Goal: Task Accomplishment & Management: Manage account settings

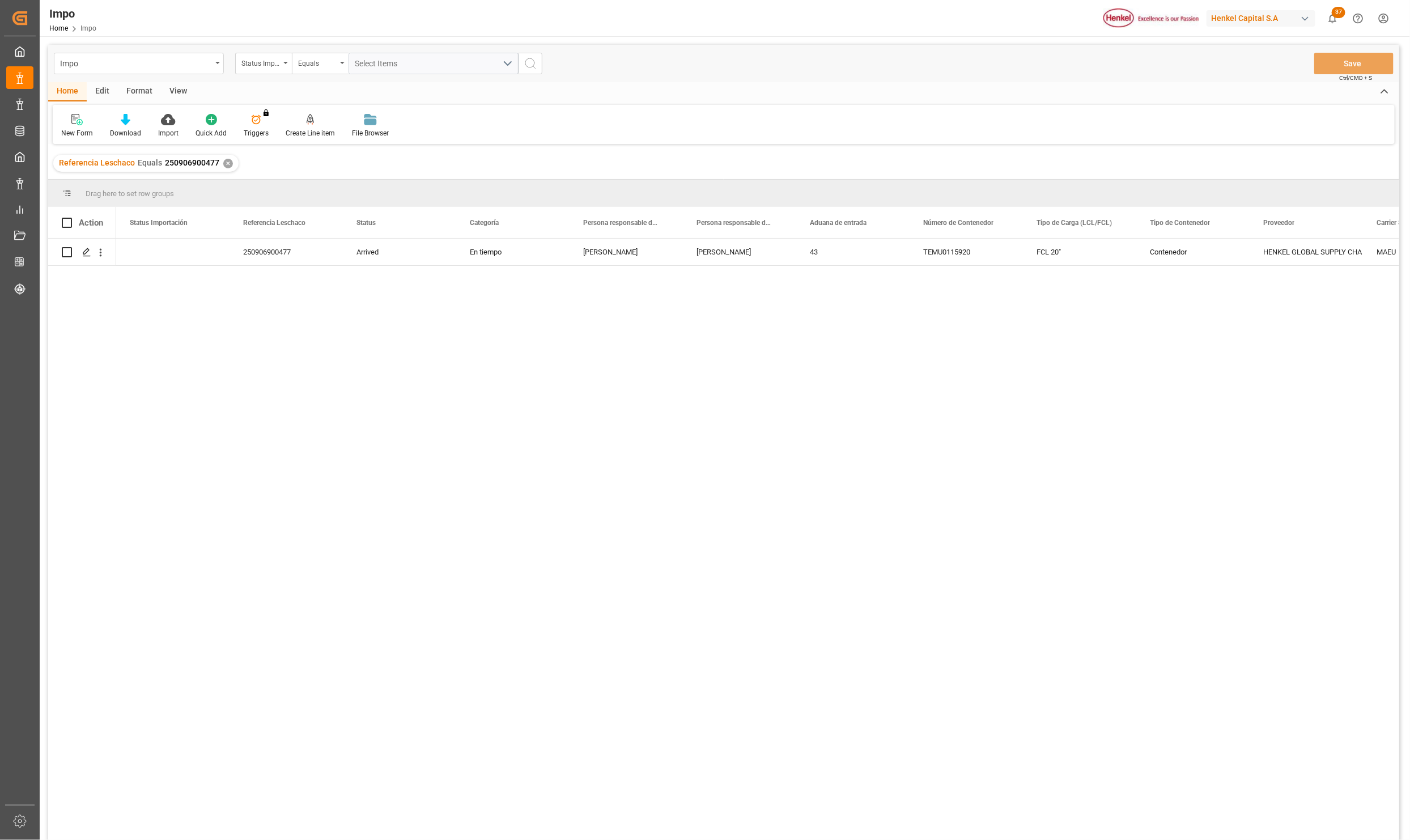
click at [505, 542] on div "250906900477 Arrived En tiempo [PERSON_NAME] [PERSON_NAME] 43 TEMU0115920 FCL 2…" at bounding box center [758, 543] width 1283 height 609
click at [166, 69] on div "Impo" at bounding box center [136, 63] width 151 height 14
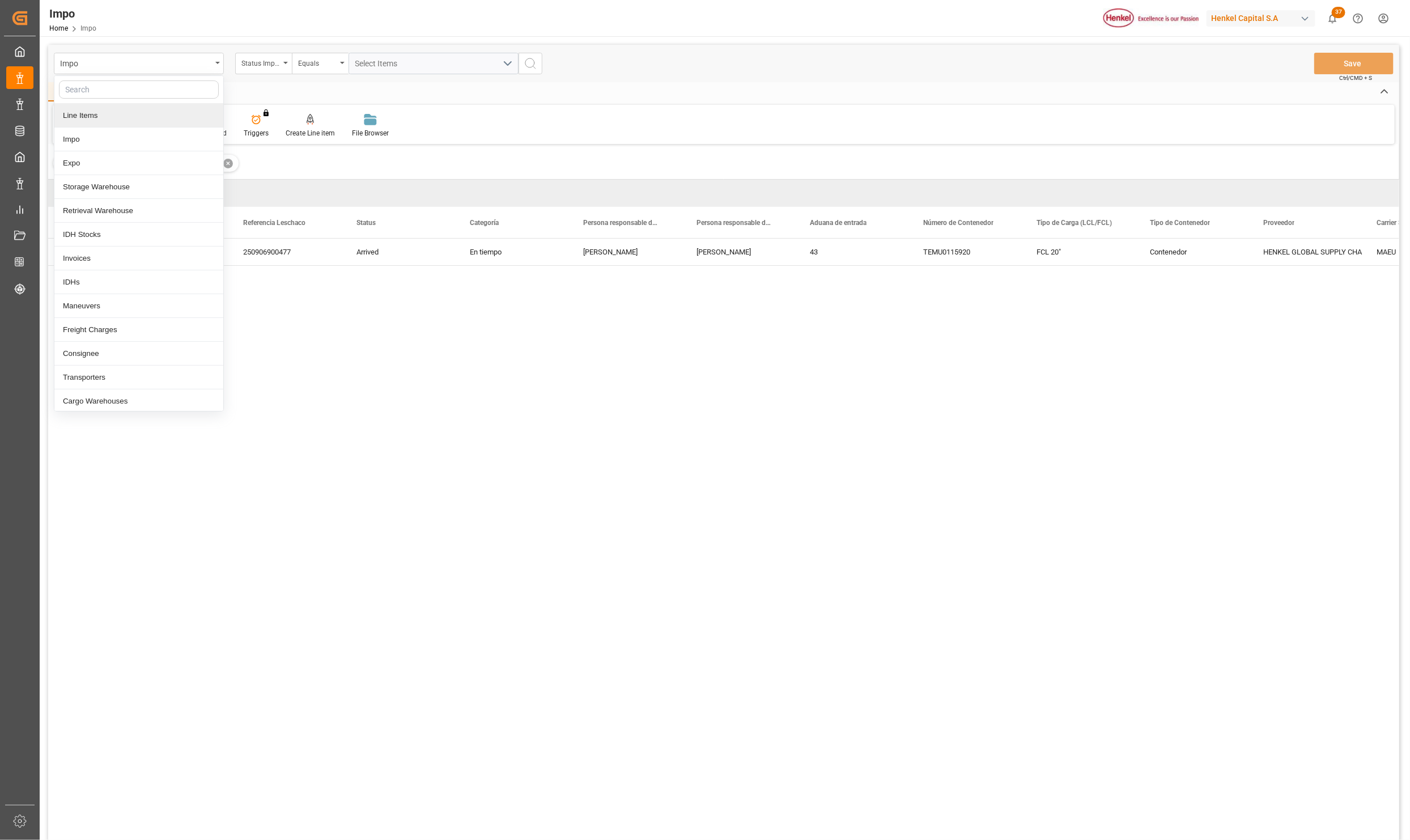
click at [99, 114] on div "Line Items" at bounding box center [138, 116] width 169 height 23
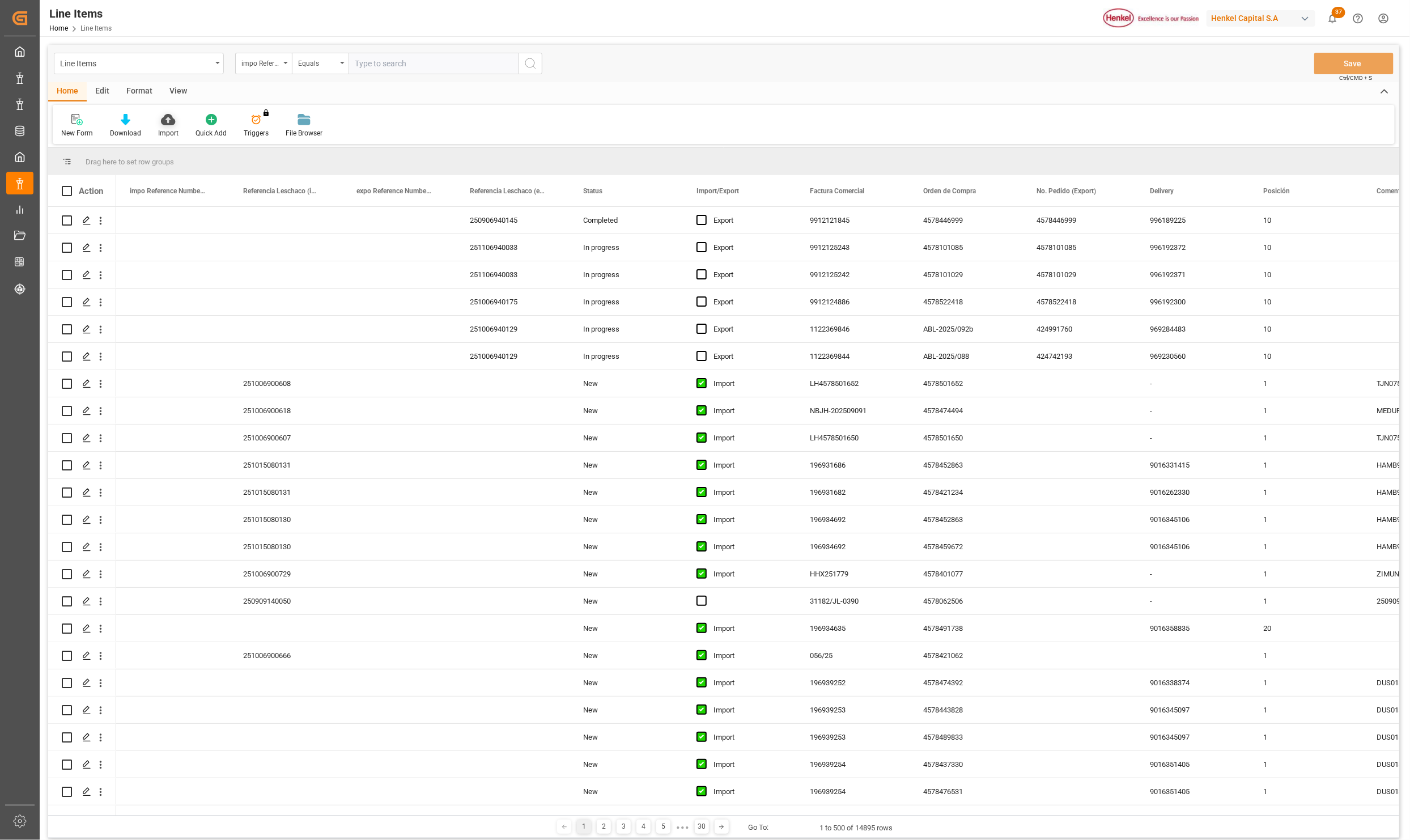
click at [167, 119] on icon at bounding box center [168, 119] width 14 height 11
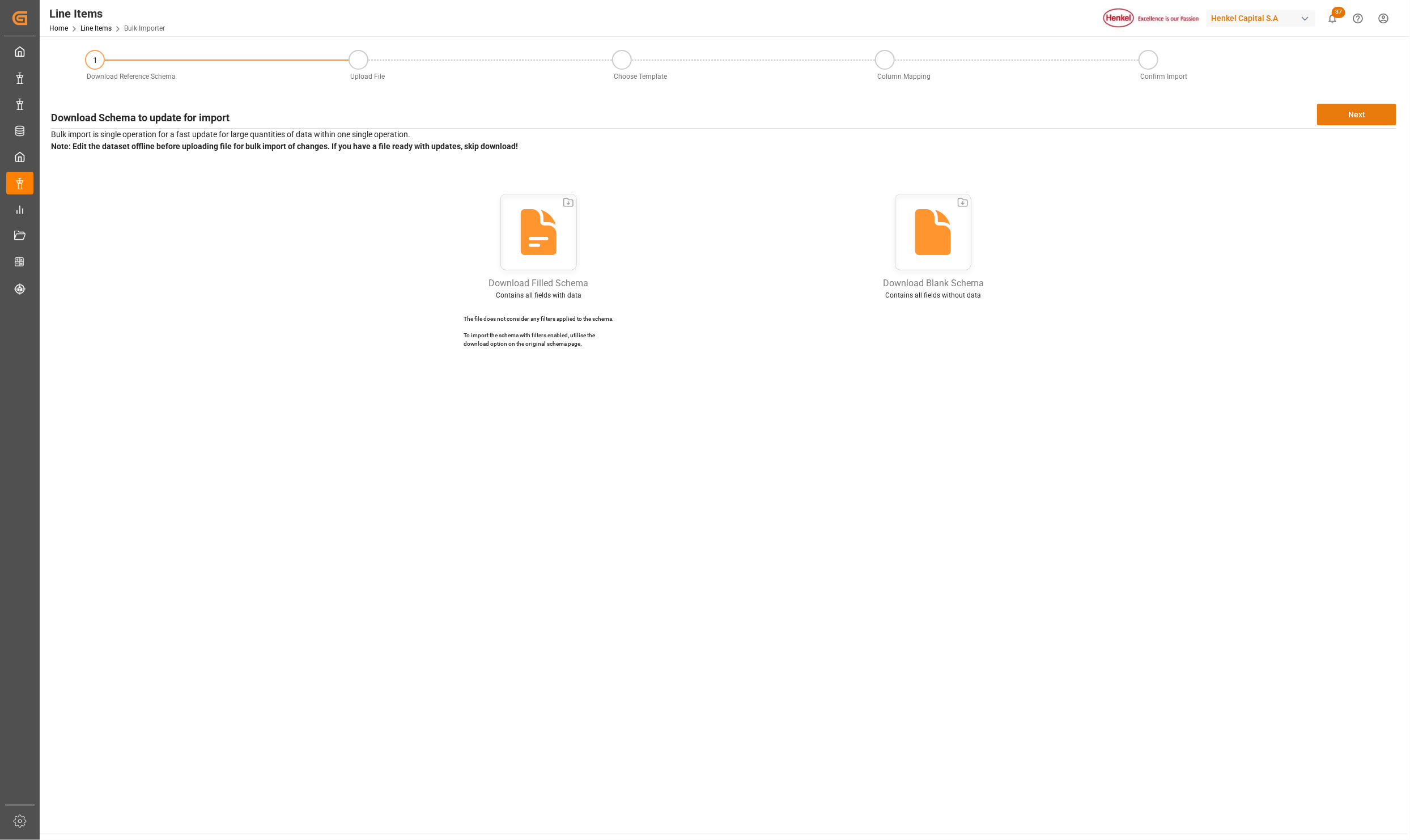
click at [1392, 114] on button "Next" at bounding box center [1357, 114] width 80 height 22
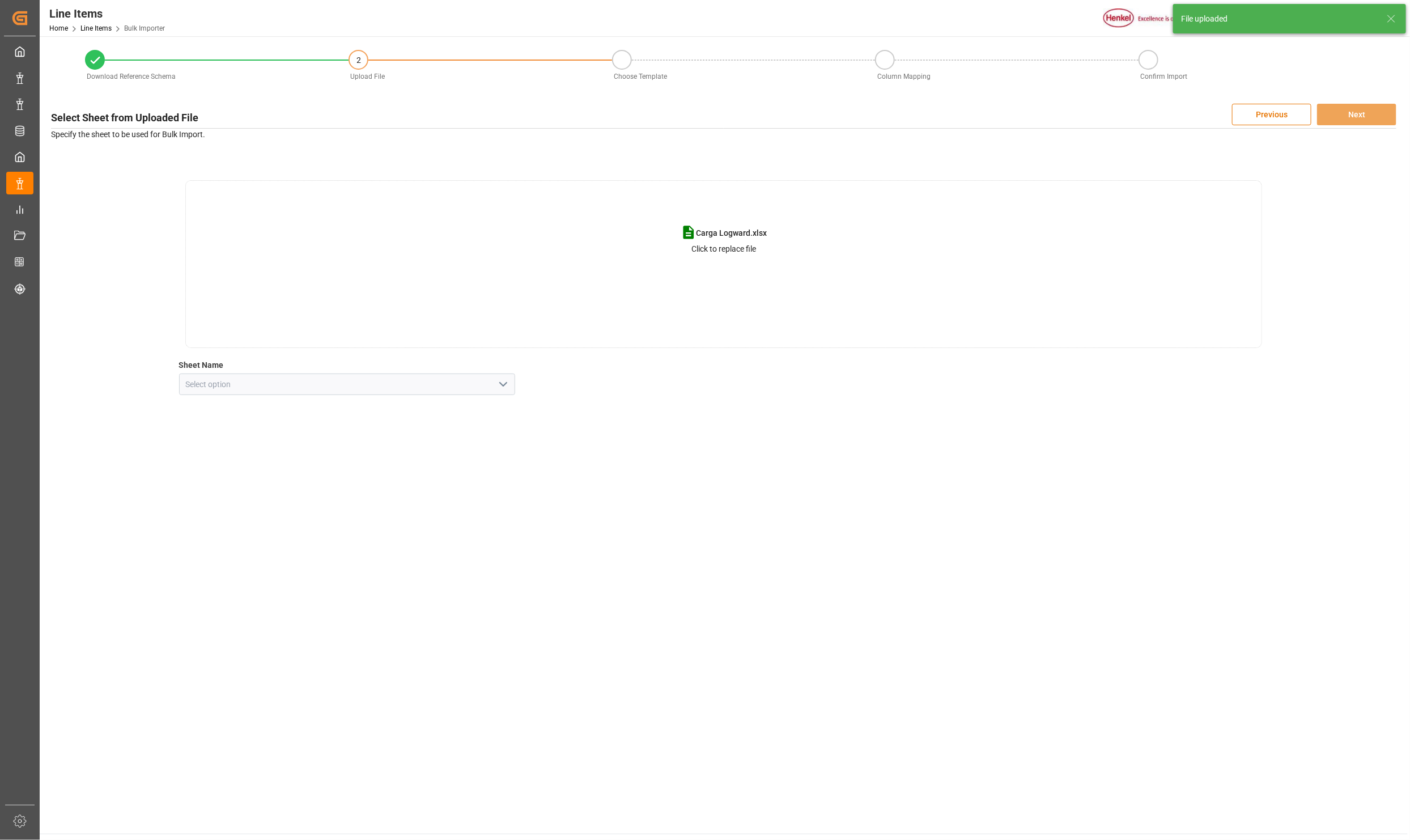
click at [505, 386] on icon "open menu" at bounding box center [503, 384] width 14 height 14
click at [239, 432] on div "Line Item" at bounding box center [347, 435] width 336 height 25
type input "Line Item"
click at [1377, 110] on button "Next" at bounding box center [1357, 114] width 80 height 22
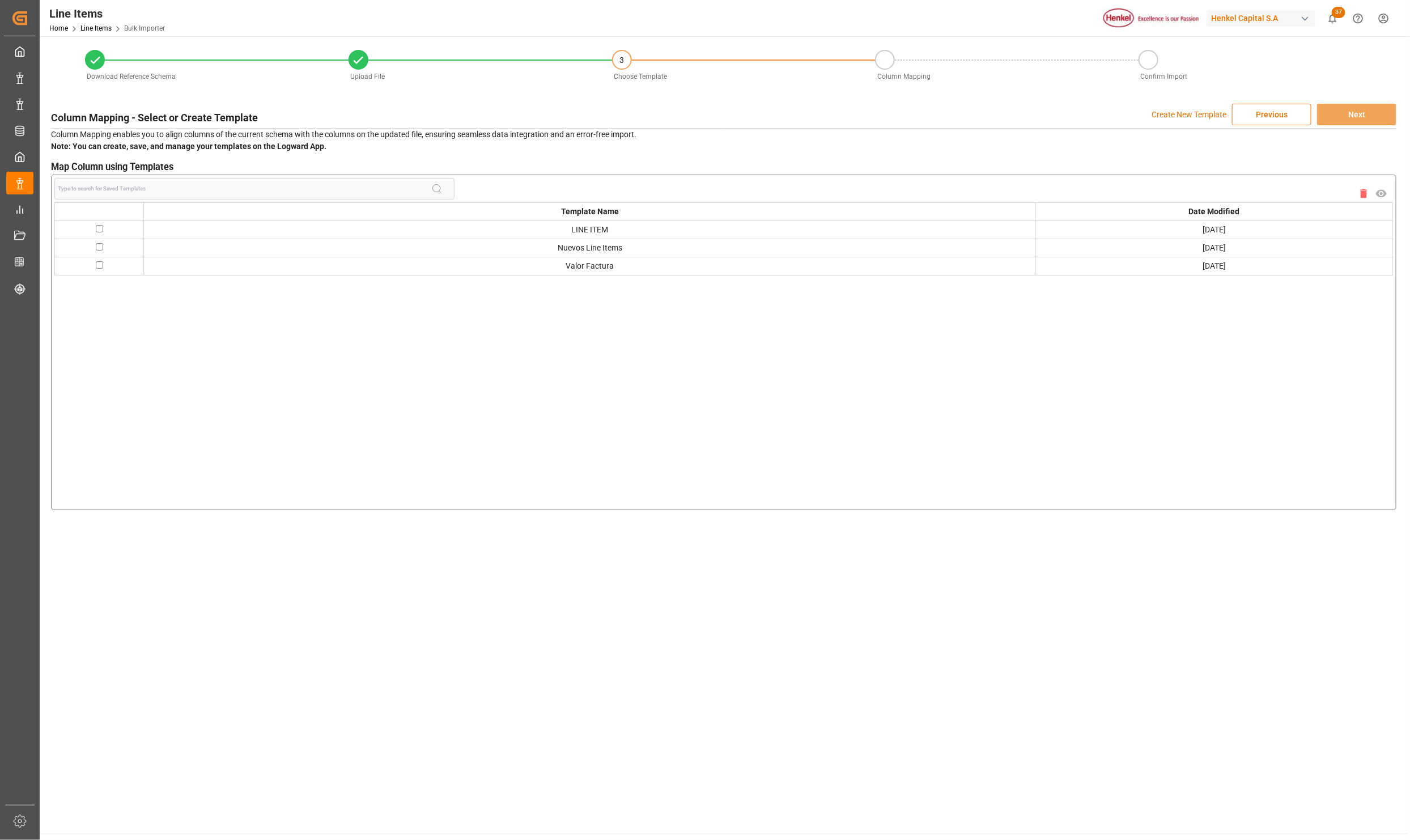
click at [97, 247] on input "checkbox" at bounding box center [99, 246] width 7 height 7
checkbox input "true"
click at [1353, 119] on button "Next" at bounding box center [1357, 114] width 80 height 22
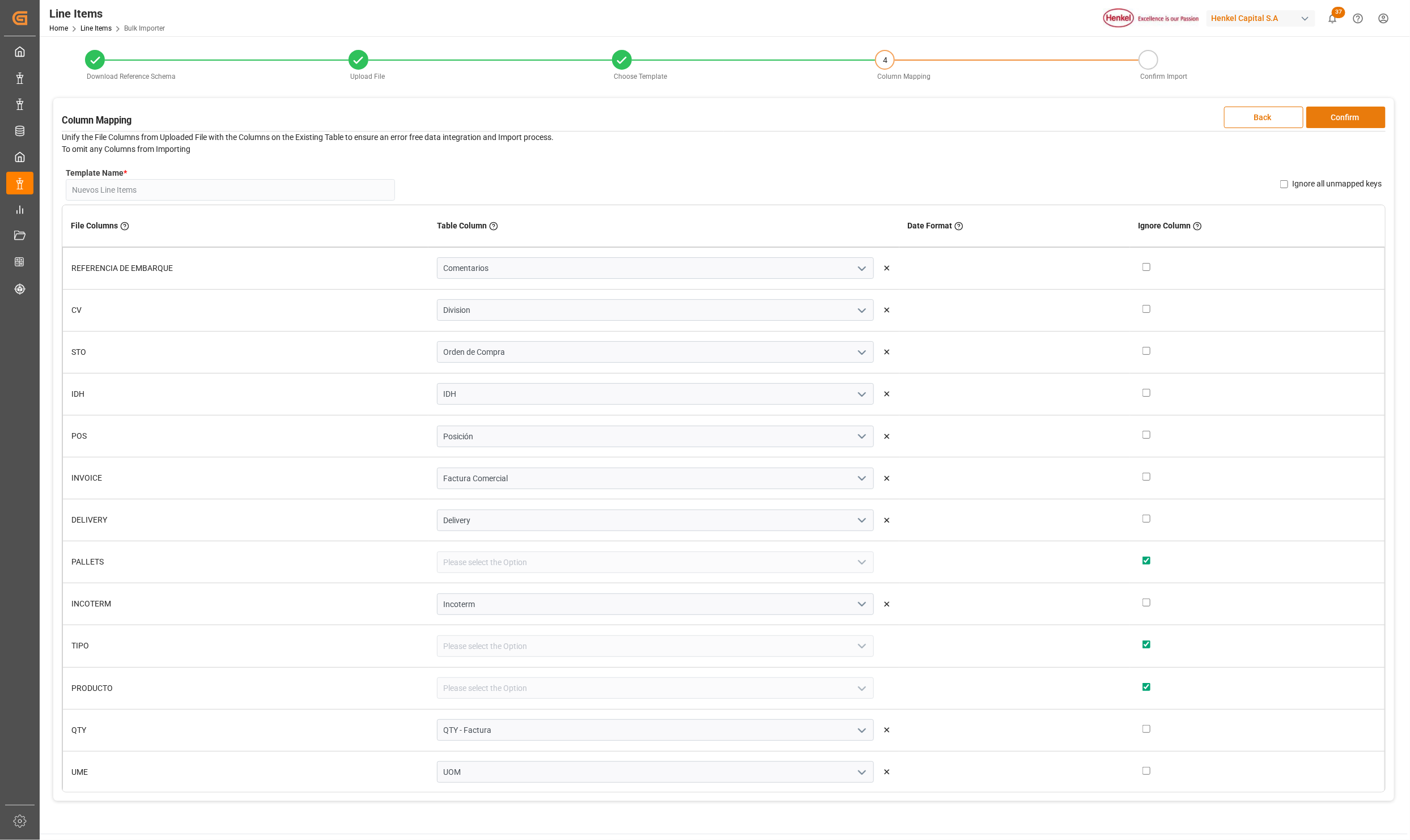
click at [1338, 117] on button "Confirm" at bounding box center [1346, 117] width 80 height 22
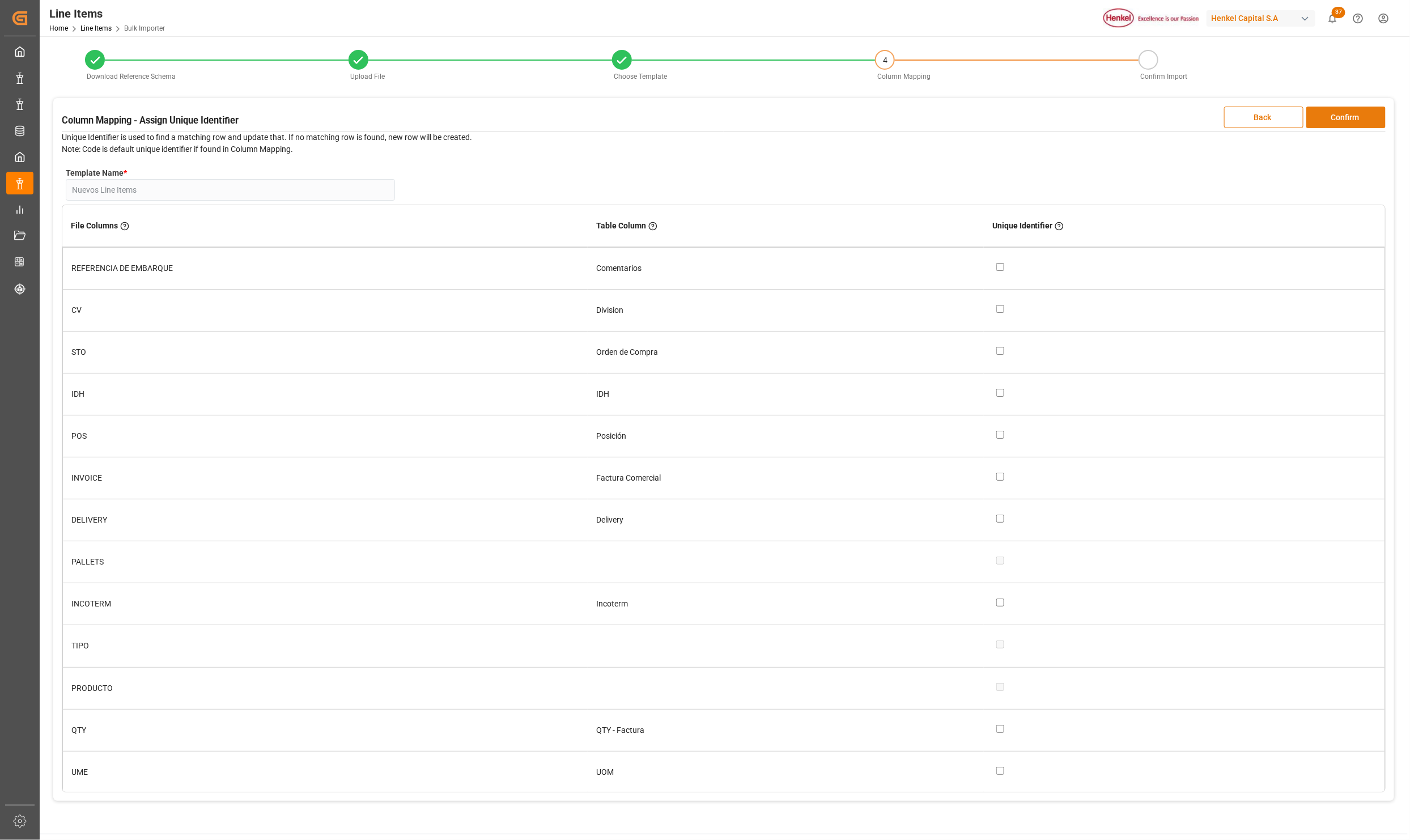
click at [1338, 117] on button "Confirm" at bounding box center [1346, 117] width 80 height 22
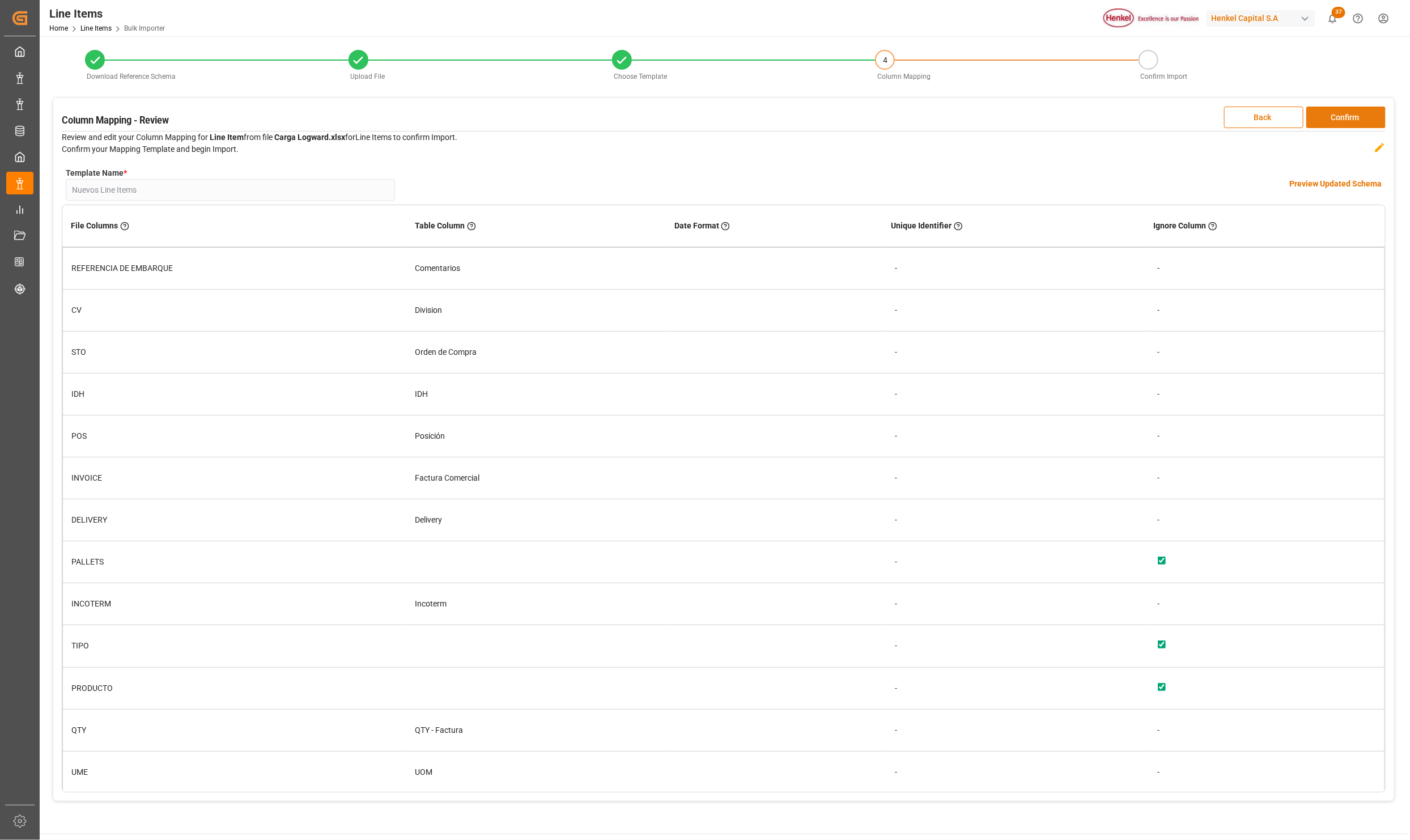
click at [1338, 117] on button "Confirm" at bounding box center [1346, 117] width 80 height 22
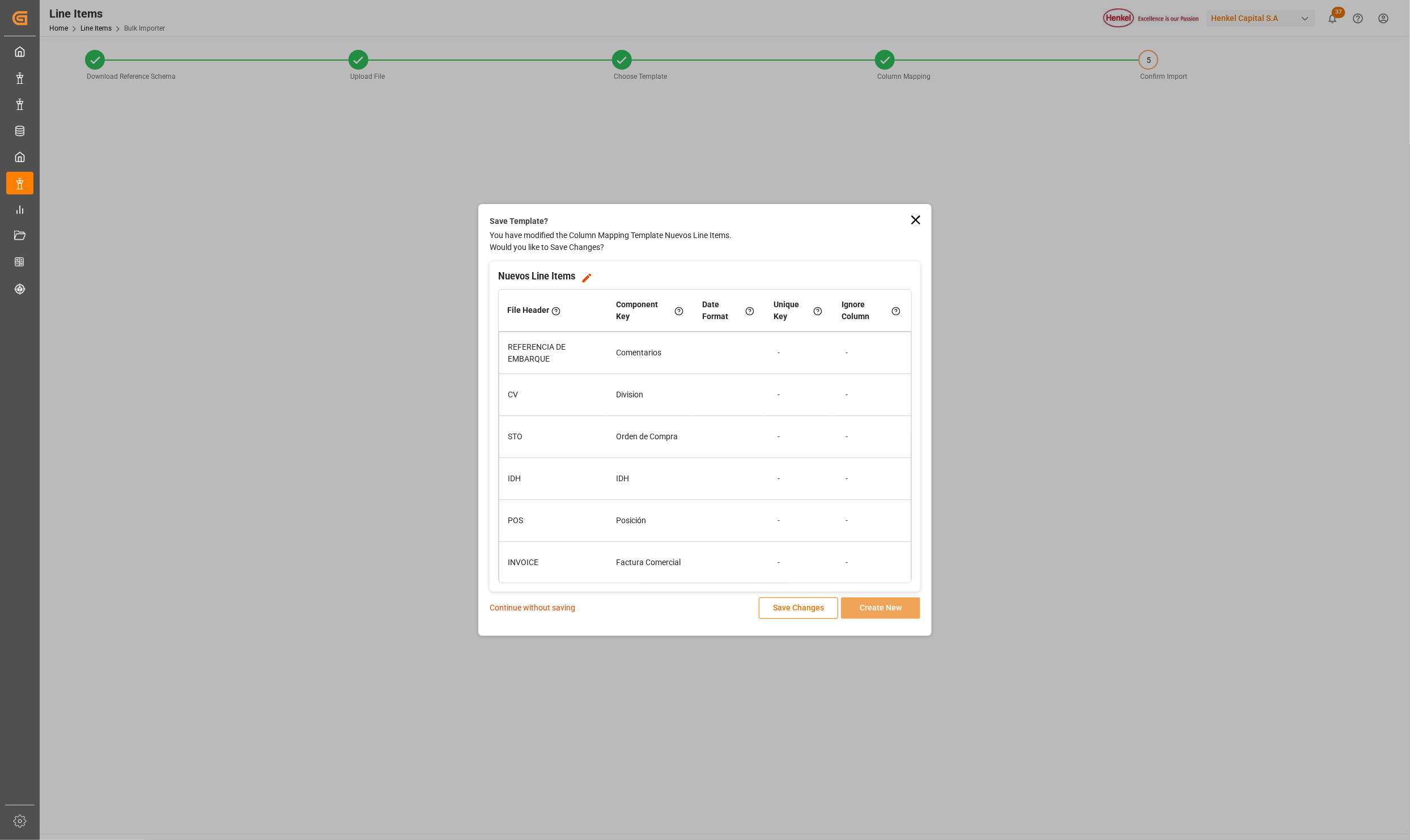
click at [535, 610] on p "Continue without saving" at bounding box center [532, 608] width 86 height 12
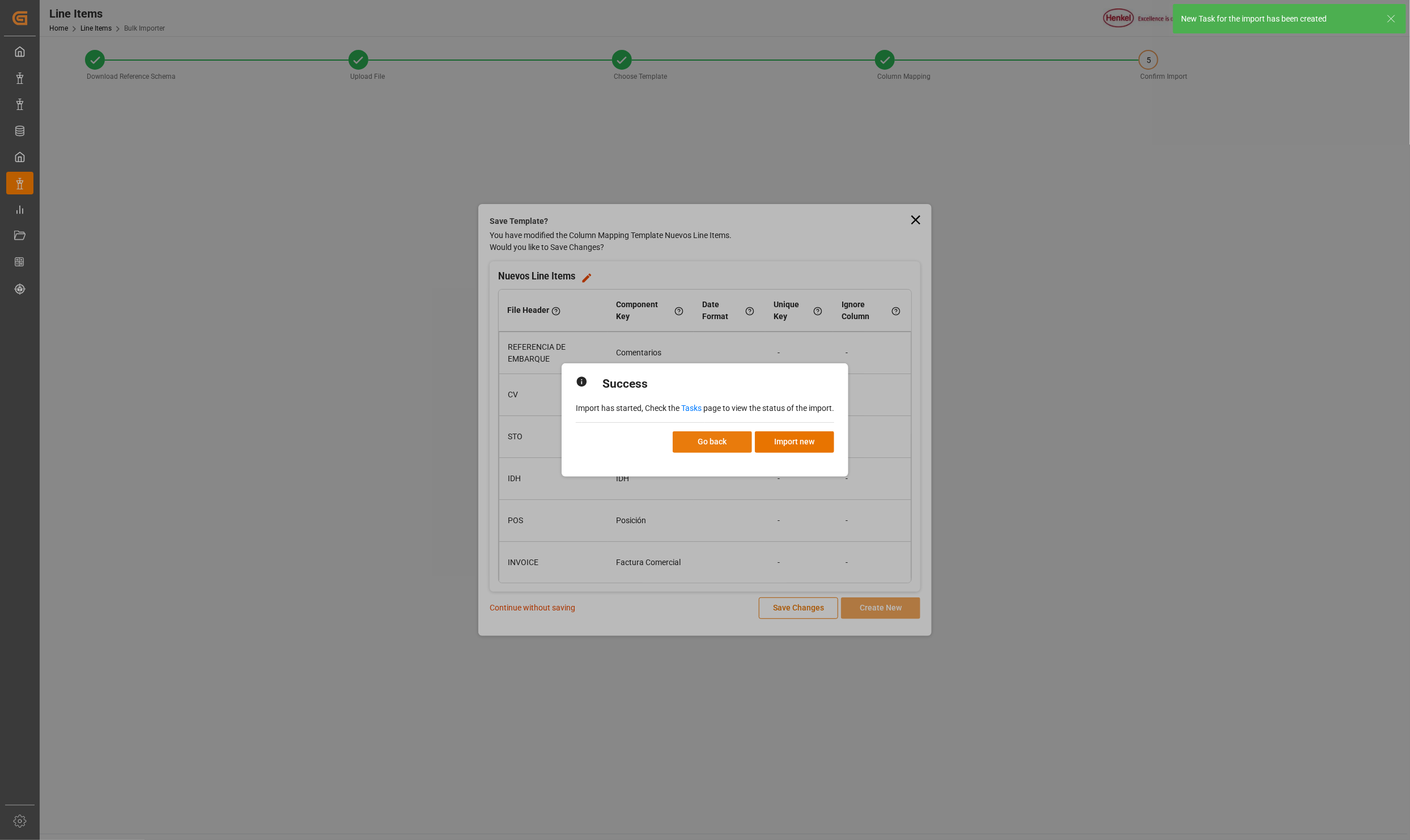
click at [696, 436] on button "Go back" at bounding box center [713, 442] width 80 height 22
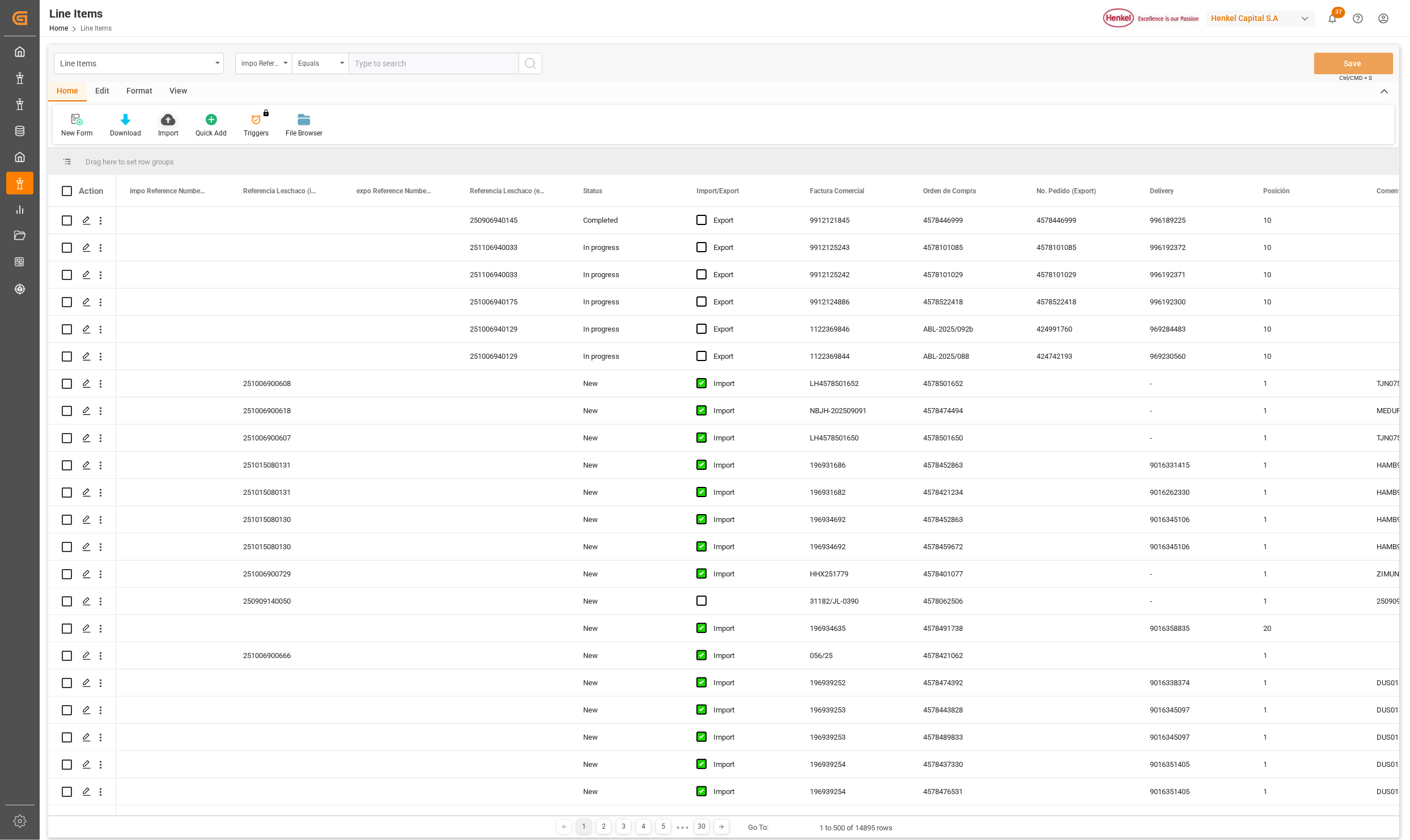
click at [165, 128] on div "Import" at bounding box center [168, 133] width 20 height 10
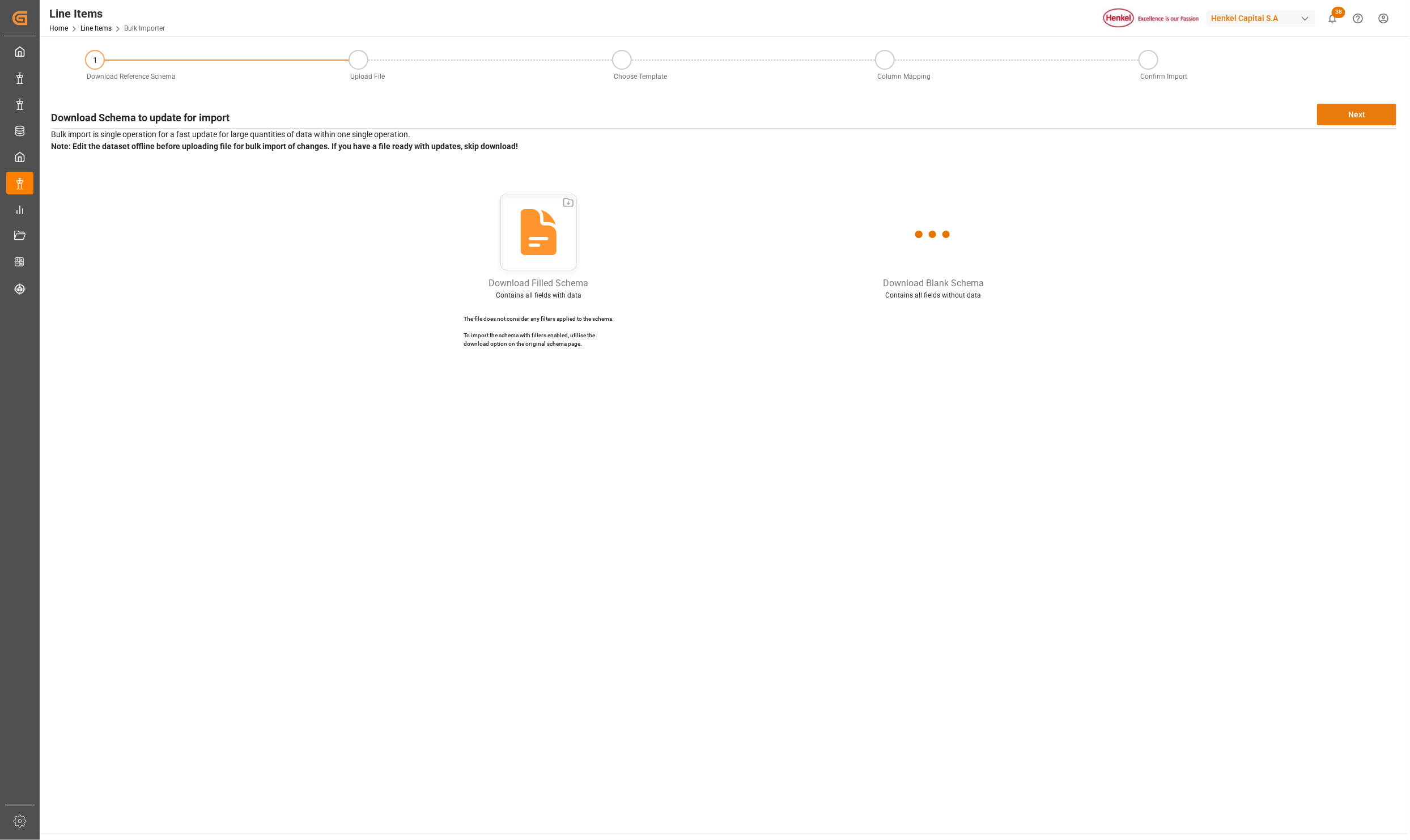
click at [1356, 117] on button "Next" at bounding box center [1357, 114] width 80 height 22
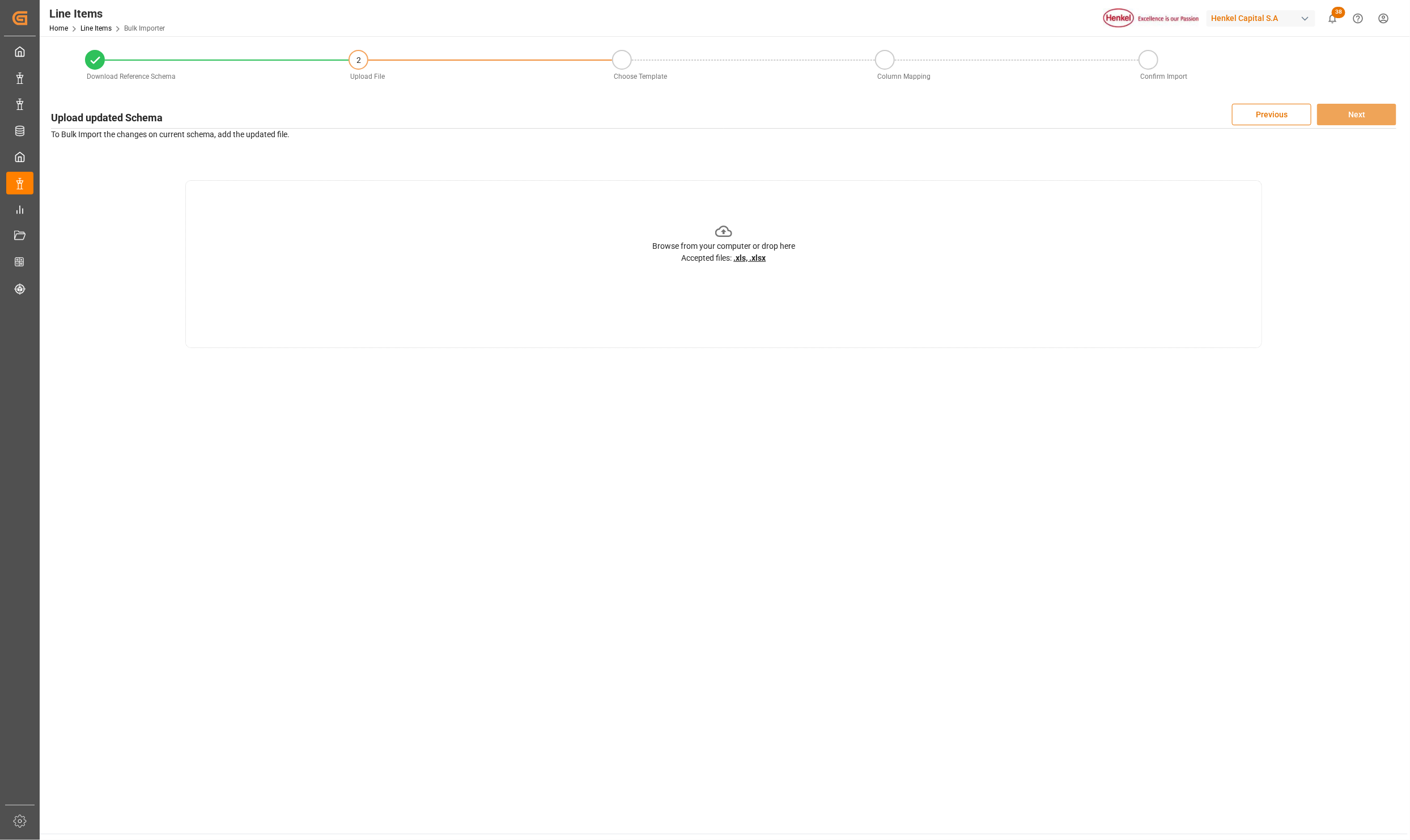
click at [841, 252] on div "Browse from your computer or drop here Accepted files: .xls, .xlsx" at bounding box center [723, 264] width 1076 height 168
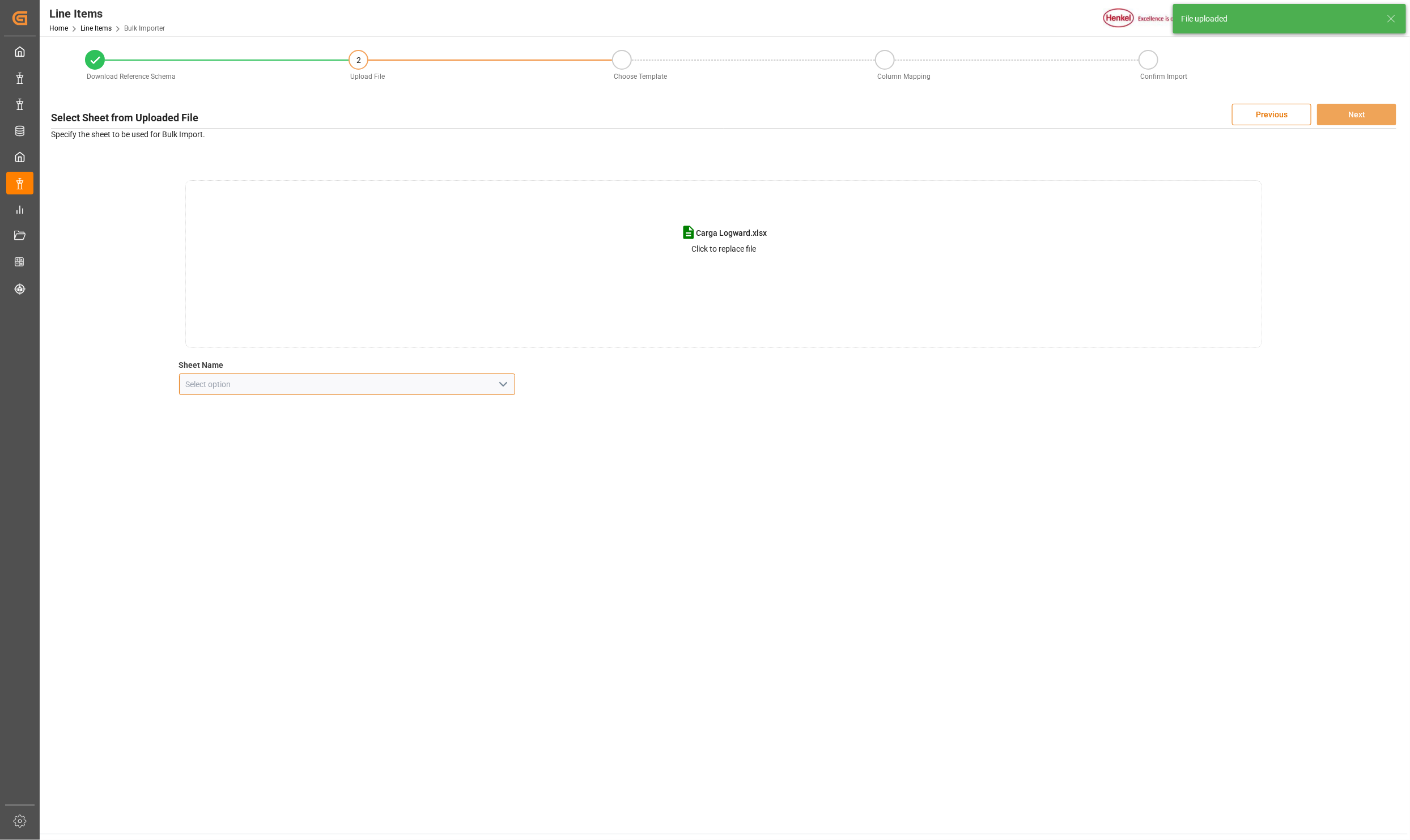
click at [503, 375] on input at bounding box center [347, 384] width 337 height 22
click at [507, 381] on icon "open menu" at bounding box center [503, 384] width 14 height 14
click at [249, 456] on div "MONTOS" at bounding box center [347, 460] width 336 height 25
type input "MONTOS"
click at [1358, 114] on button "Next" at bounding box center [1357, 114] width 80 height 22
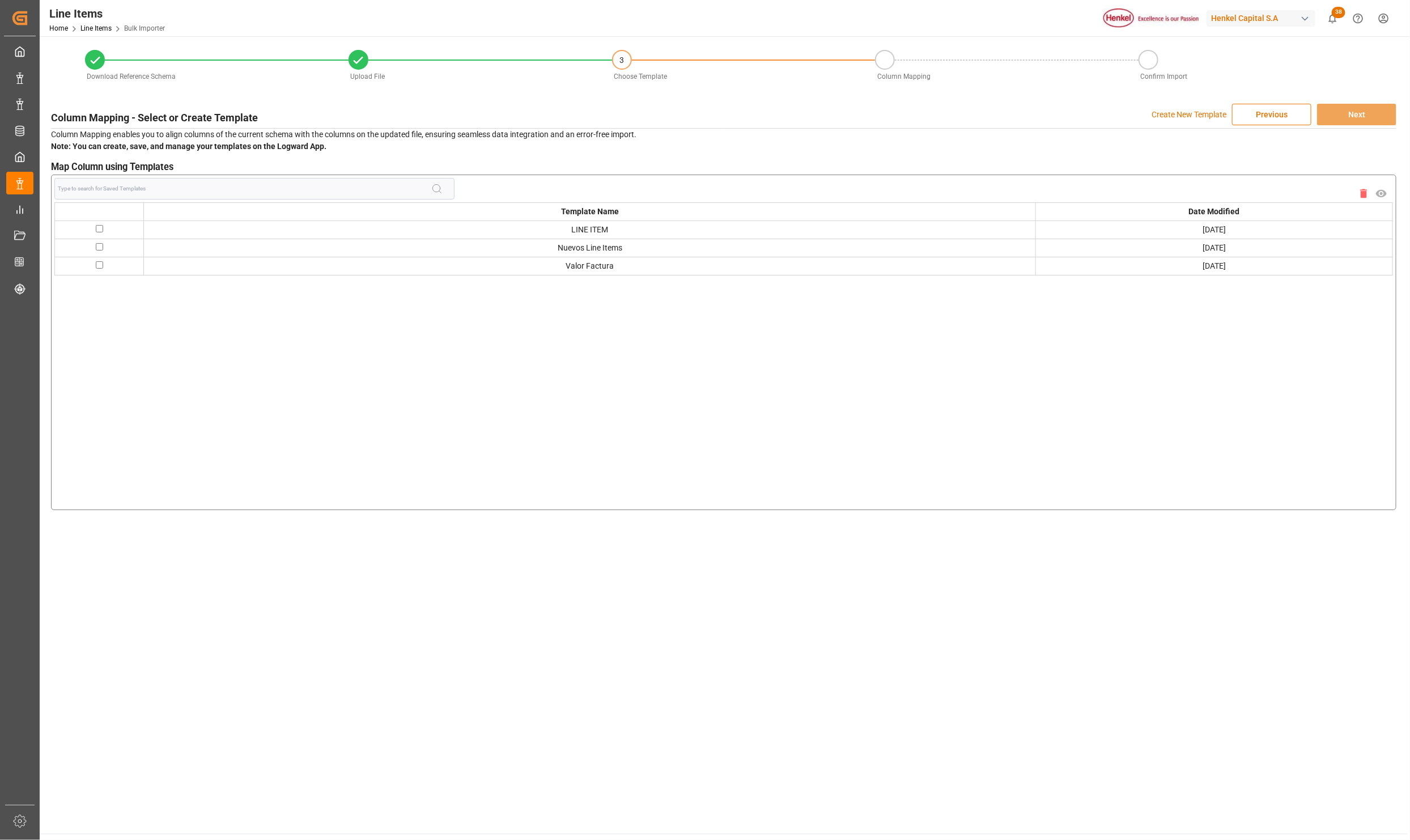
click at [693, 269] on td "Valor Factura" at bounding box center [590, 266] width 892 height 18
click at [597, 273] on td "Valor Factura" at bounding box center [590, 266] width 892 height 18
click at [99, 267] on input "checkbox" at bounding box center [99, 264] width 7 height 7
checkbox input "true"
click at [1388, 194] on icon "button" at bounding box center [1381, 193] width 13 height 9
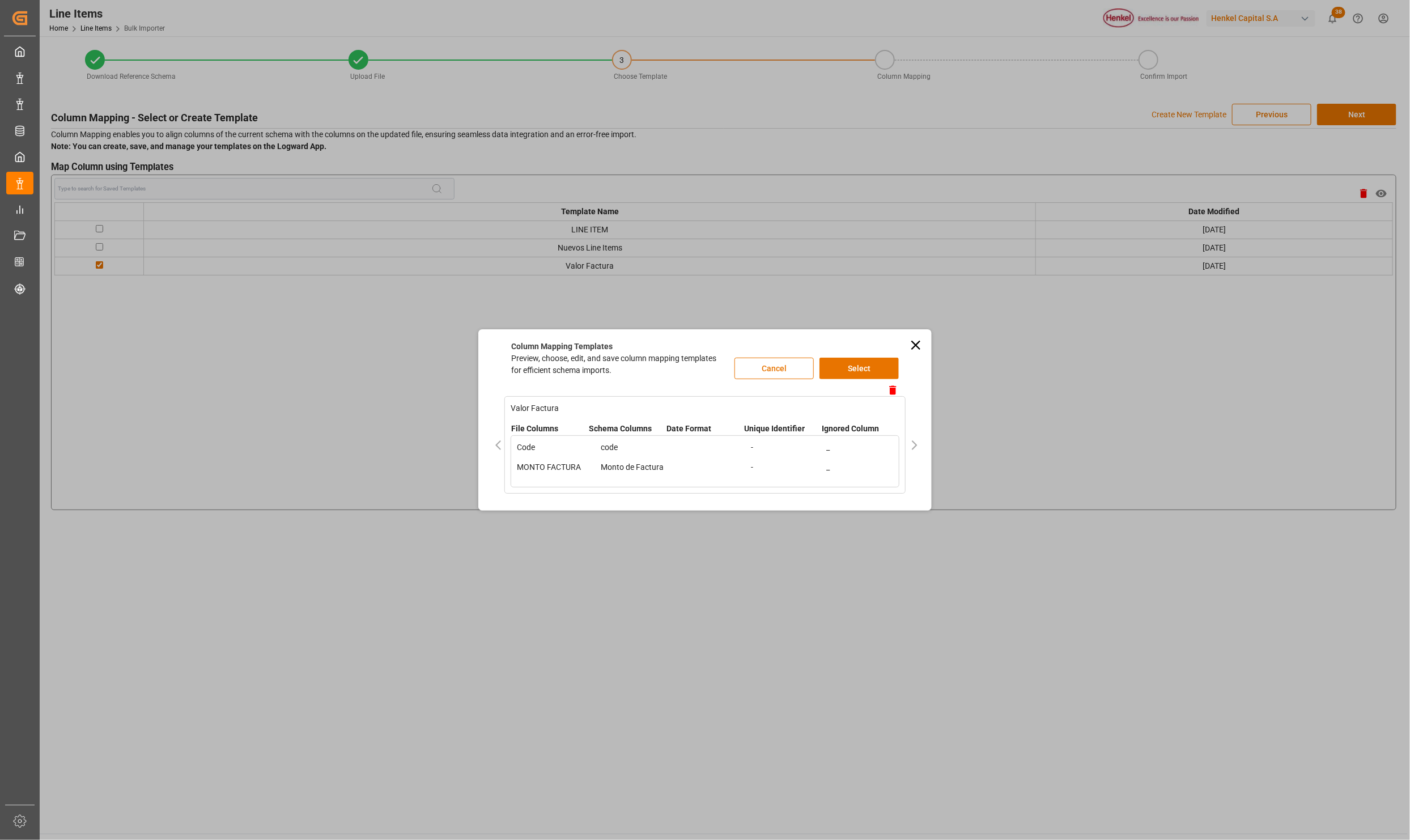
click at [915, 342] on icon at bounding box center [916, 345] width 9 height 9
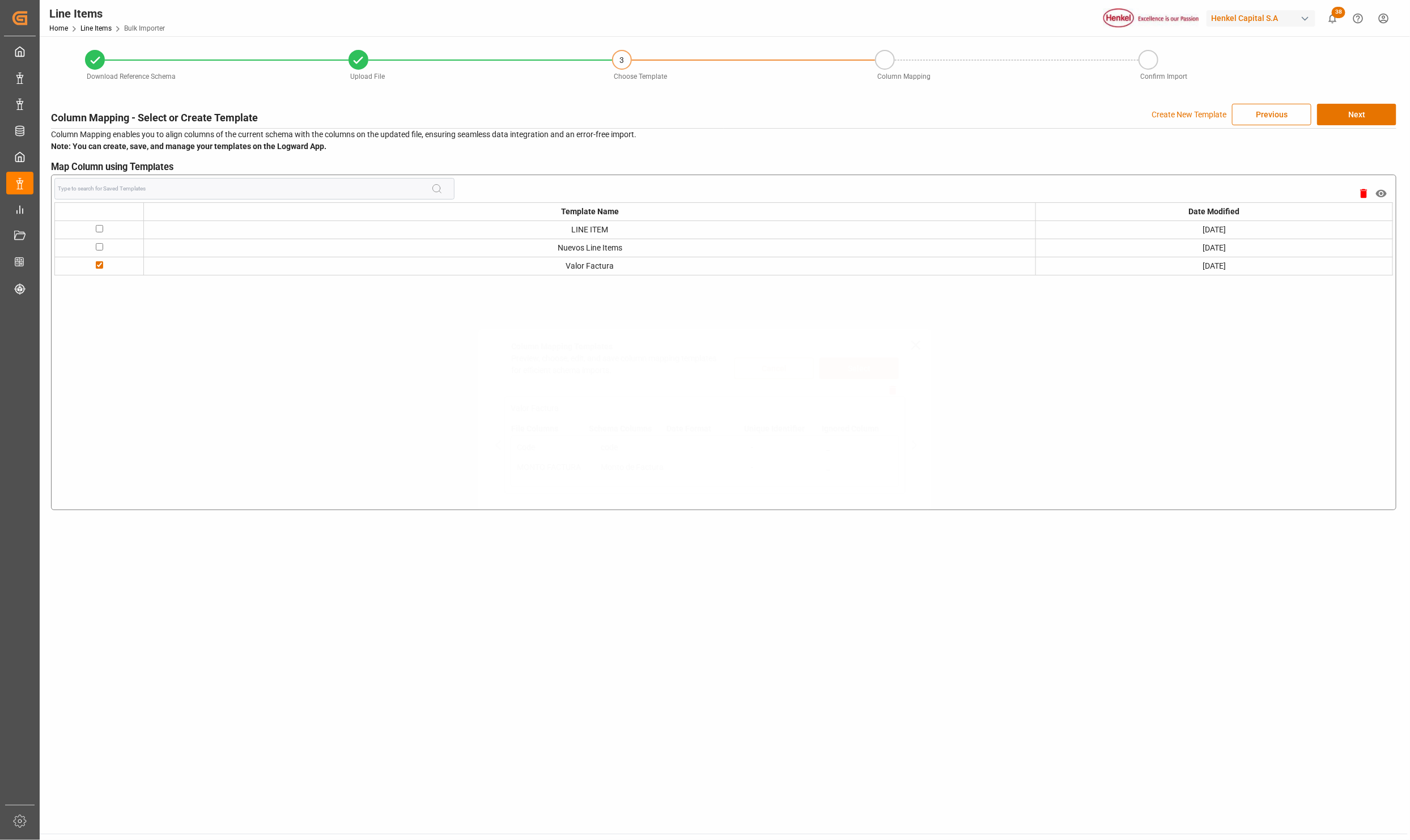
click at [864, 468] on p "_" at bounding box center [855, 467] width 75 height 12
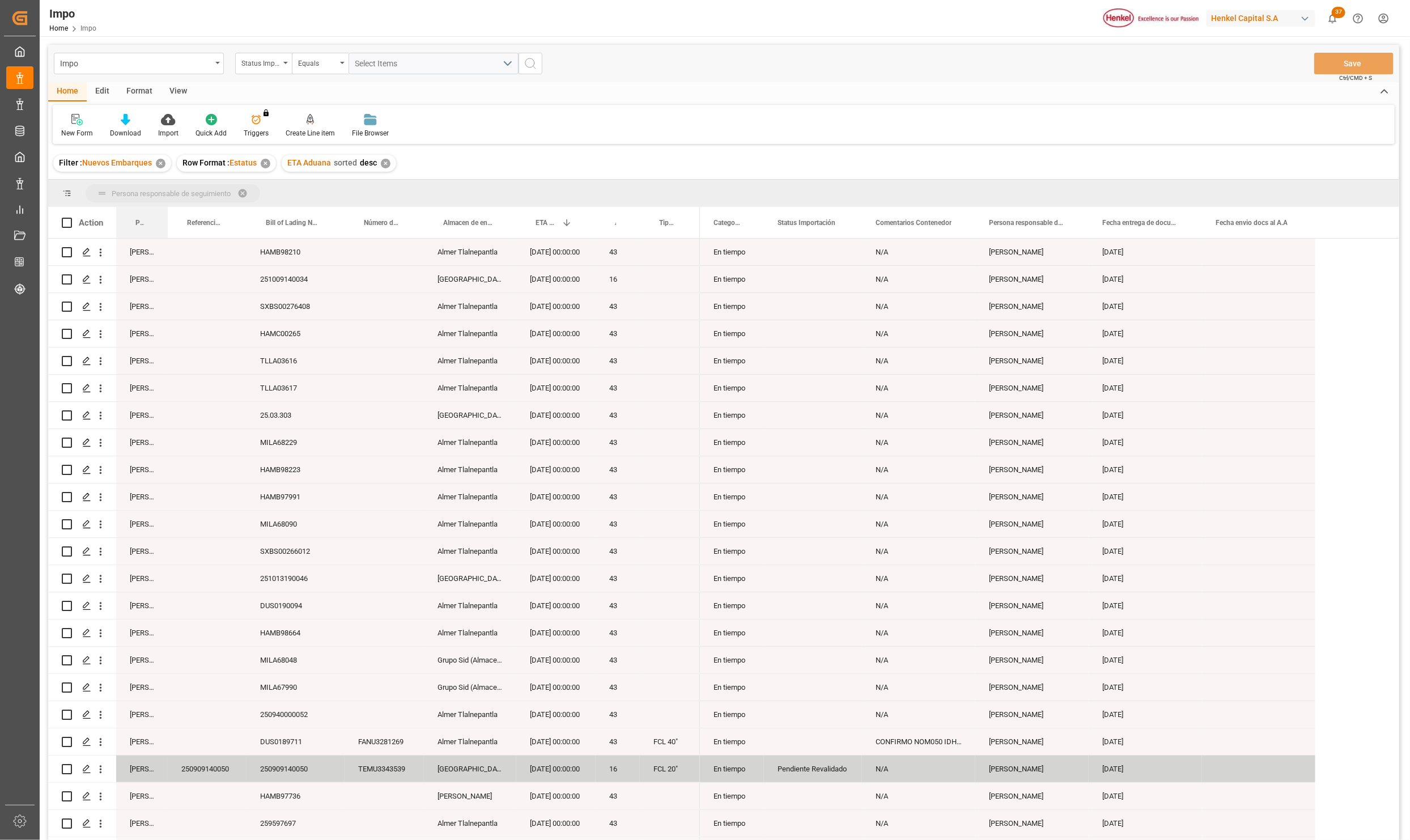
drag, startPoint x: 136, startPoint y: 223, endPoint x: 138, endPoint y: 192, distance: 31.1
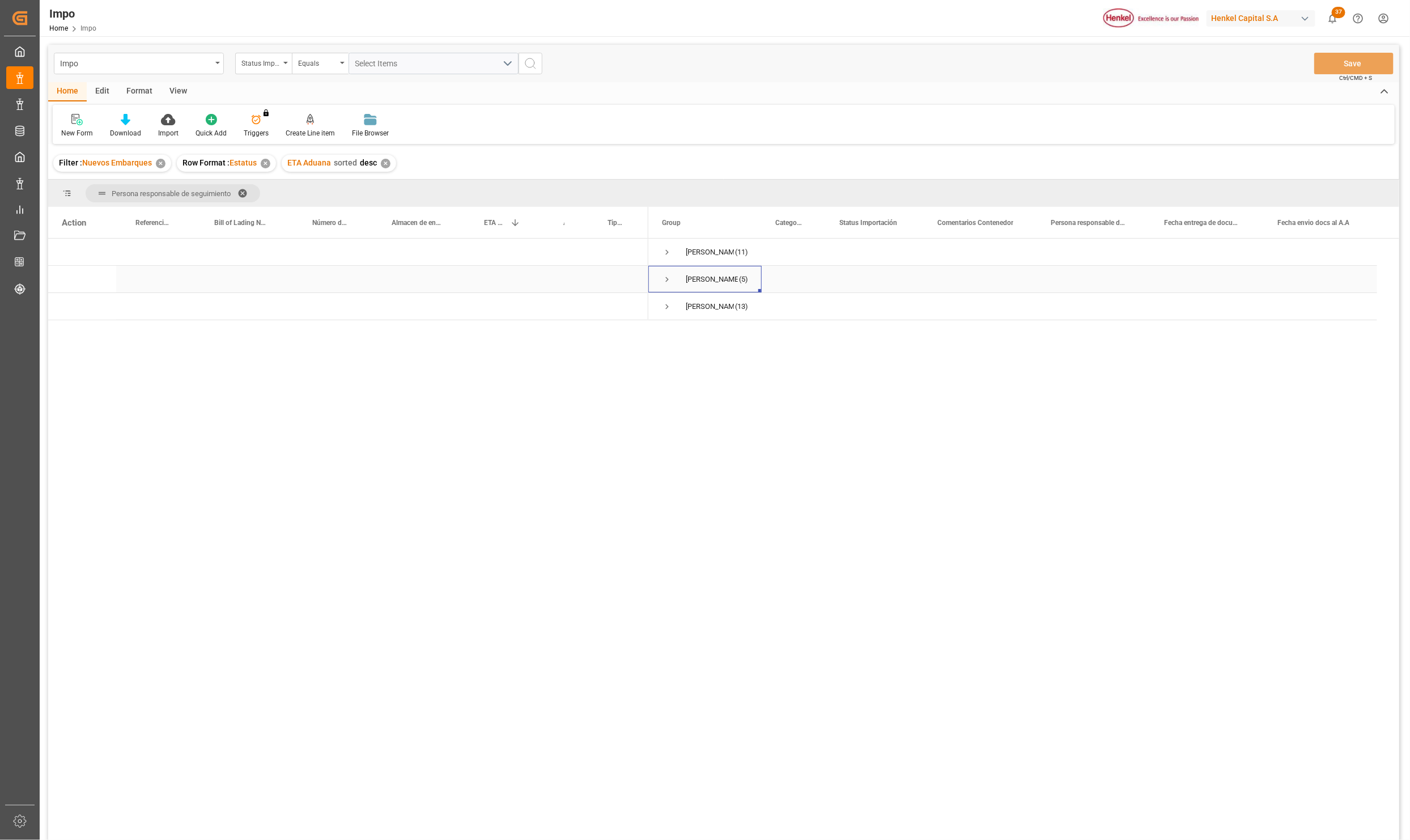
click at [665, 275] on span "Press SPACE to select this row." at bounding box center [667, 279] width 10 height 10
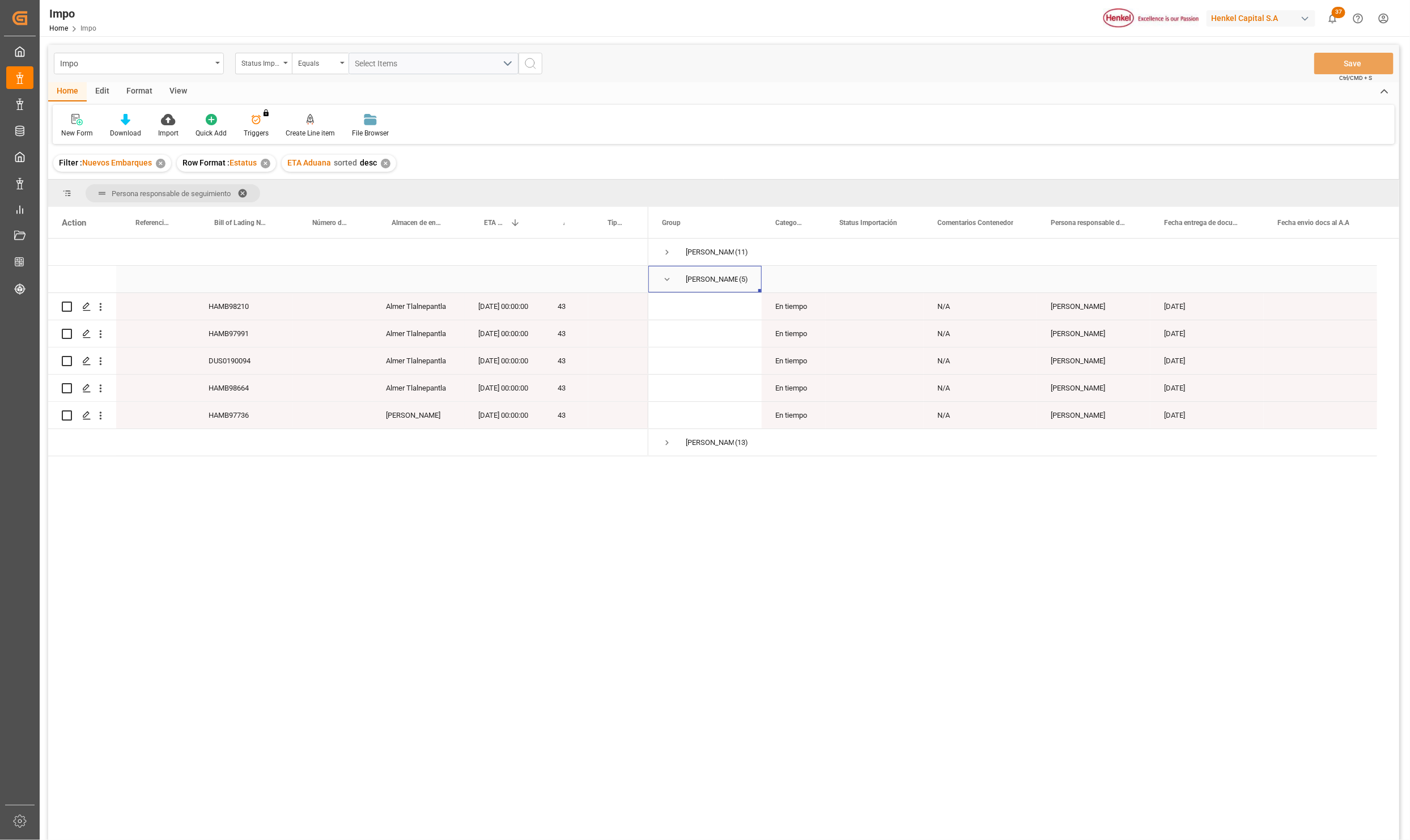
click at [666, 273] on span "Press SPACE to select this row." at bounding box center [667, 279] width 10 height 26
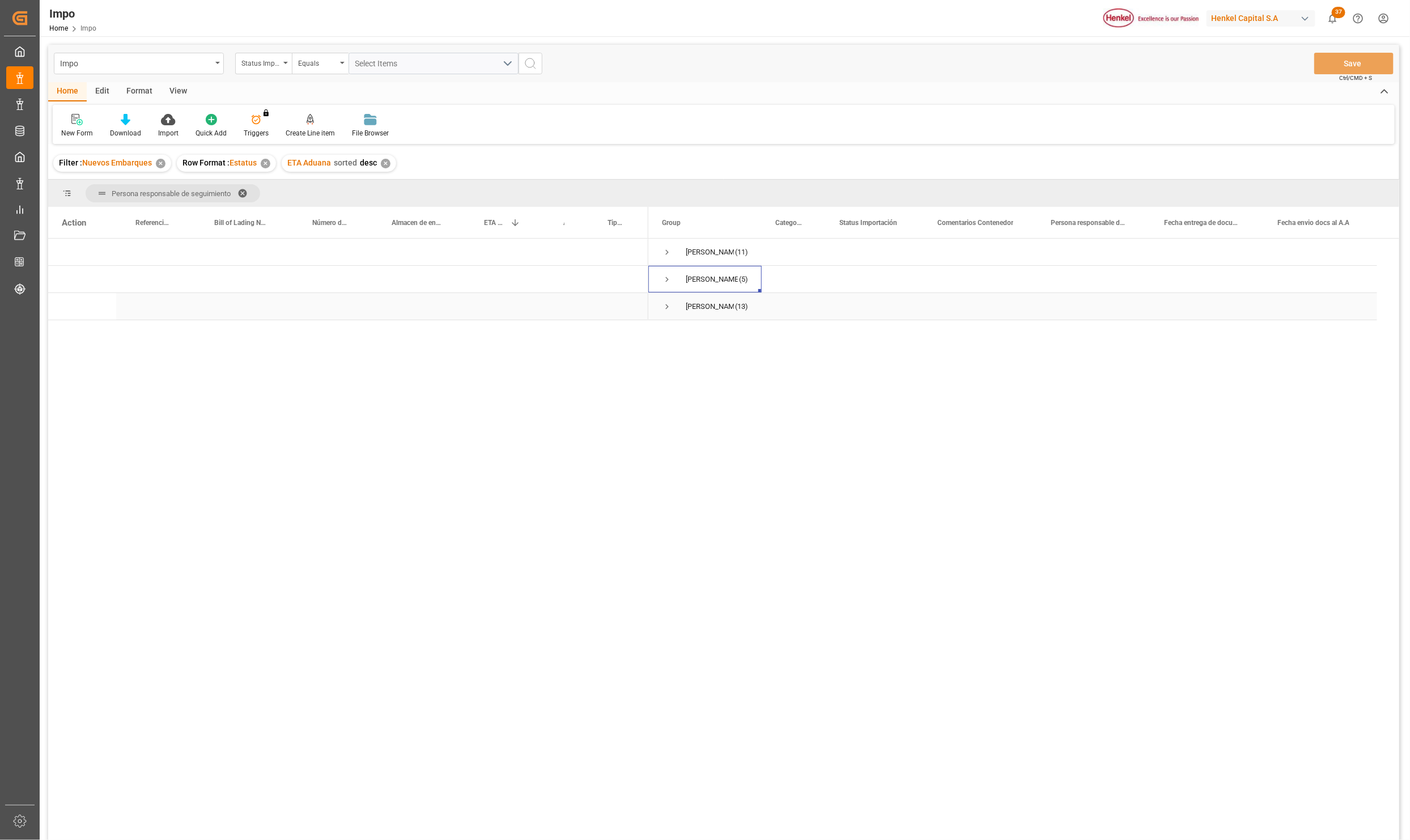
click at [662, 301] on span "Press SPACE to select this row." at bounding box center [667, 307] width 10 height 26
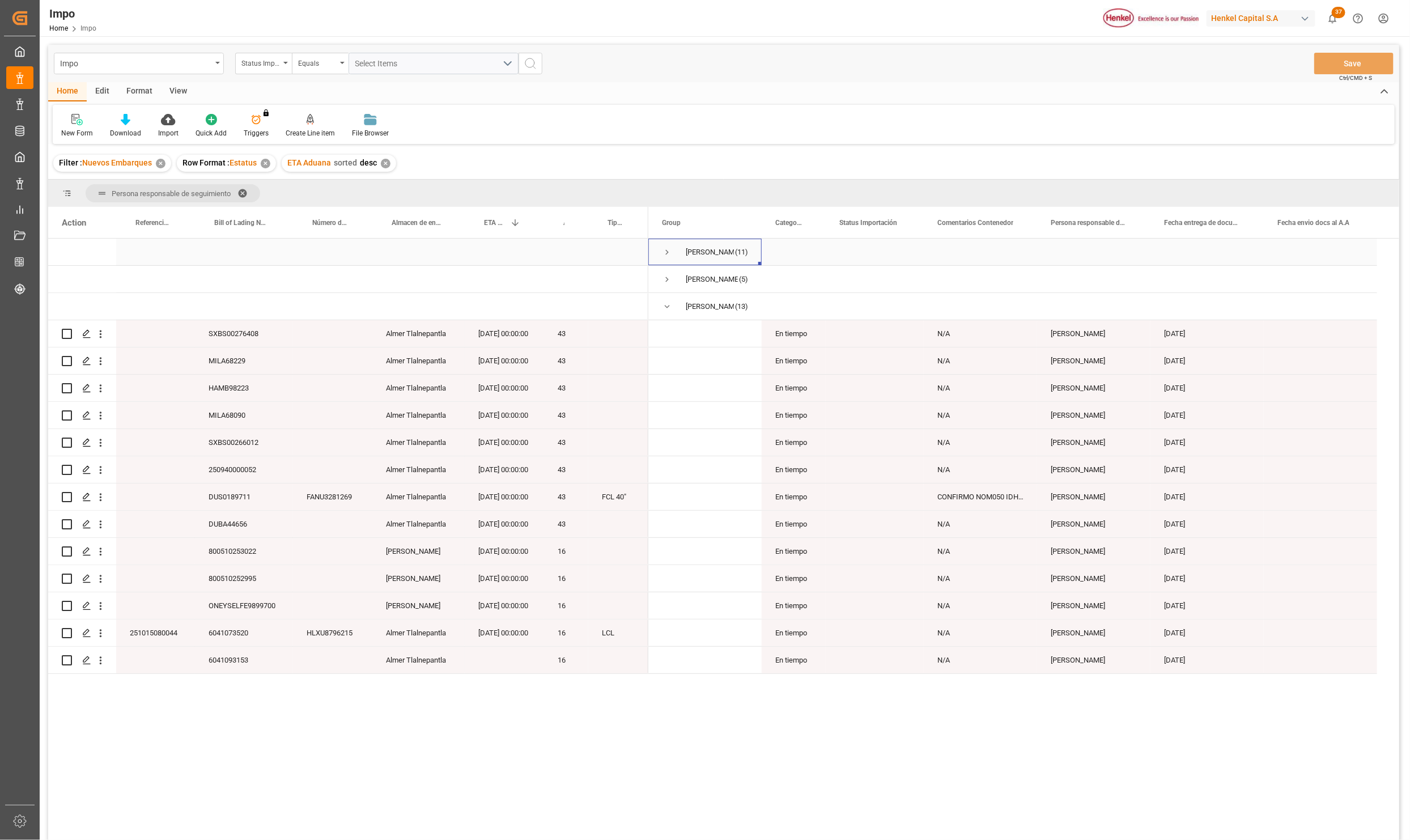
click at [670, 250] on span "Press SPACE to select this row." at bounding box center [667, 253] width 10 height 10
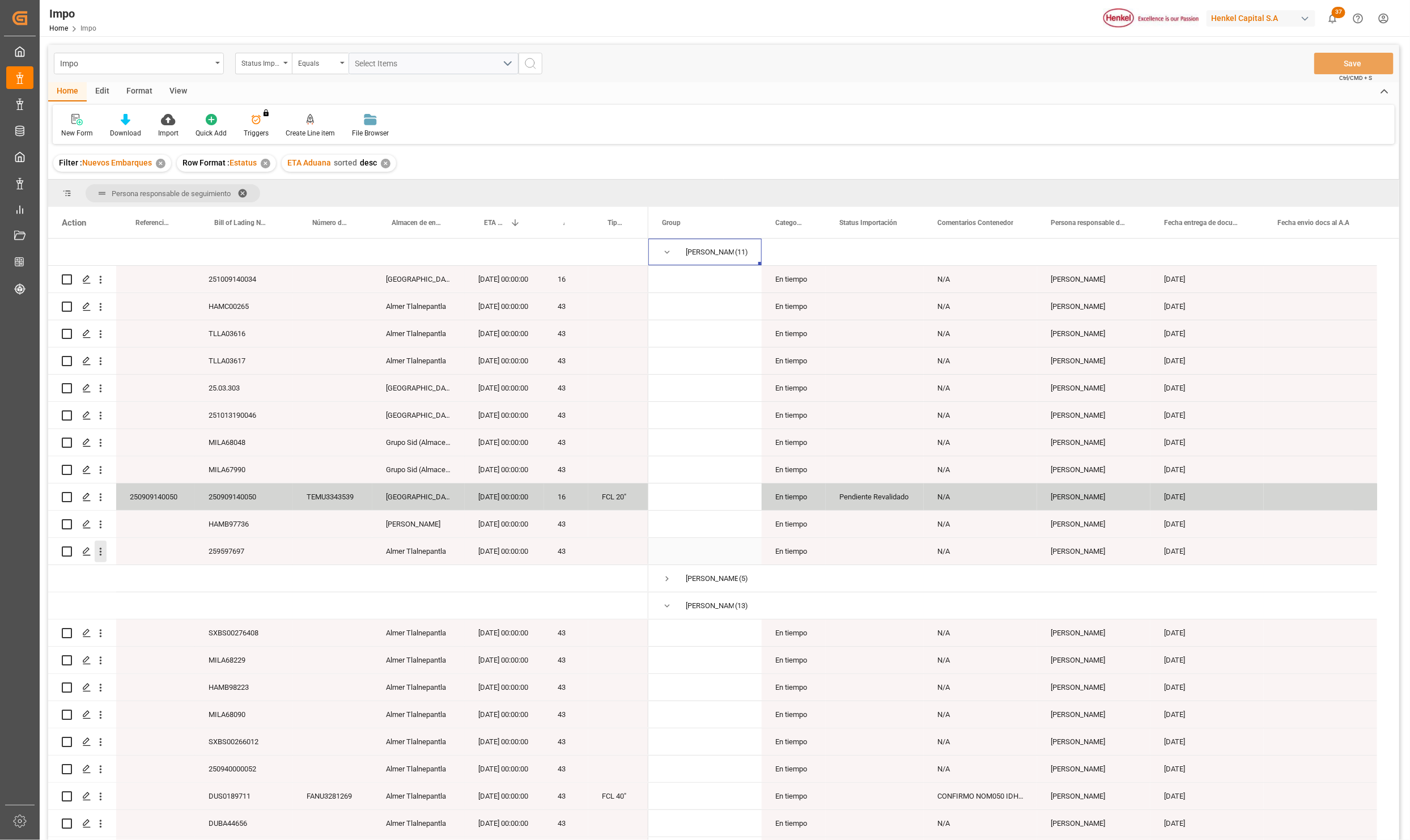
click at [97, 550] on icon "open menu" at bounding box center [101, 552] width 12 height 12
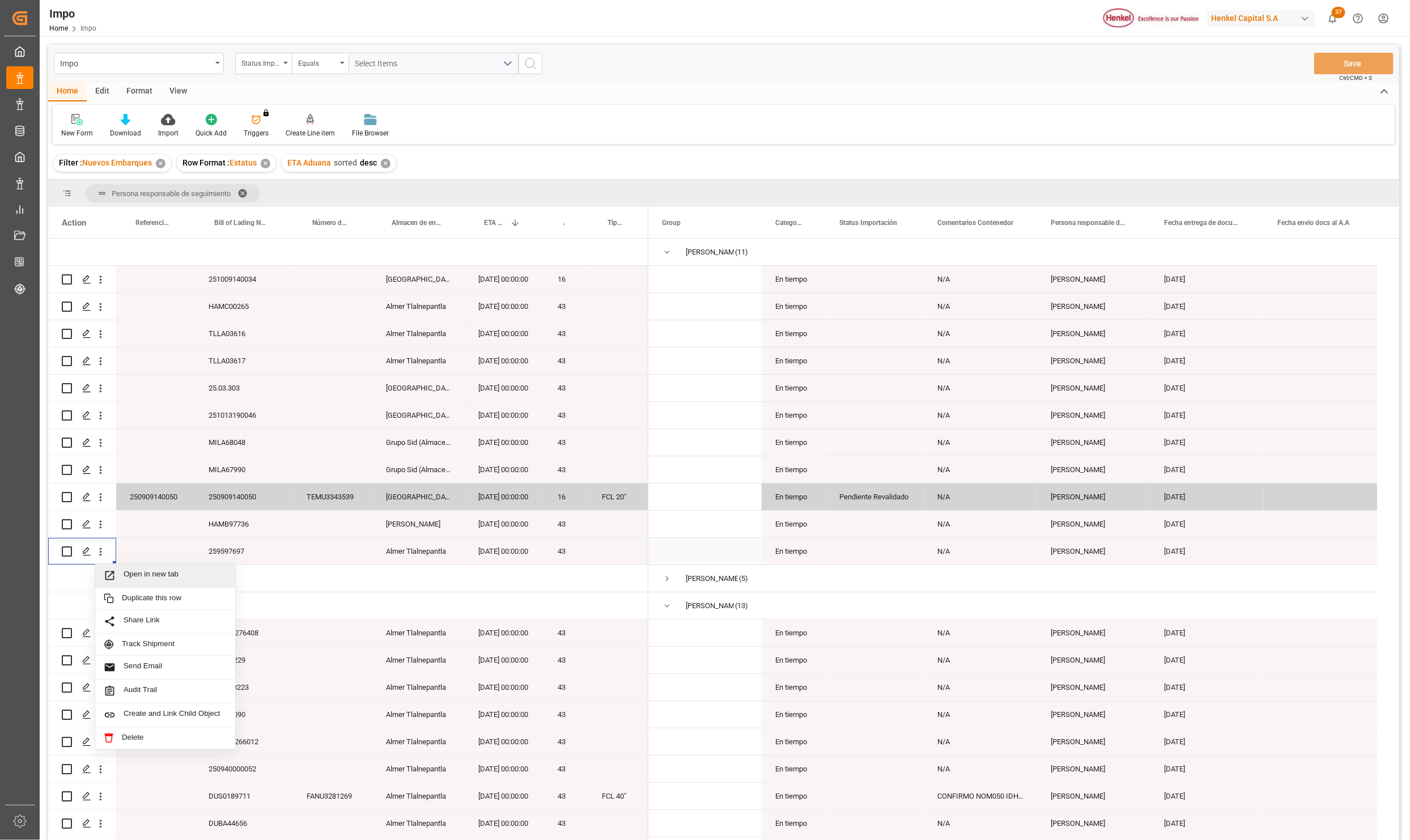
click at [121, 568] on div "Open in new tab" at bounding box center [165, 576] width 140 height 23
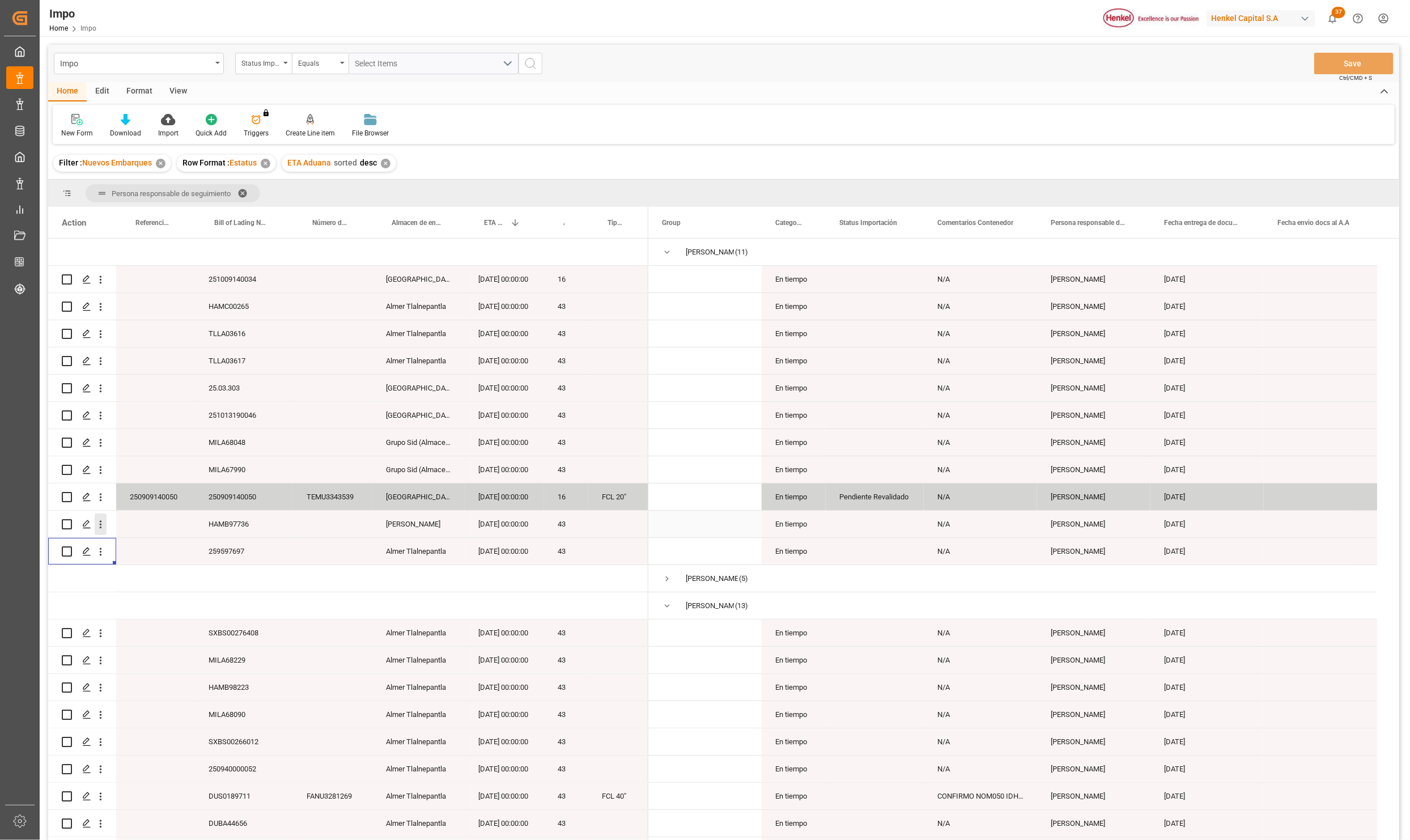
click at [104, 522] on icon "open menu" at bounding box center [101, 524] width 12 height 12
click at [128, 549] on span "Open in new tab" at bounding box center [175, 548] width 103 height 12
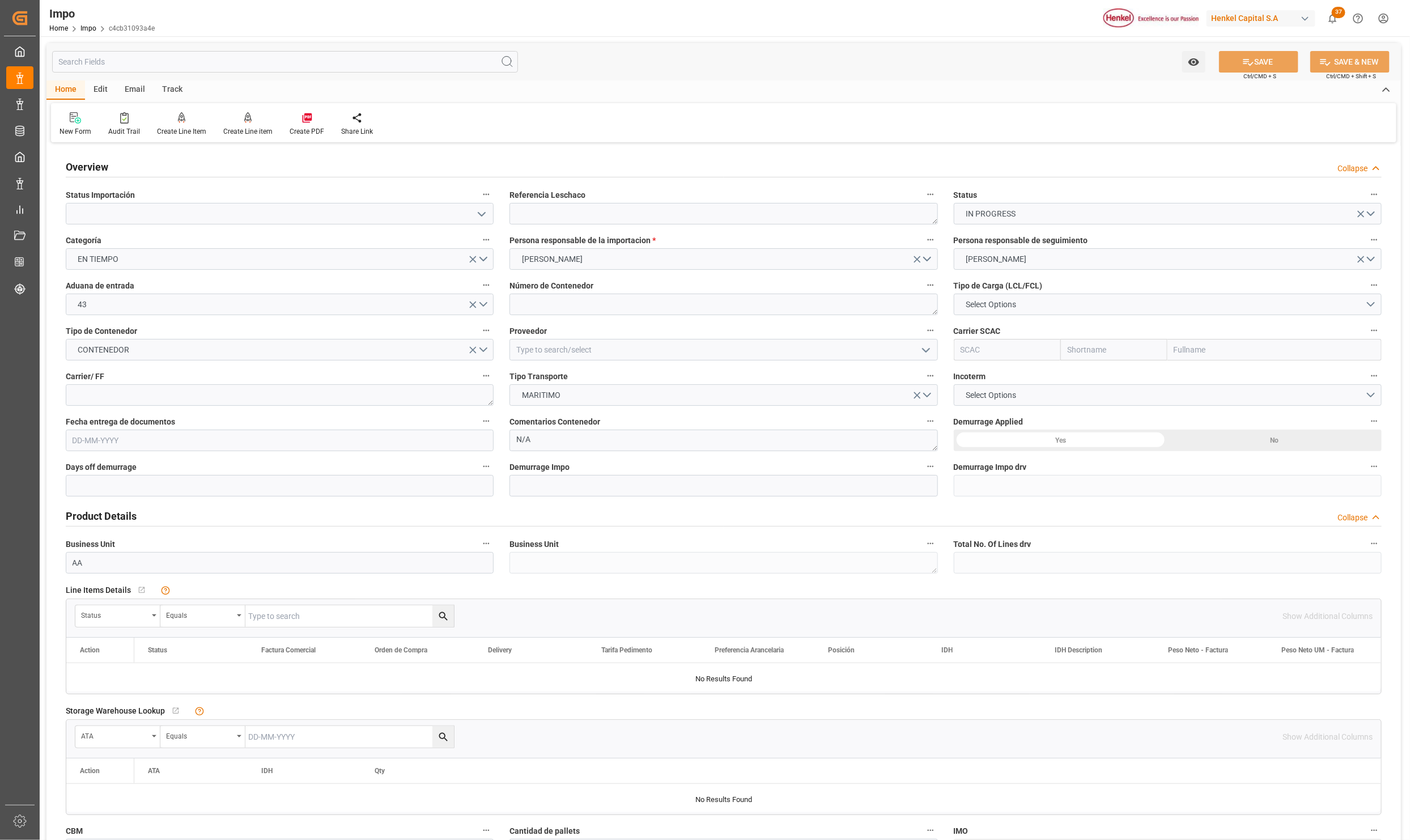
type input "[DATE]"
click at [1051, 254] on button "CARLOS VILLAR" at bounding box center [1168, 258] width 428 height 22
click at [983, 262] on div "KARLA CHAVEZ" at bounding box center [1168, 262] width 427 height 23
click at [1242, 62] on icon at bounding box center [1248, 62] width 12 height 12
type input "[DATE]"
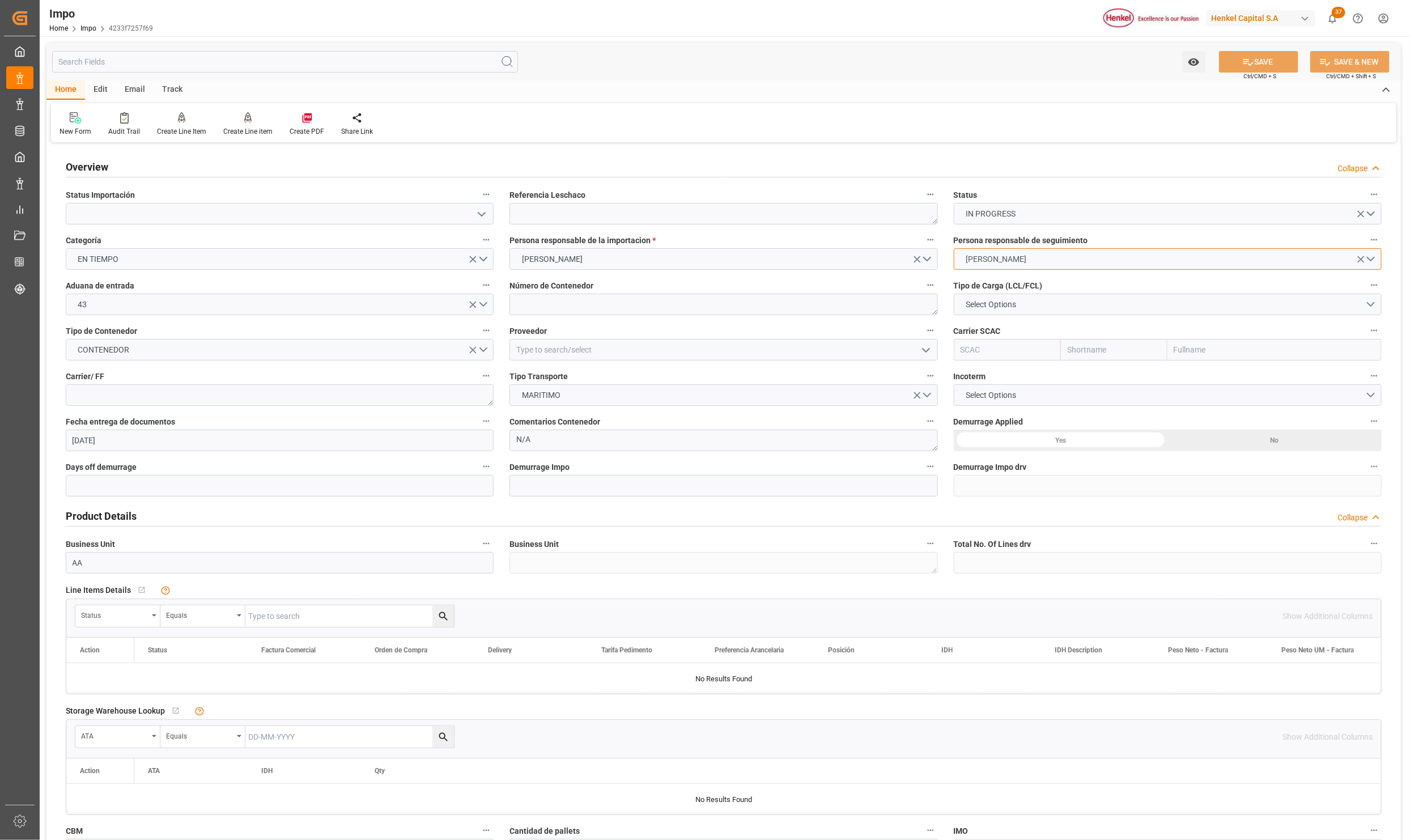
click at [998, 266] on button "CARLOS VILLAR" at bounding box center [1168, 258] width 428 height 22
click at [992, 260] on div "KARLA CHAVEZ" at bounding box center [1168, 262] width 427 height 23
click at [1266, 53] on button "SAVE" at bounding box center [1259, 61] width 80 height 22
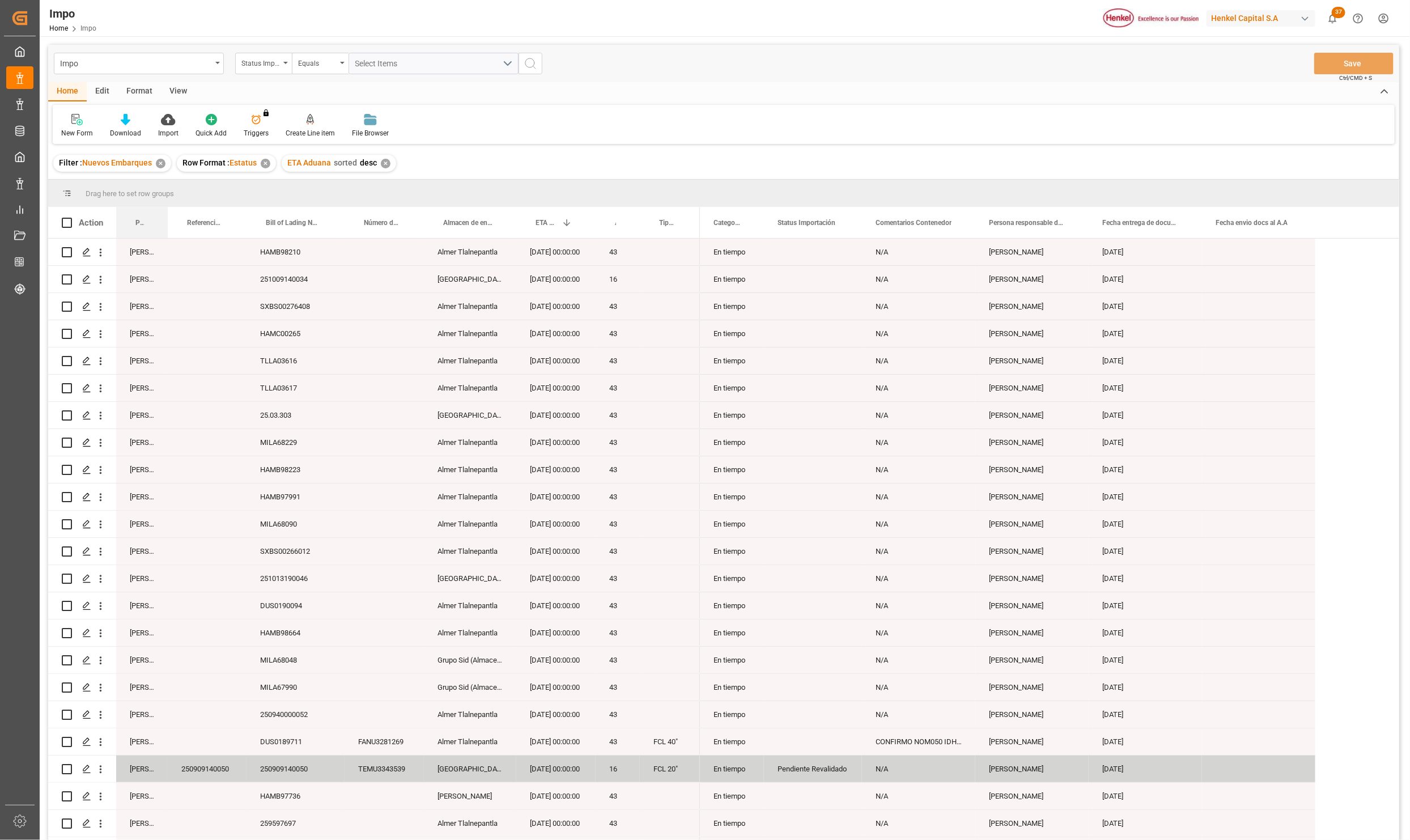
drag, startPoint x: 133, startPoint y: 217, endPoint x: 138, endPoint y: 179, distance: 38.3
click at [138, 179] on div "Drag here to set row groups Drag here to set column labels Action Persona respo…" at bounding box center [724, 513] width 1351 height 668
drag, startPoint x: 146, startPoint y: 221, endPoint x: 148, endPoint y: 197, distance: 24.1
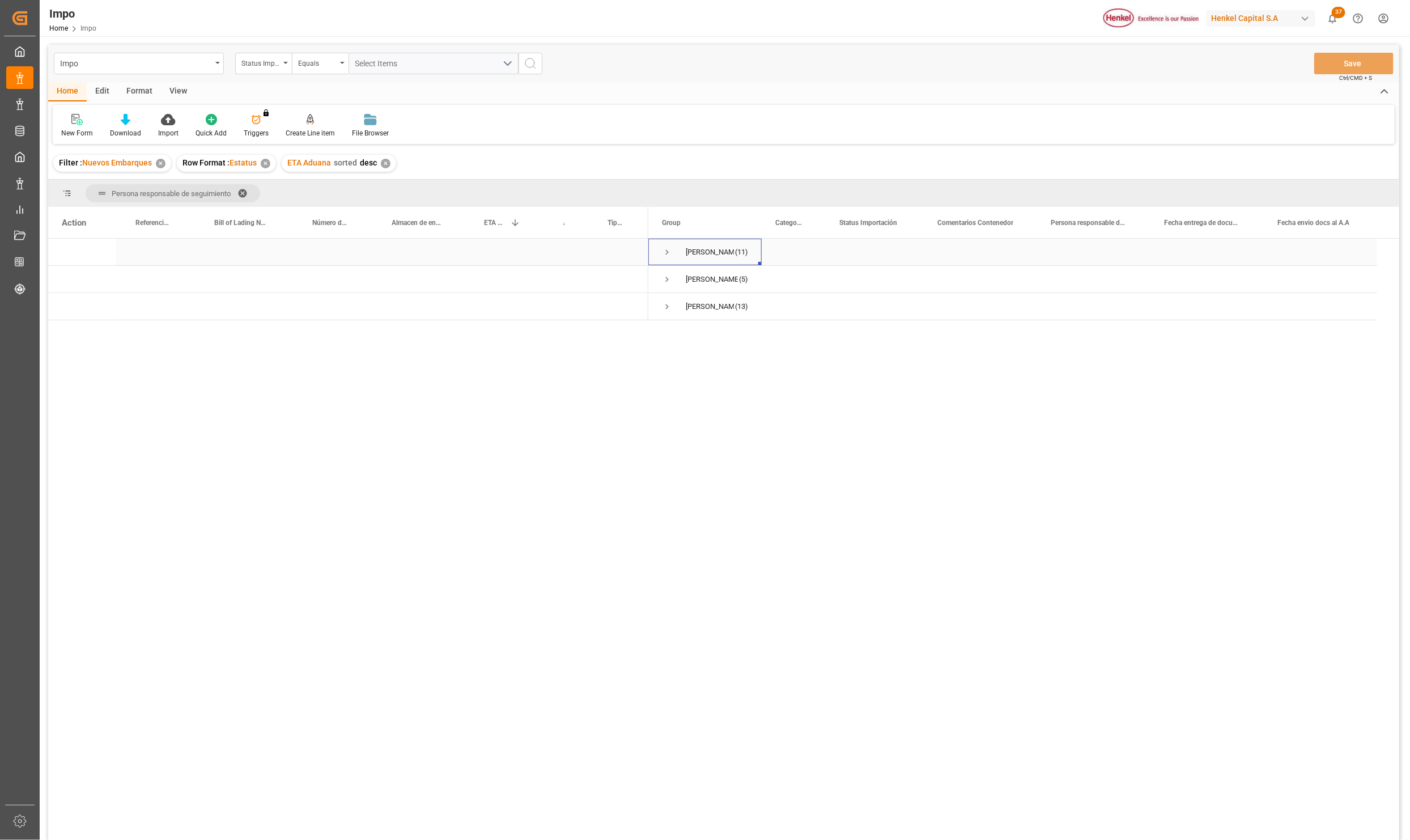
click at [667, 247] on span "Press SPACE to select this row." at bounding box center [667, 252] width 10 height 26
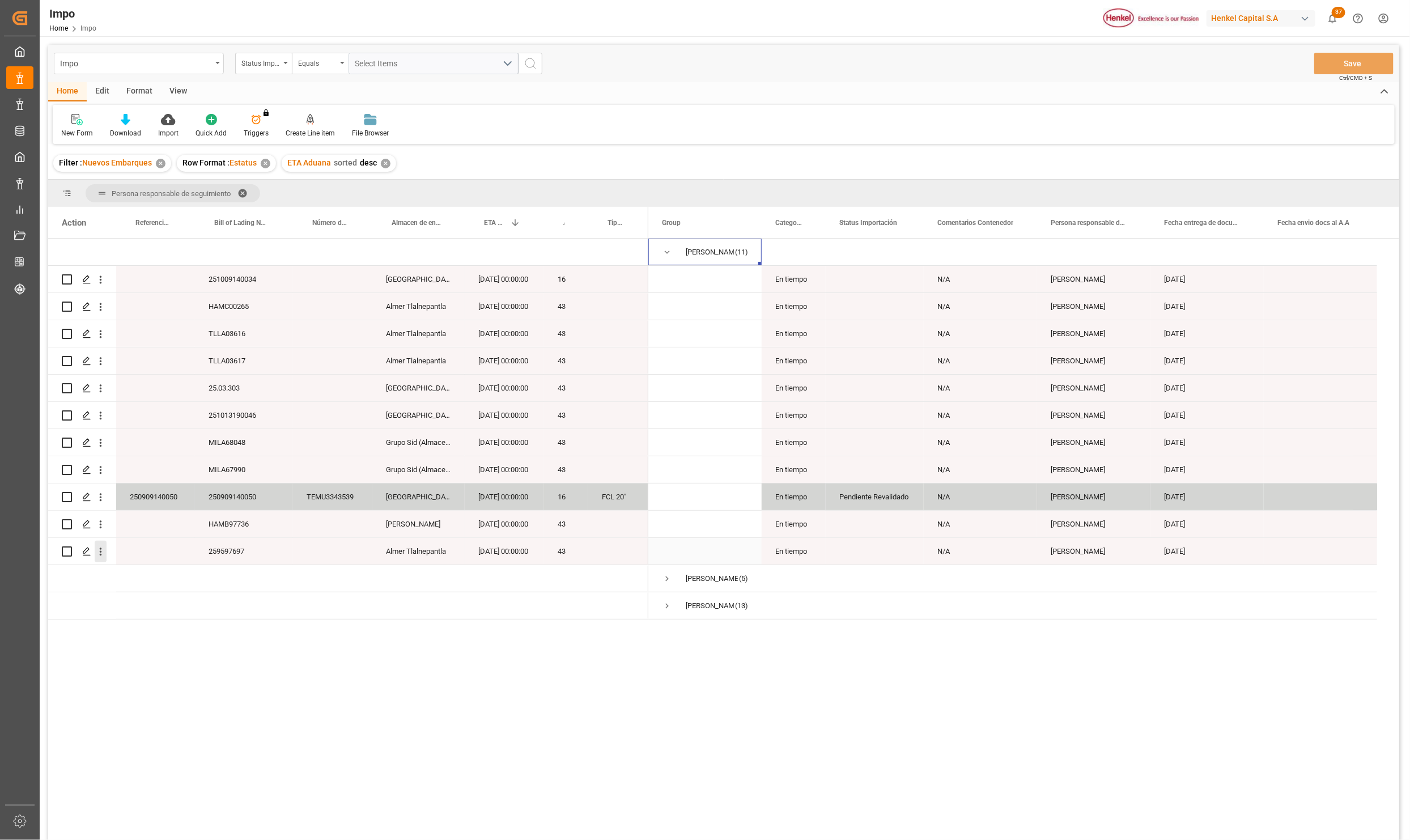
click at [102, 546] on icon "open menu" at bounding box center [101, 552] width 12 height 12
click at [116, 571] on span "Press SPACE to select this row." at bounding box center [114, 576] width 20 height 12
click at [666, 605] on span "Press SPACE to select this row." at bounding box center [667, 606] width 10 height 10
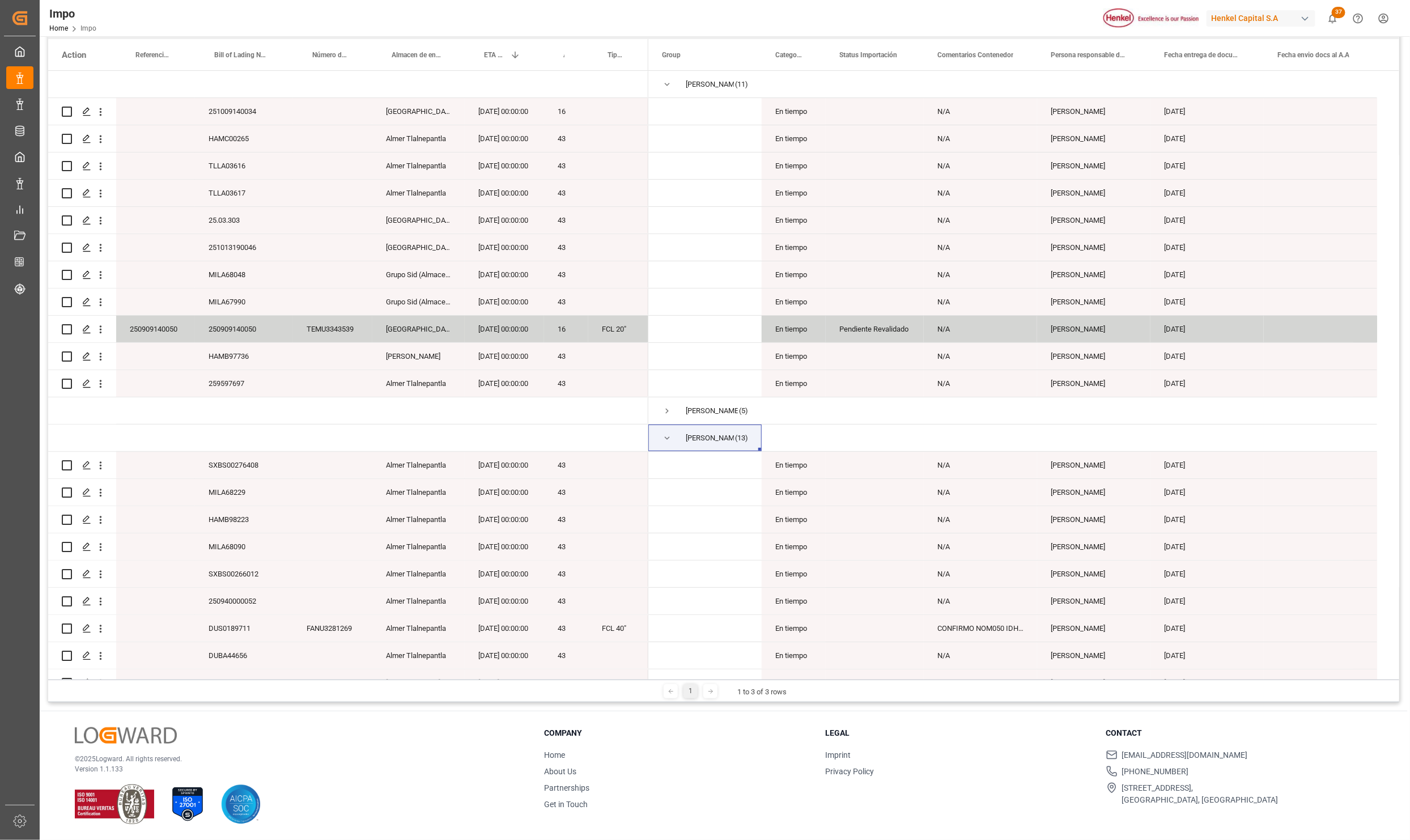
click at [665, 433] on span "Press SPACE to select this row." at bounding box center [667, 438] width 10 height 10
click at [669, 287] on span "Press SPACE to select this row." at bounding box center [705, 274] width 86 height 25
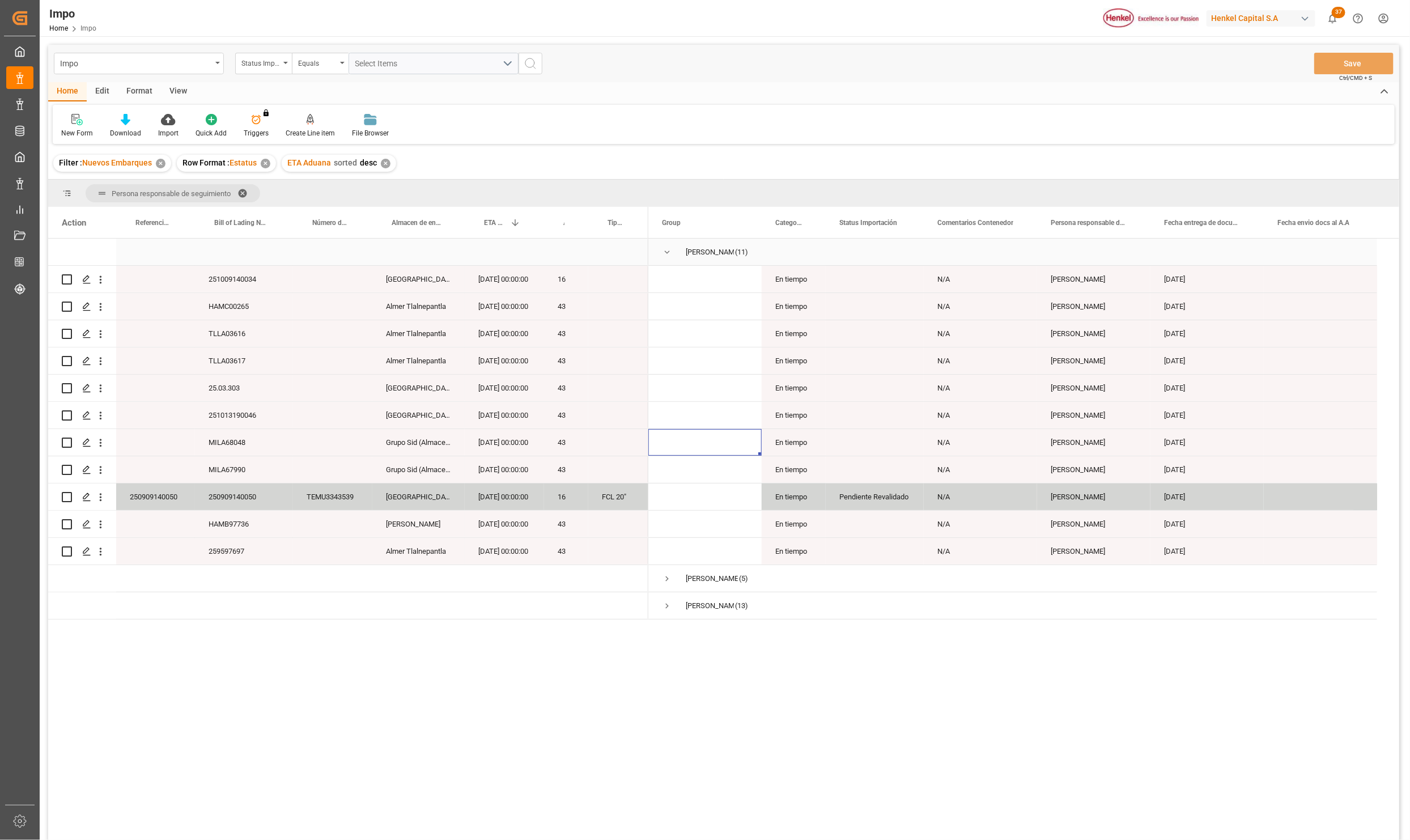
click at [669, 252] on span "Press SPACE to select this row." at bounding box center [667, 253] width 10 height 10
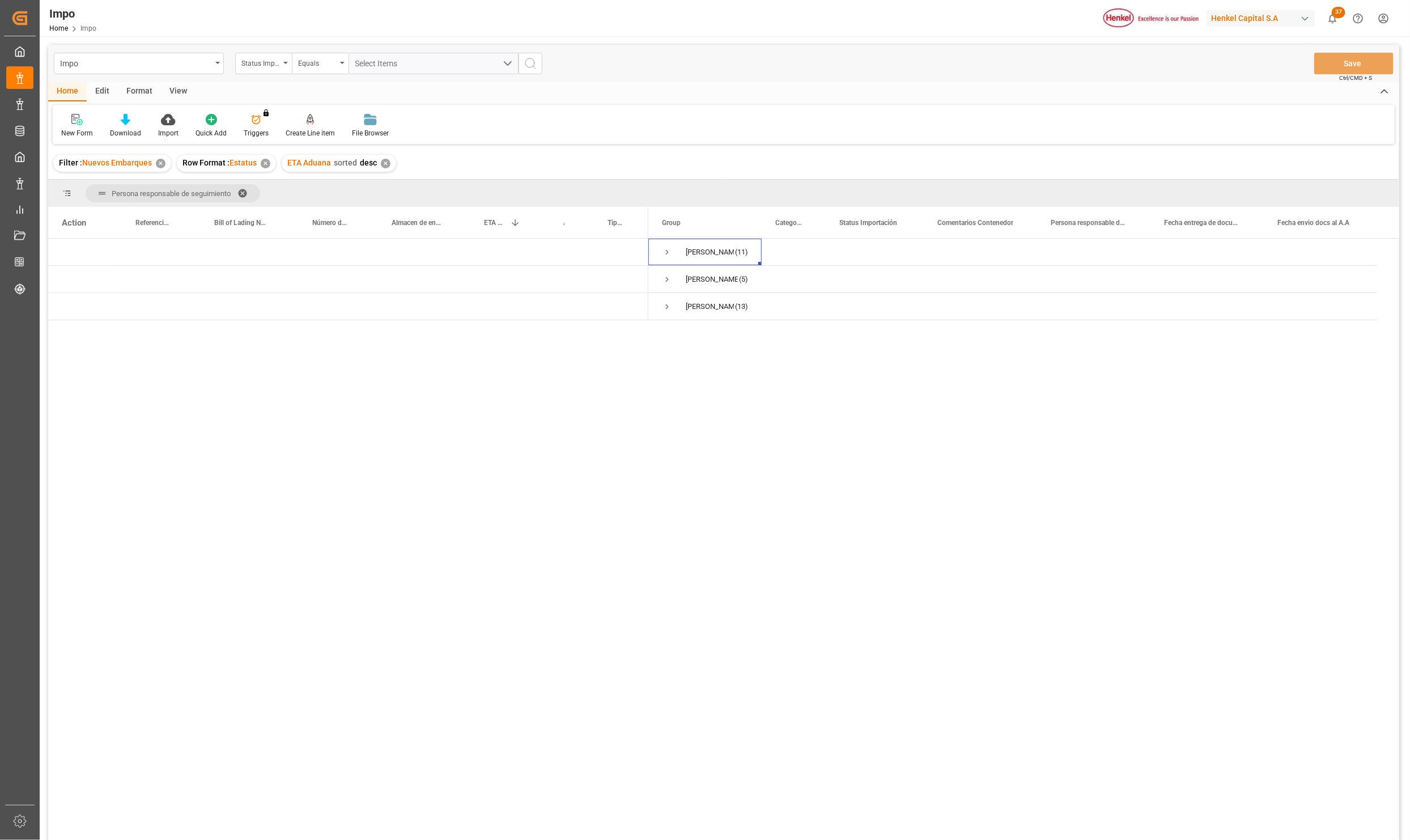
click at [242, 189] on span at bounding box center [247, 193] width 18 height 10
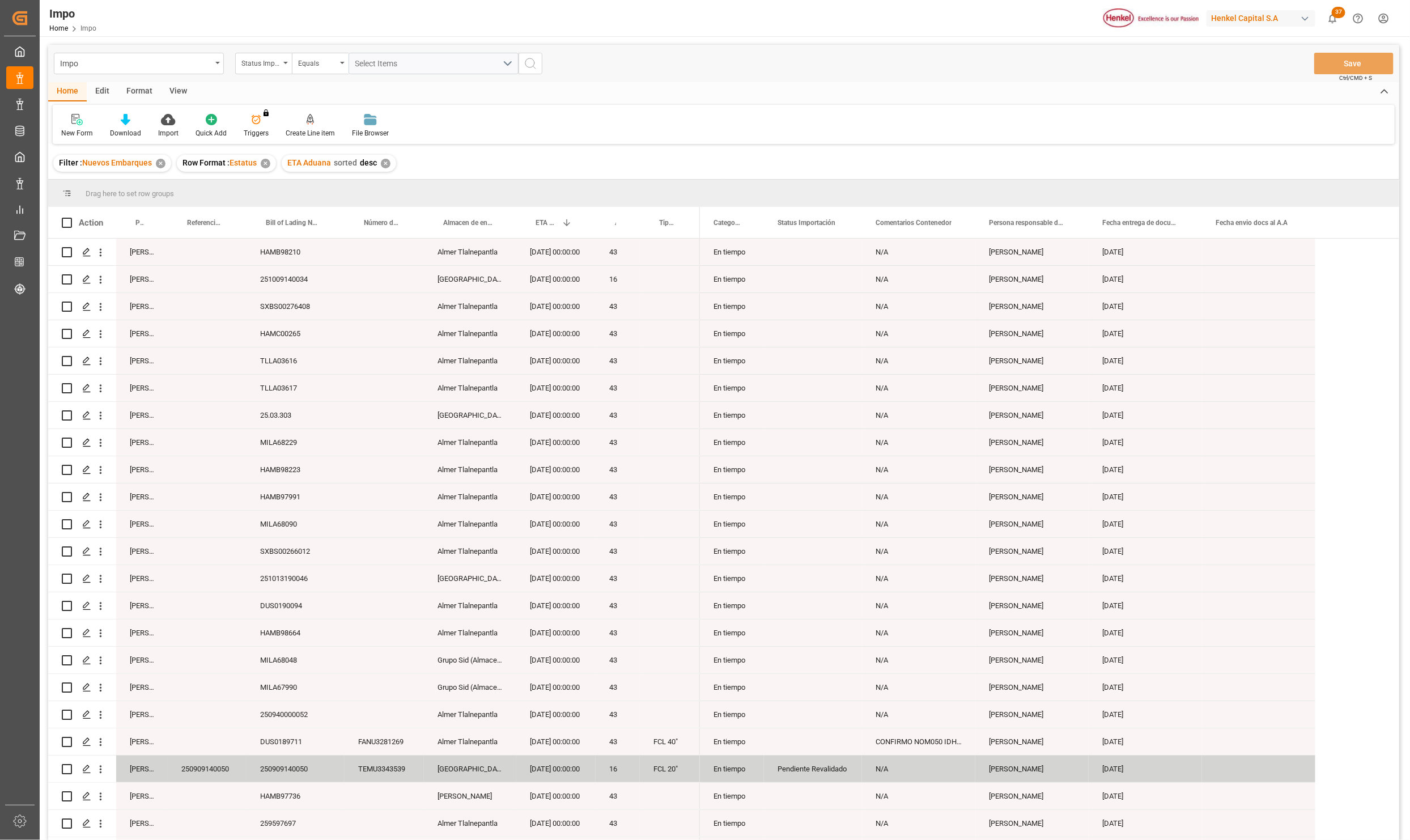
click at [281, 476] on div "HAMB98223" at bounding box center [296, 469] width 98 height 27
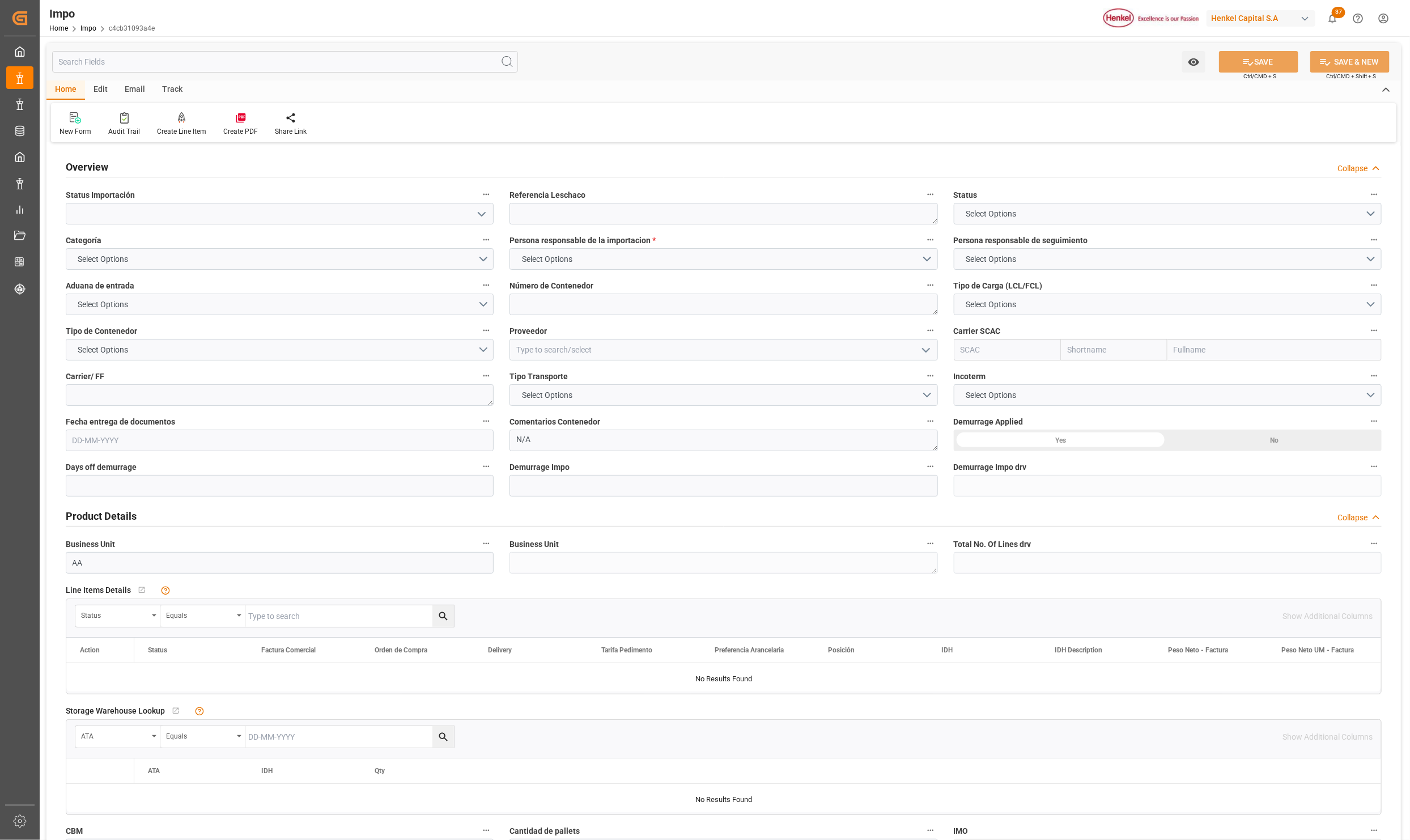
type textarea "N/A"
type input "AA"
type input "[DATE]"
click at [1020, 262] on span "CARLOS VILLAR" at bounding box center [996, 259] width 72 height 12
click at [1000, 264] on div "KARLA CHAVEZ" at bounding box center [1168, 262] width 427 height 23
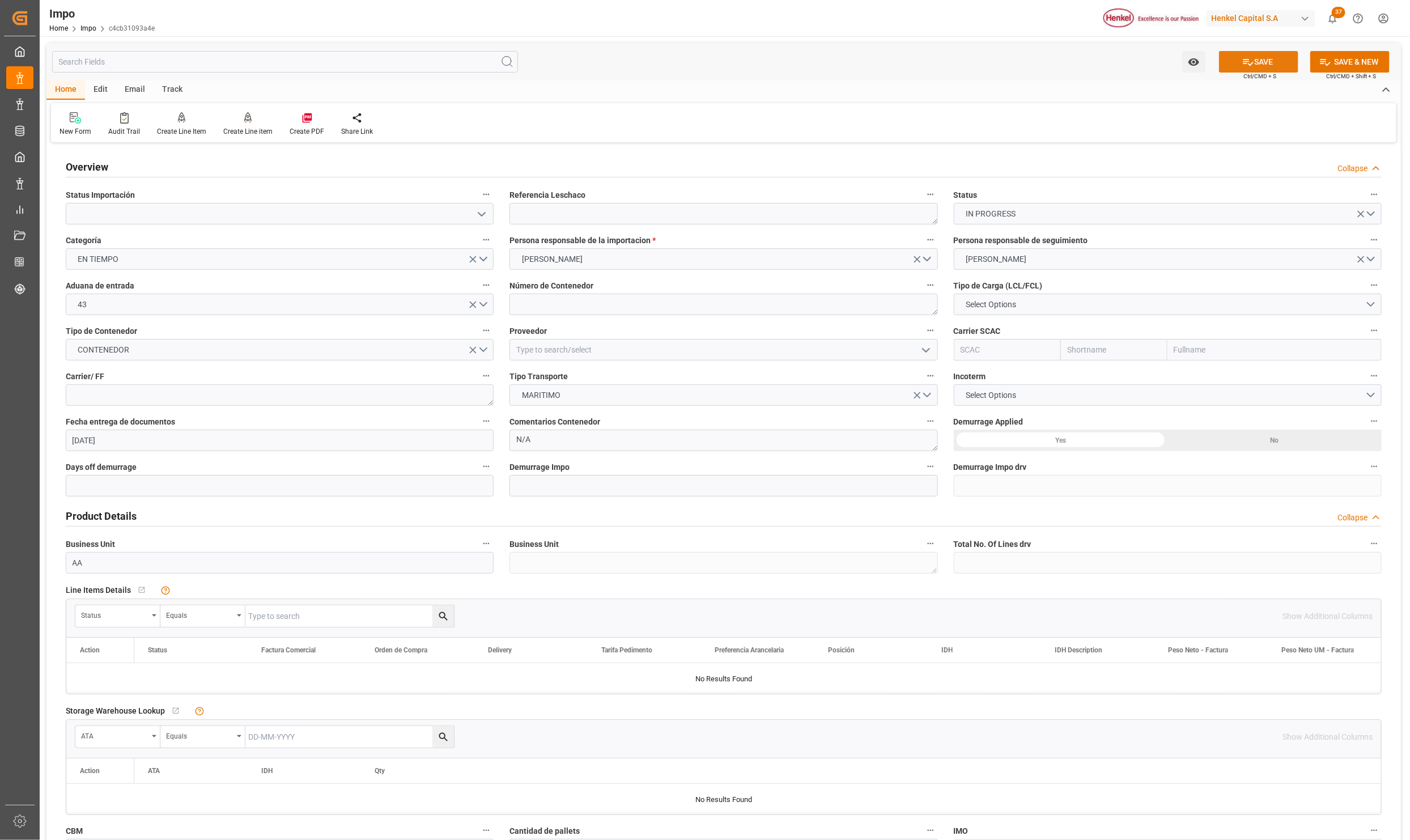
click at [1232, 57] on button "SAVE" at bounding box center [1259, 61] width 80 height 22
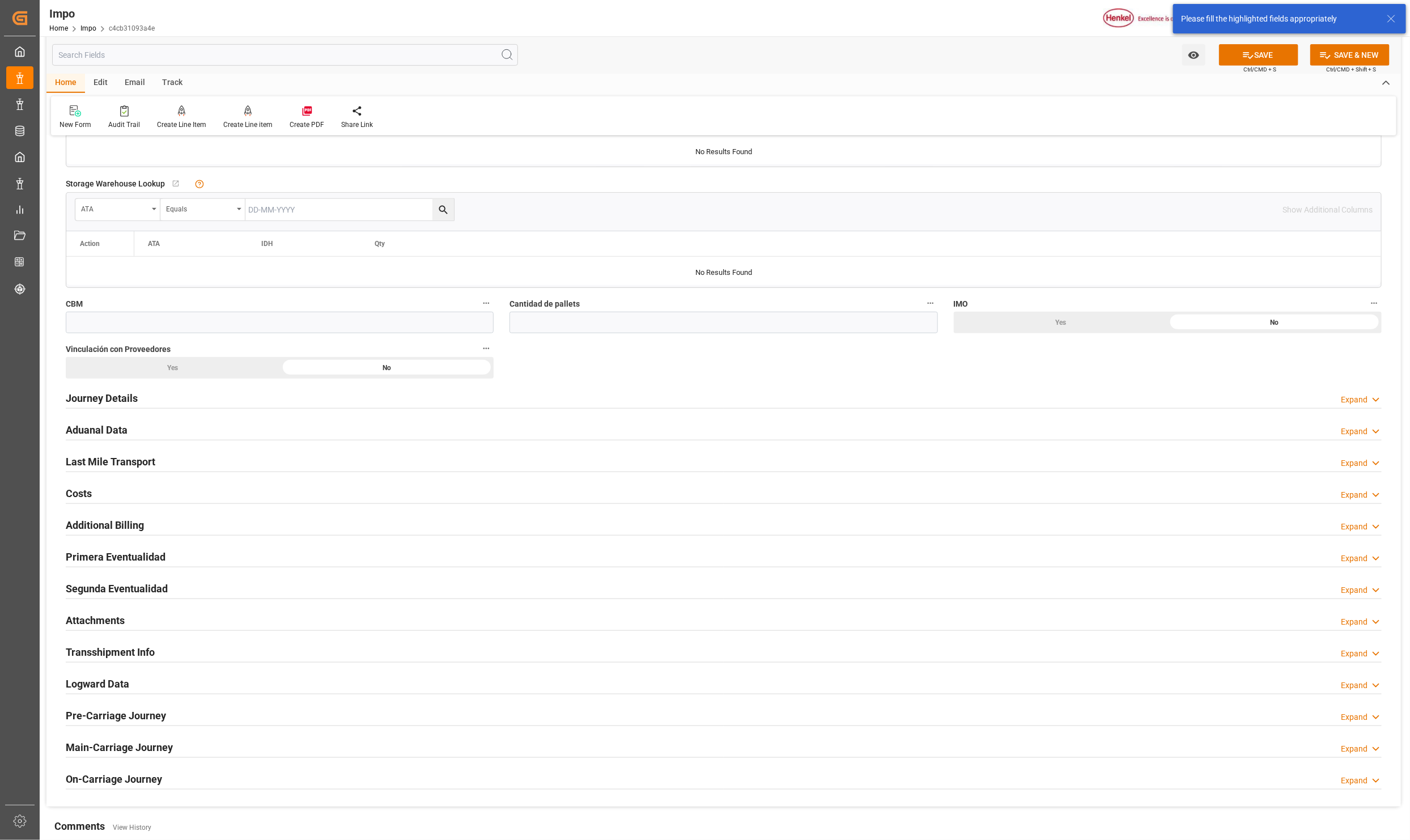
scroll to position [595, 0]
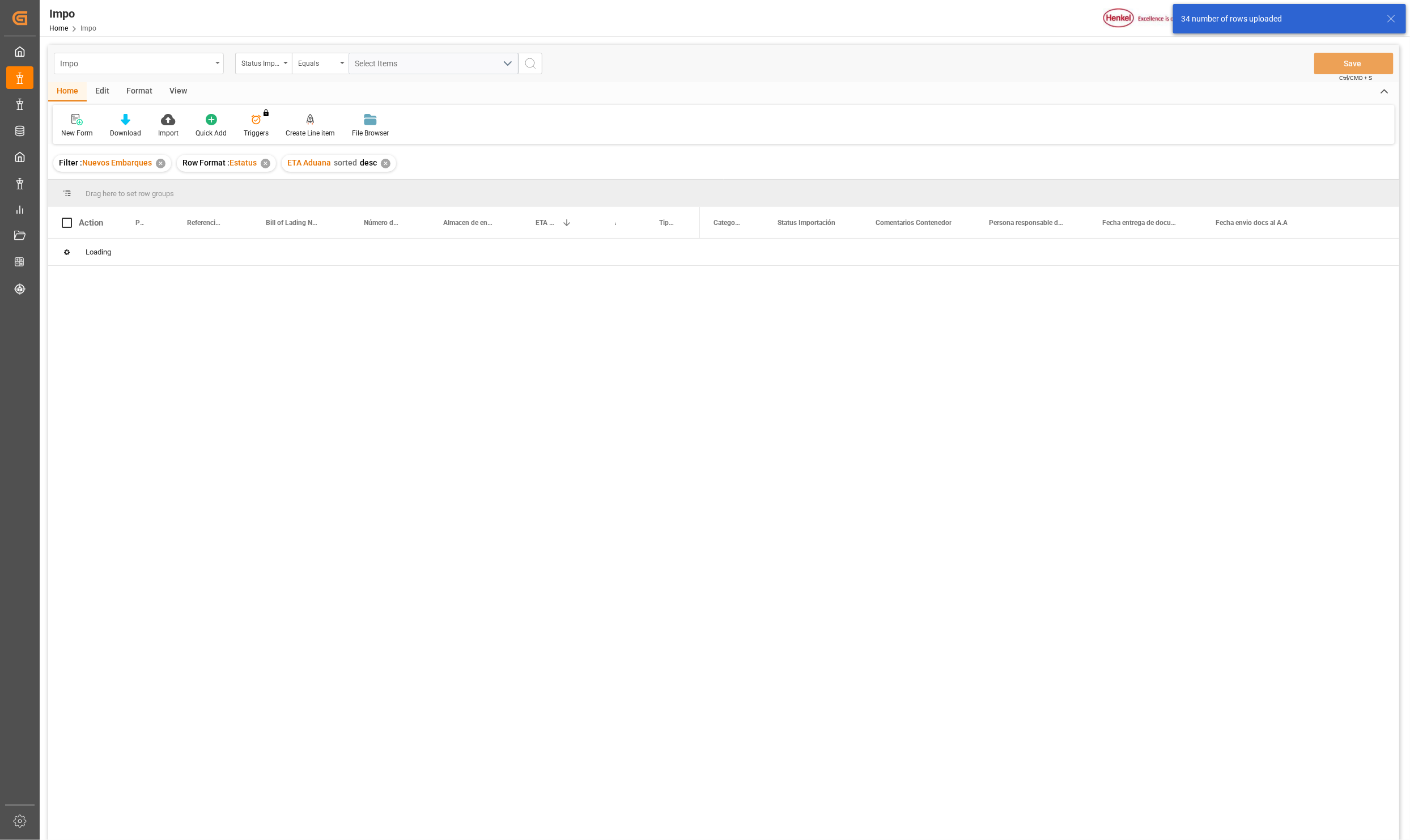
click at [215, 63] on div "Impo" at bounding box center [138, 63] width 170 height 22
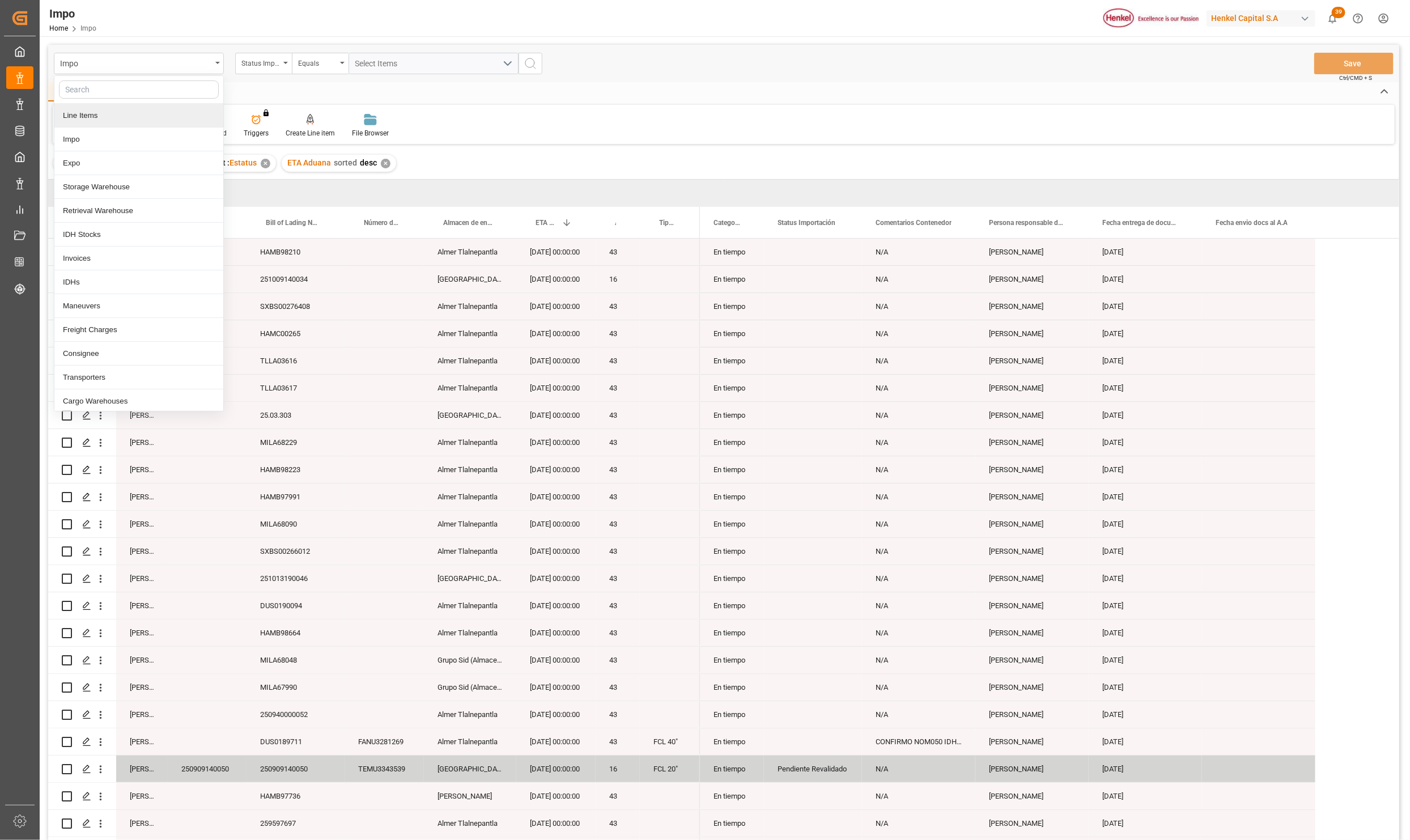
click at [140, 121] on div "Line Items" at bounding box center [138, 116] width 169 height 23
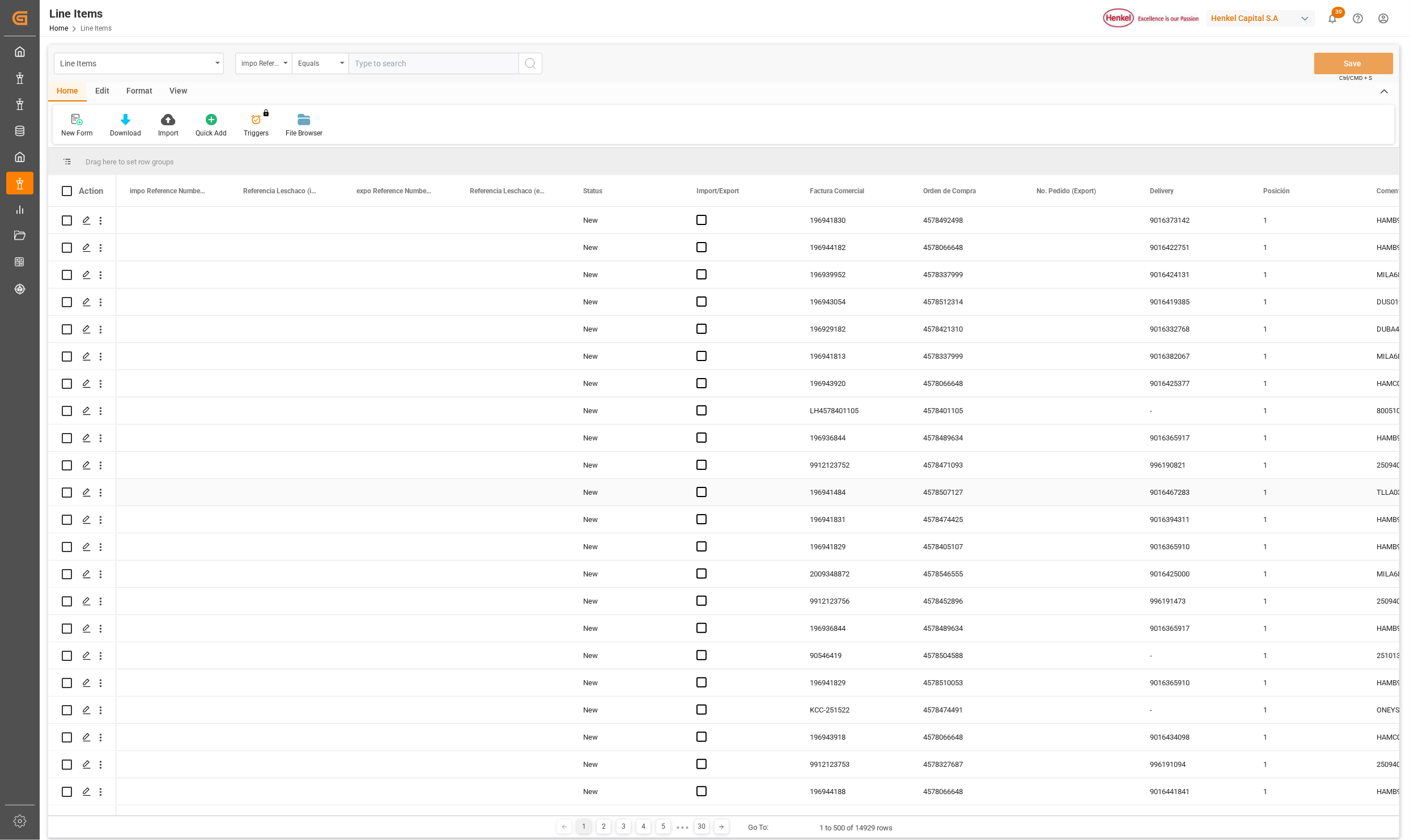
click at [442, 486] on div "Press SPACE to select this row." at bounding box center [400, 492] width 114 height 27
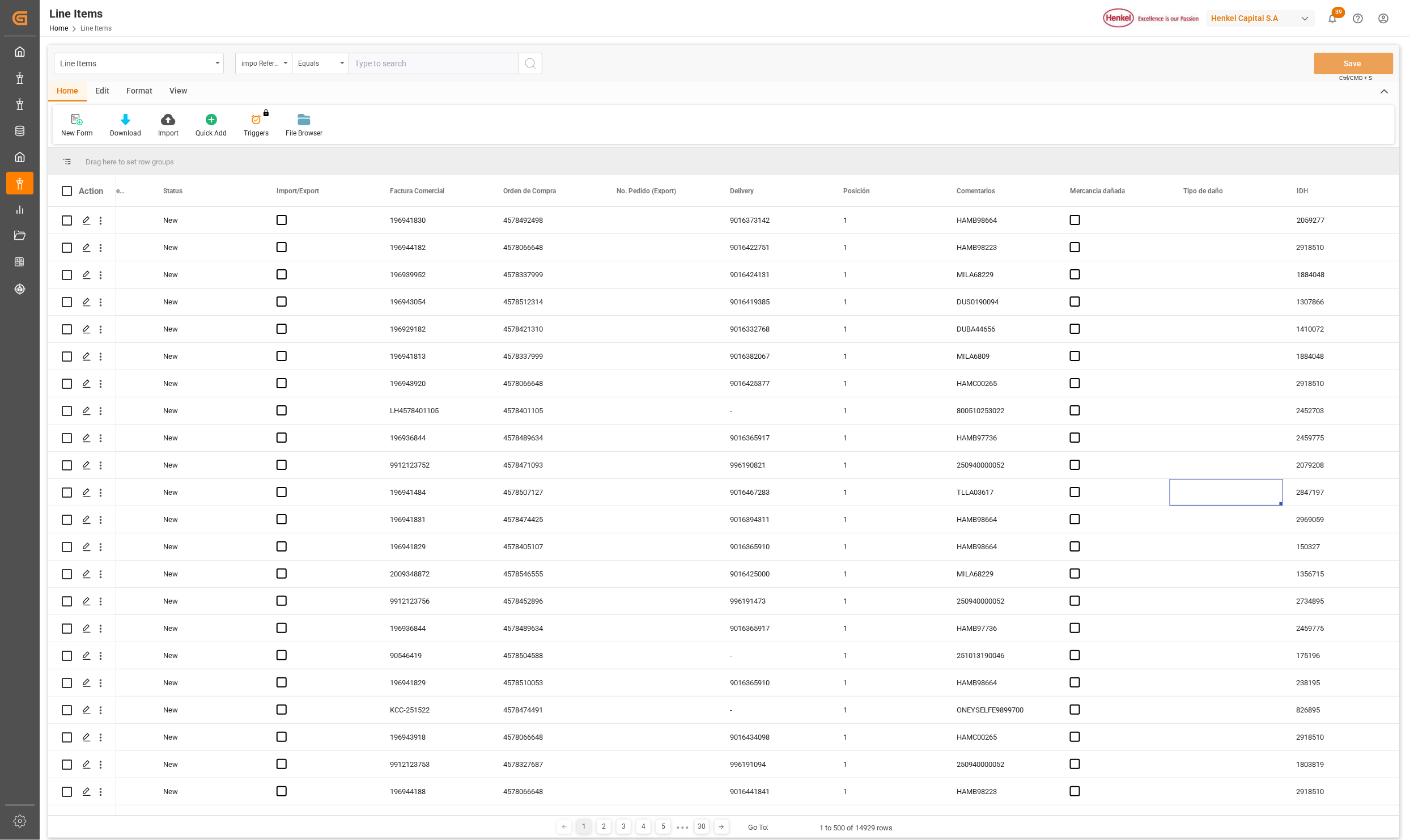
click at [174, 88] on div "View" at bounding box center [178, 92] width 35 height 20
click at [127, 121] on icon at bounding box center [128, 119] width 11 height 11
click at [140, 155] on div "New Item" at bounding box center [159, 160] width 99 height 12
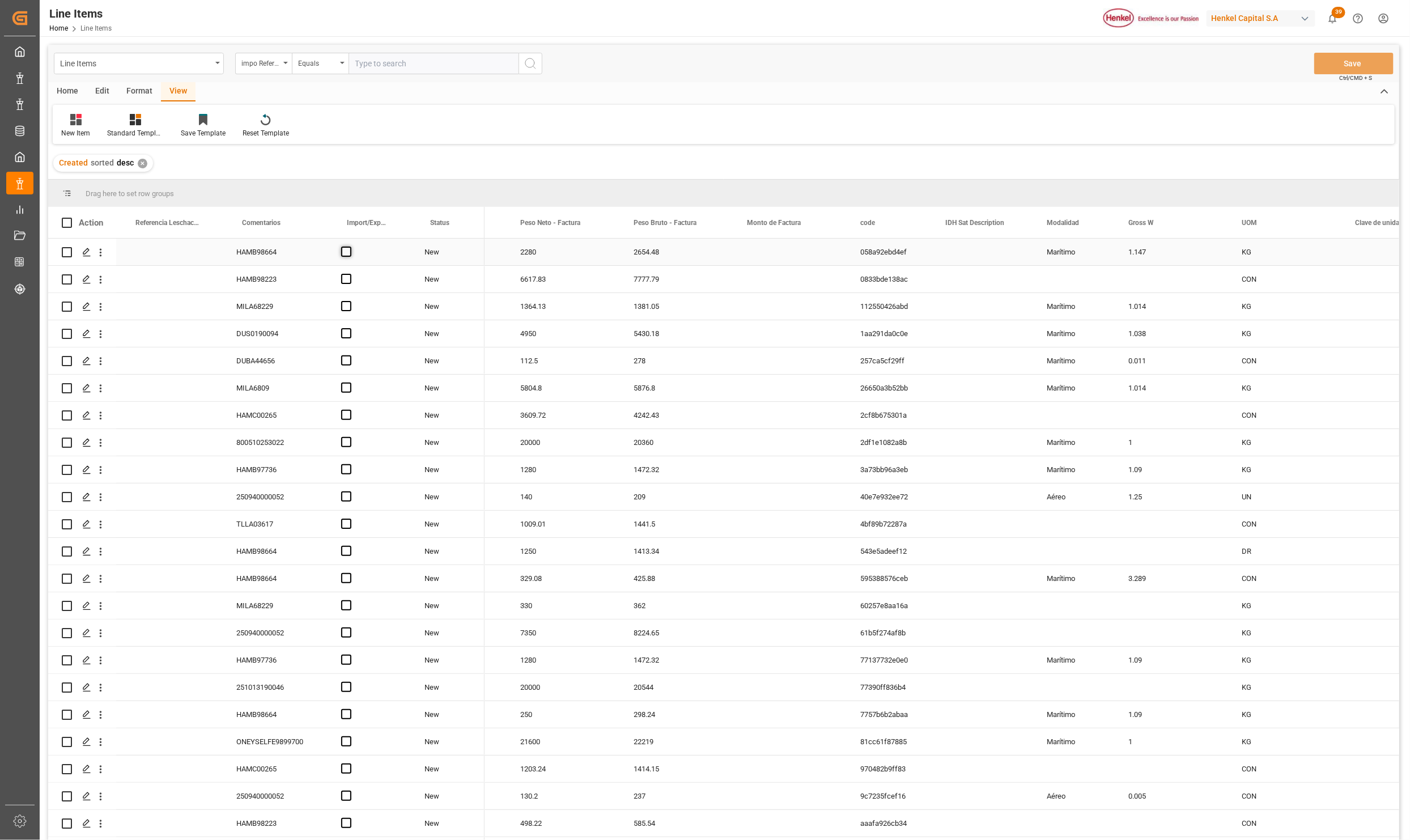
click at [343, 250] on span "Press SPACE to select this row." at bounding box center [347, 252] width 10 height 10
click at [350, 247] on input "Press SPACE to select this row." at bounding box center [350, 247] width 0 height 0
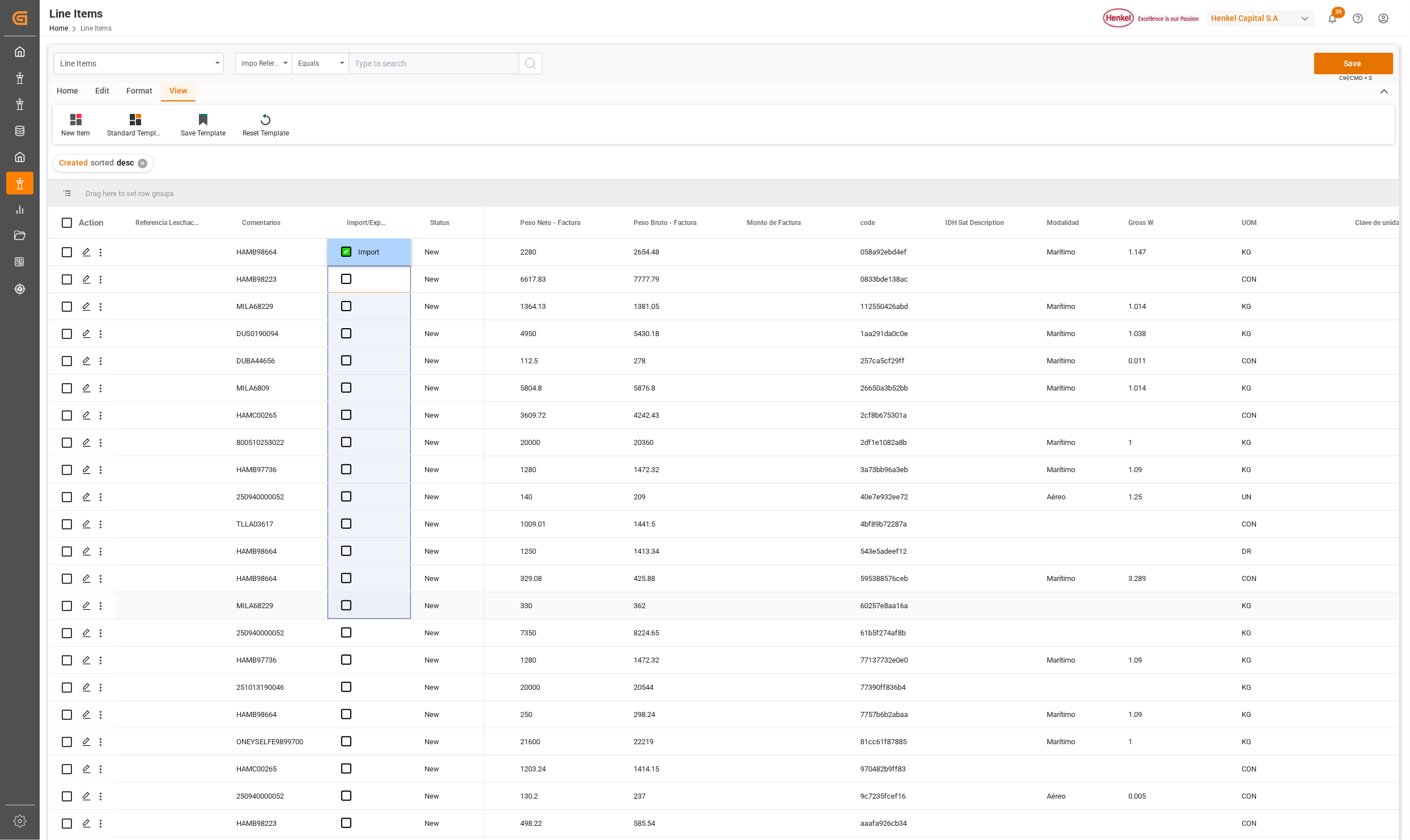
drag, startPoint x: 377, startPoint y: 616, endPoint x: 377, endPoint y: 652, distance: 36.0
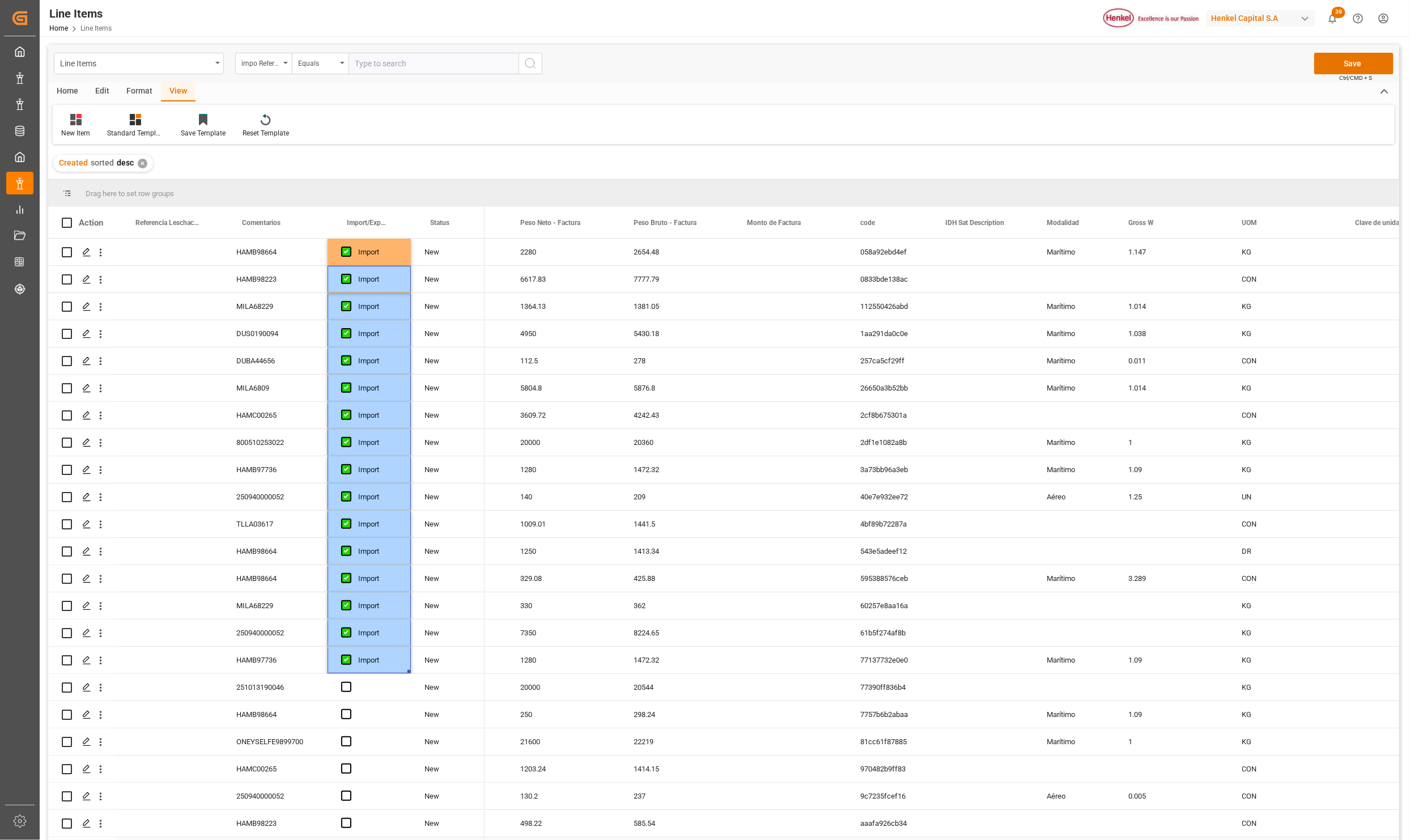
scroll to position [340, 0]
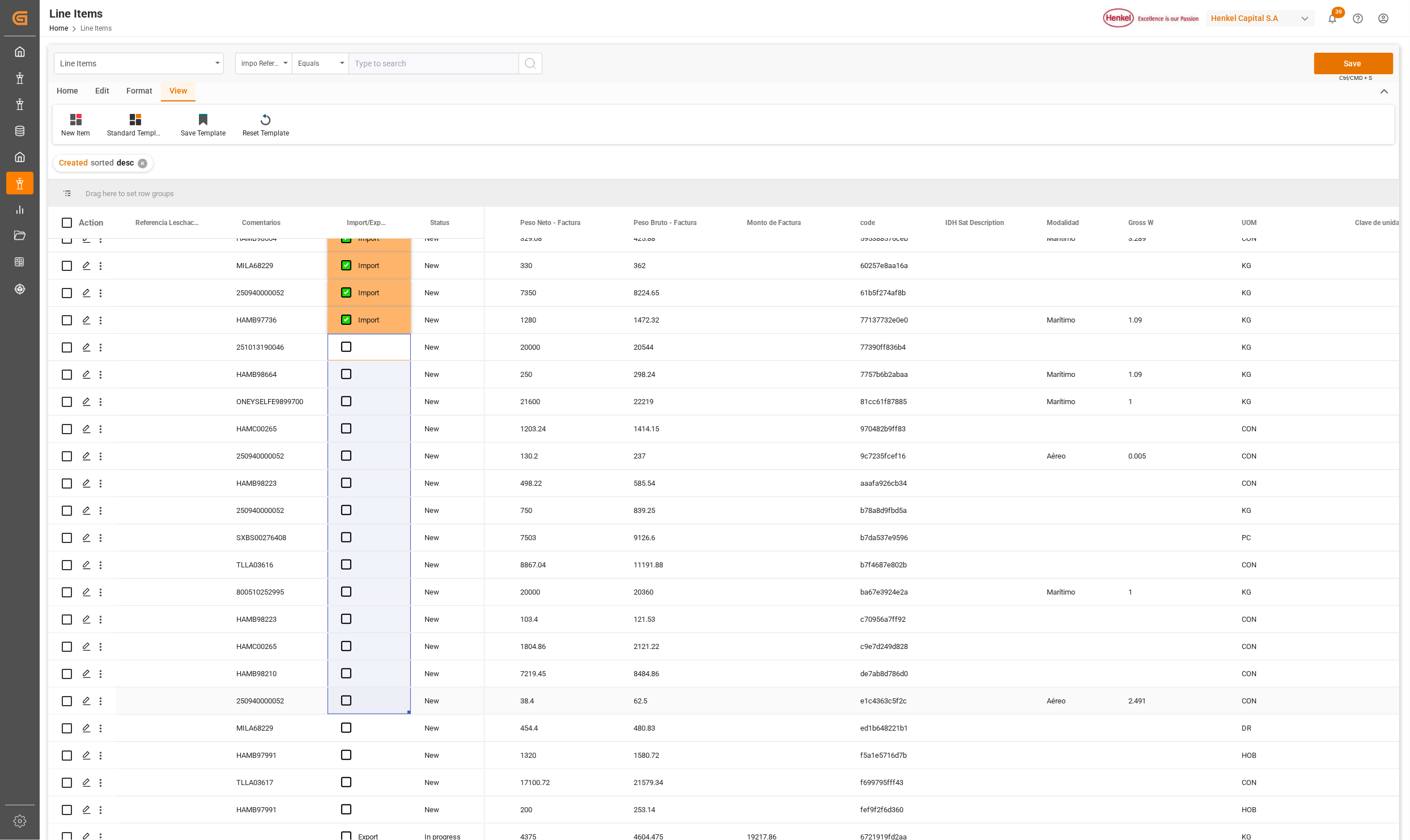
drag, startPoint x: 364, startPoint y: 347, endPoint x: 354, endPoint y: 711, distance: 364.1
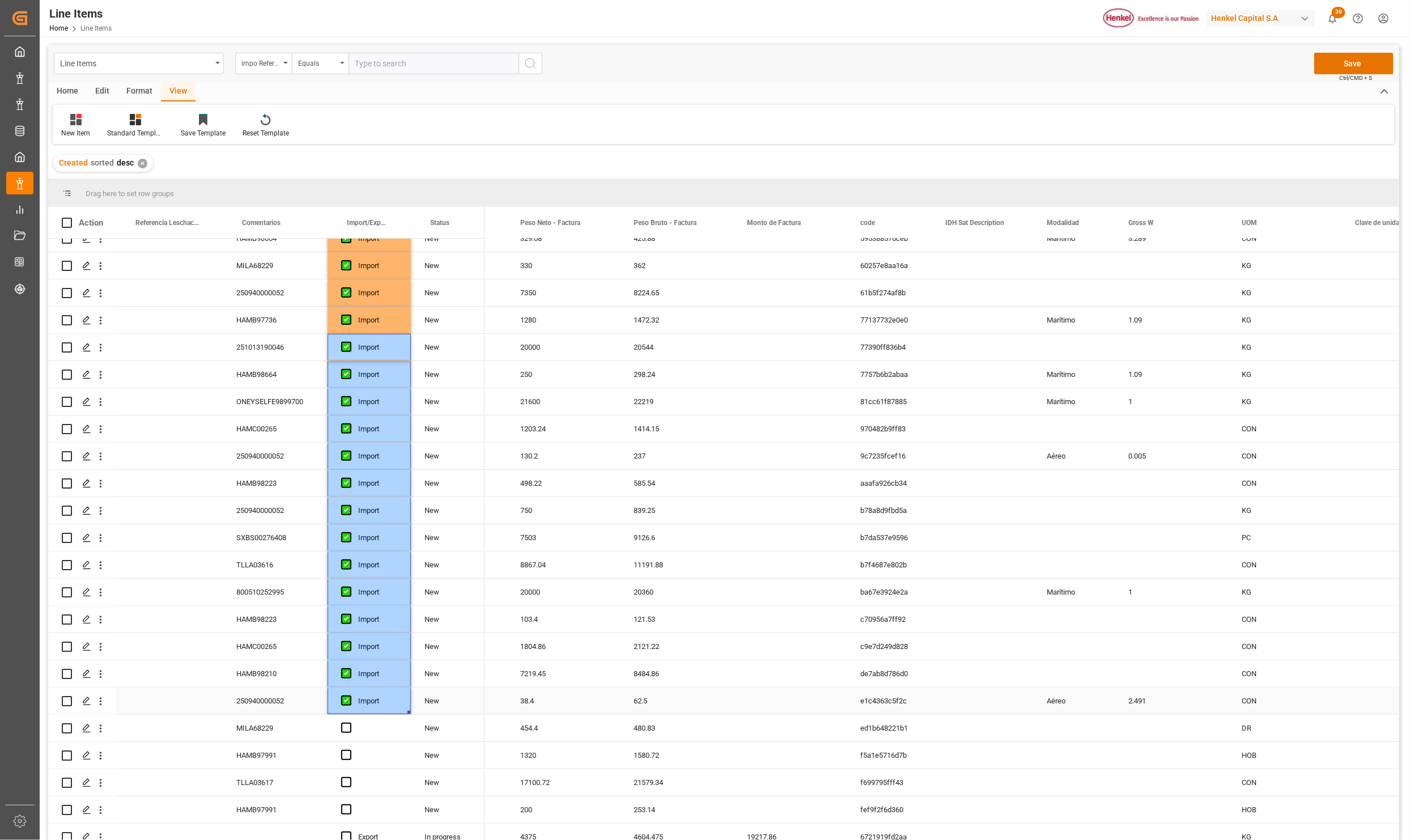
scroll to position [595, 0]
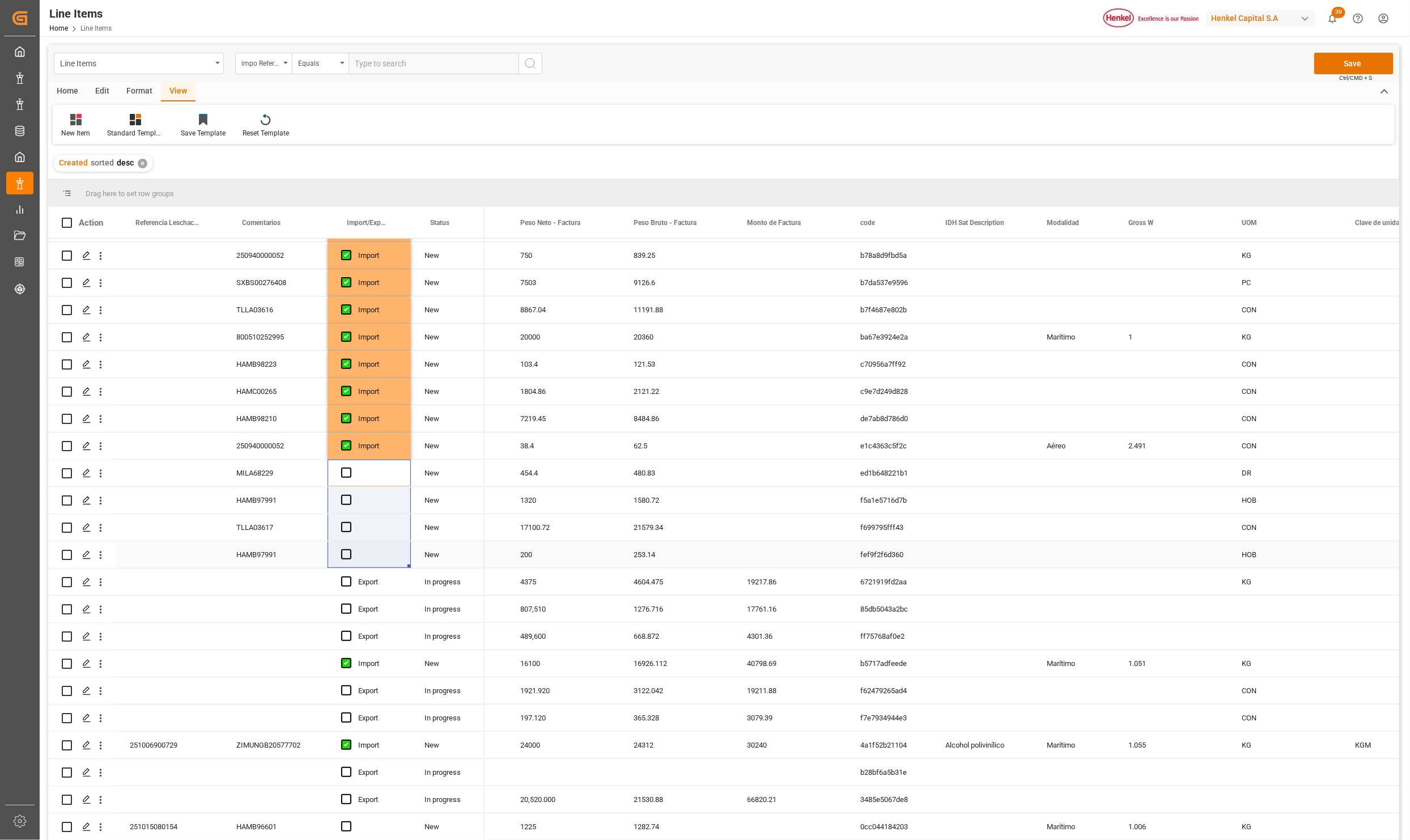
drag, startPoint x: 362, startPoint y: 467, endPoint x: 368, endPoint y: 549, distance: 82.2
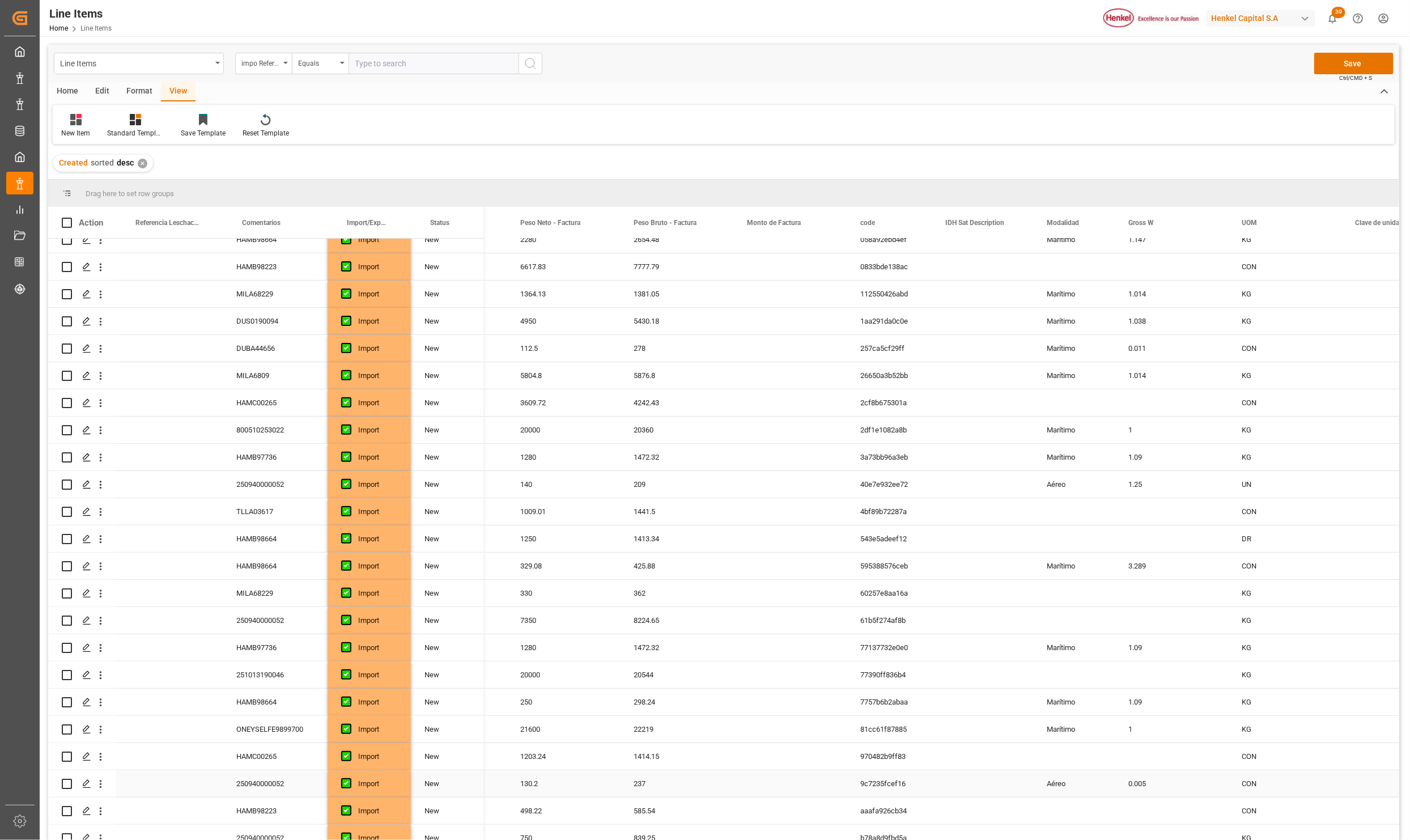
scroll to position [0, 0]
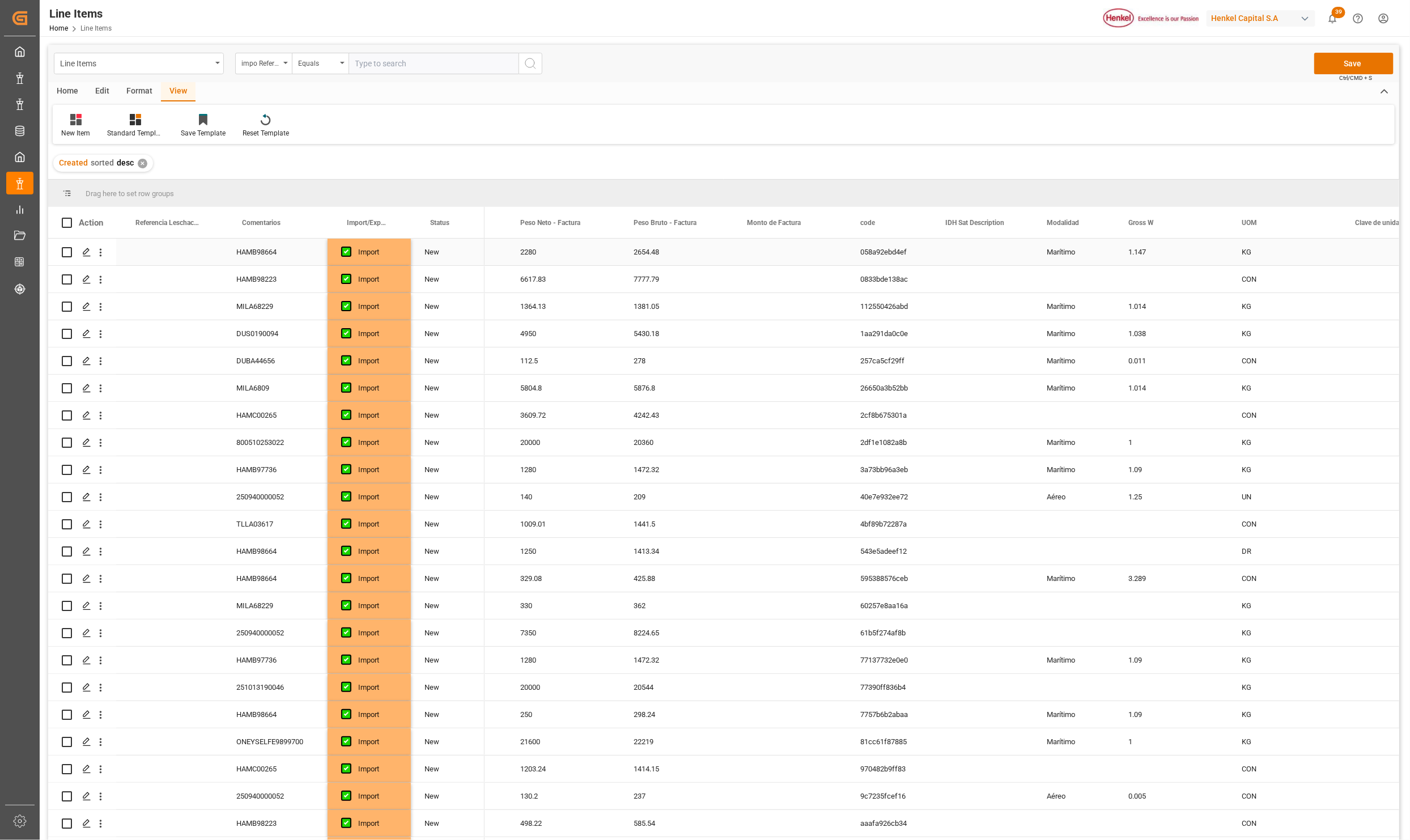
click at [1073, 253] on div "Marítimo" at bounding box center [1074, 252] width 82 height 27
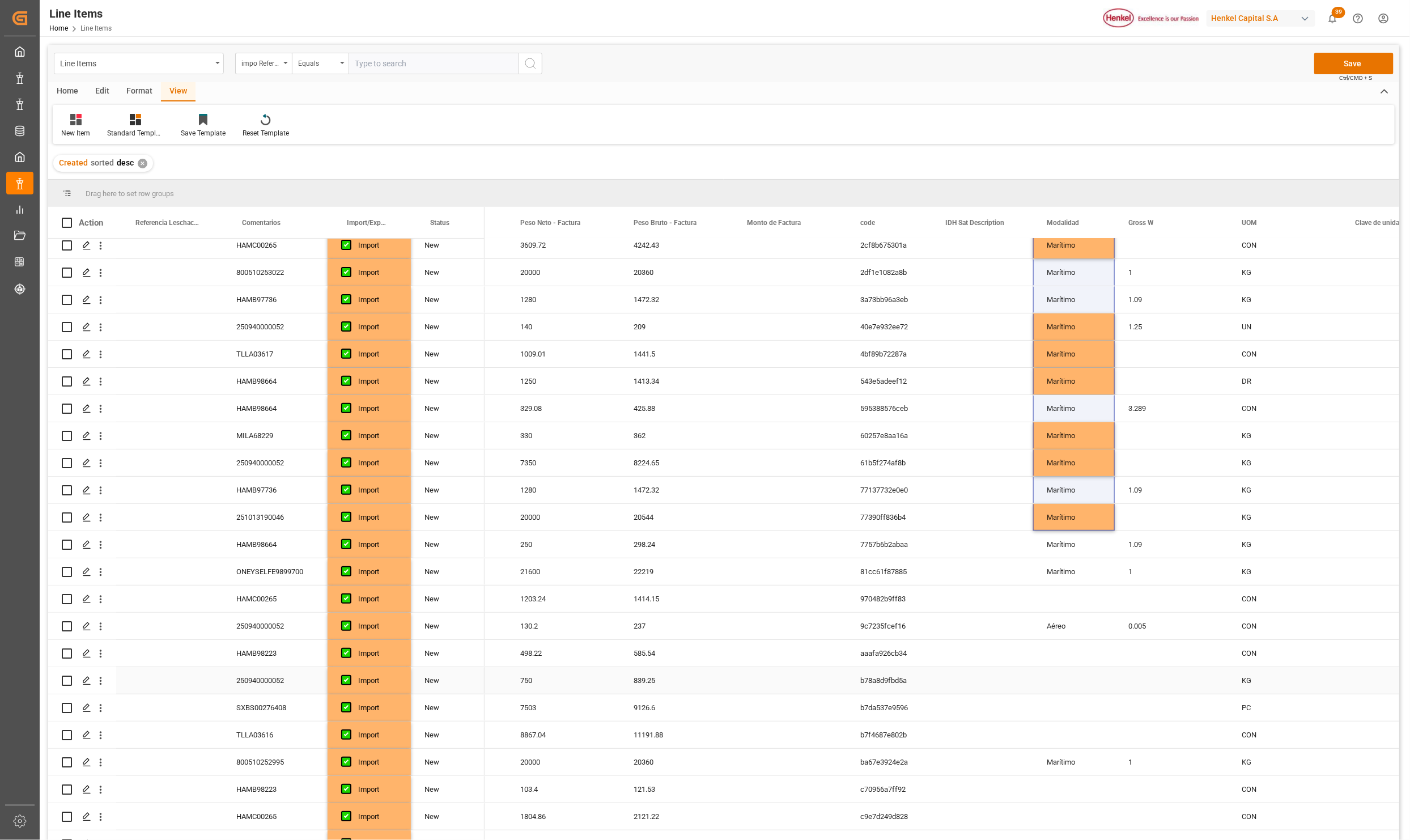
scroll to position [255, 0]
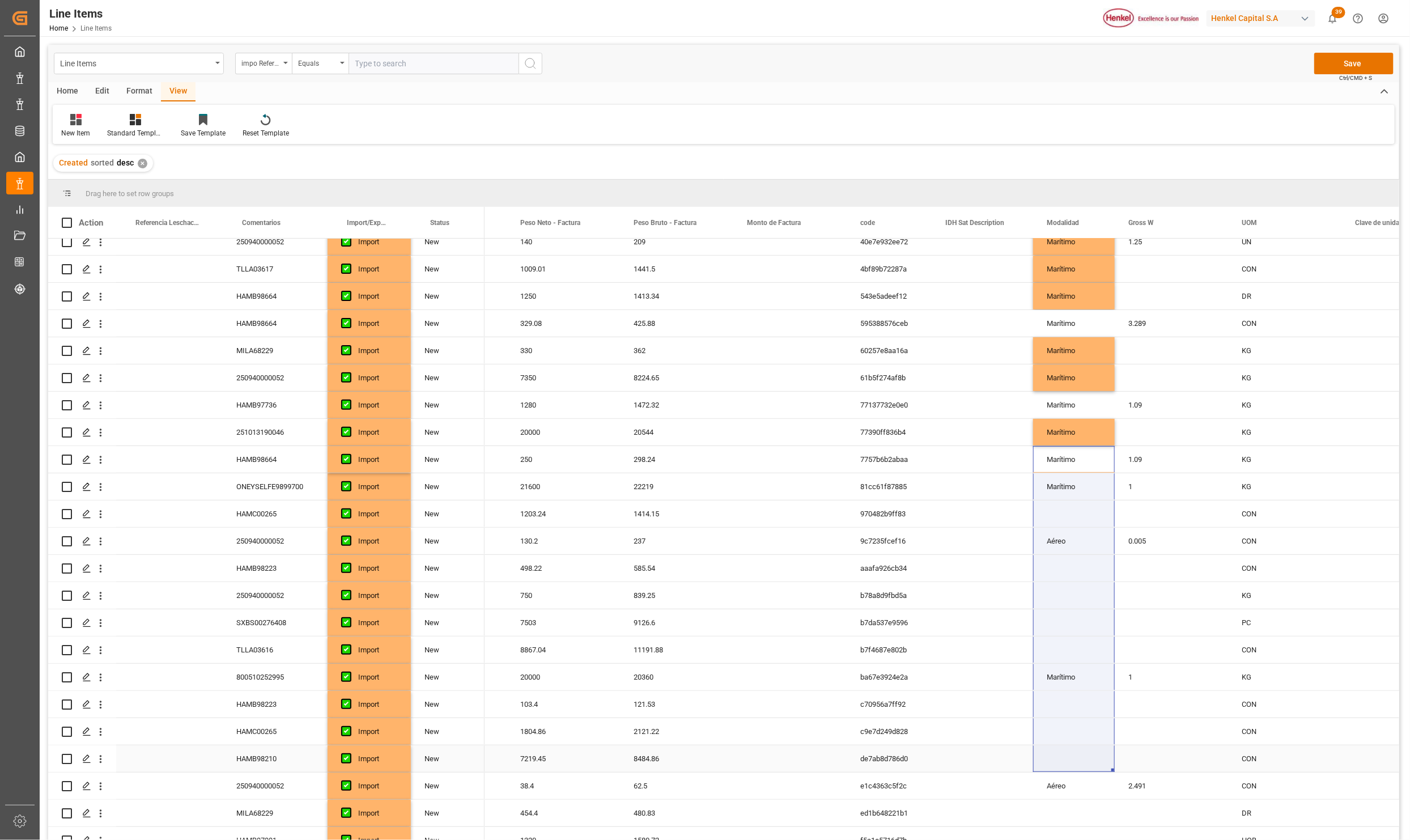
drag, startPoint x: 1056, startPoint y: 709, endPoint x: 1060, endPoint y: 759, distance: 50.2
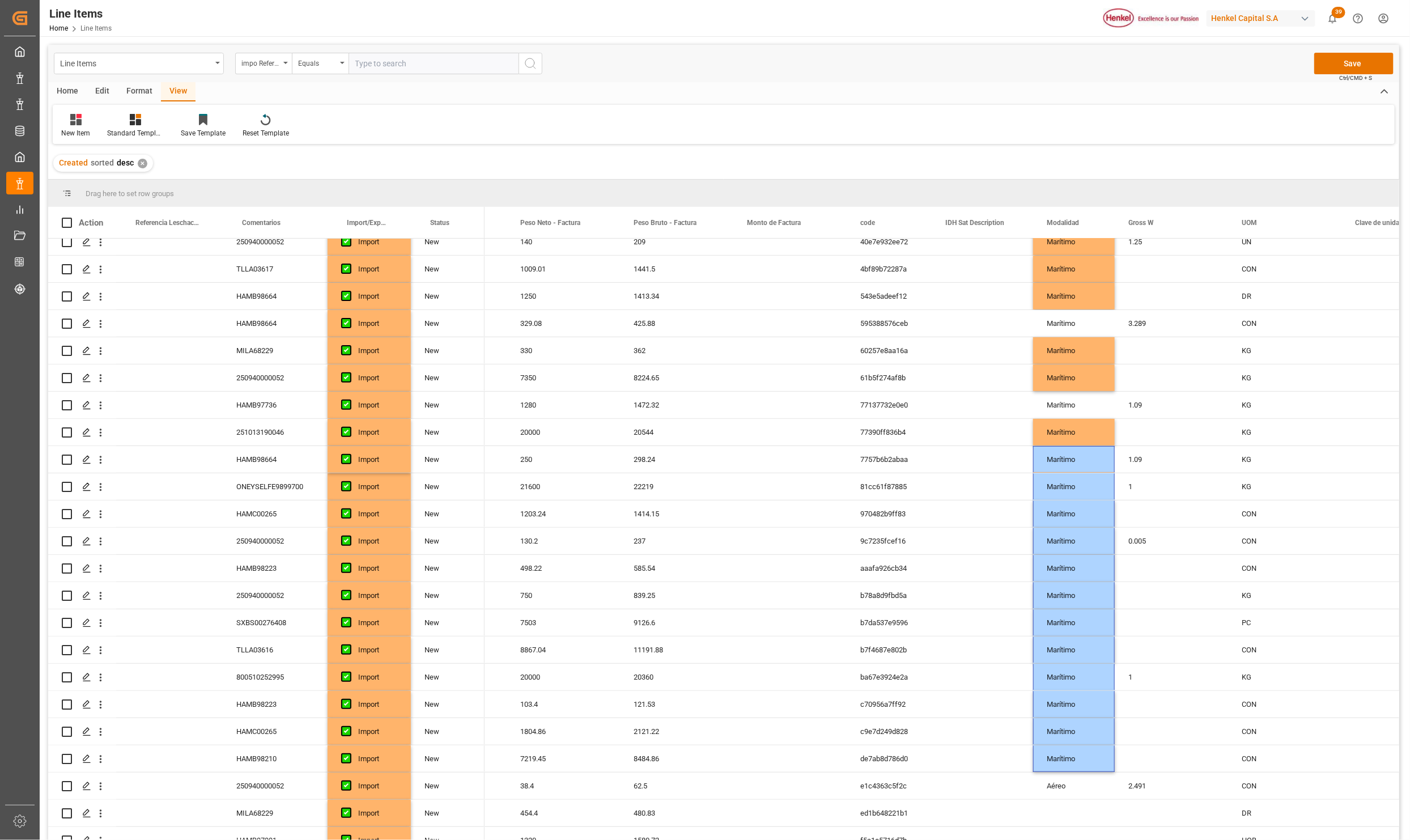
scroll to position [510, 0]
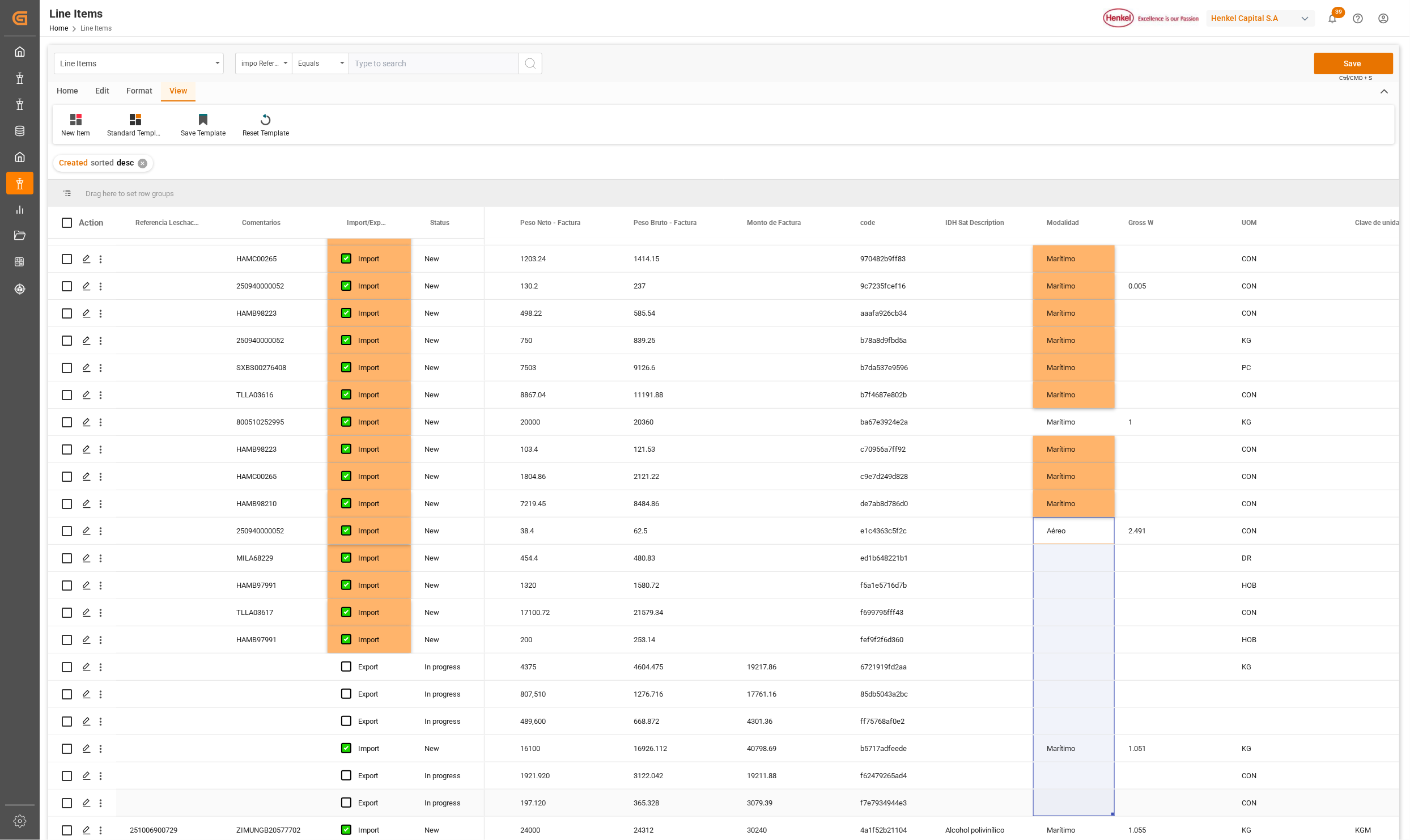
drag, startPoint x: 1046, startPoint y: 704, endPoint x: 1053, endPoint y: 796, distance: 92.3
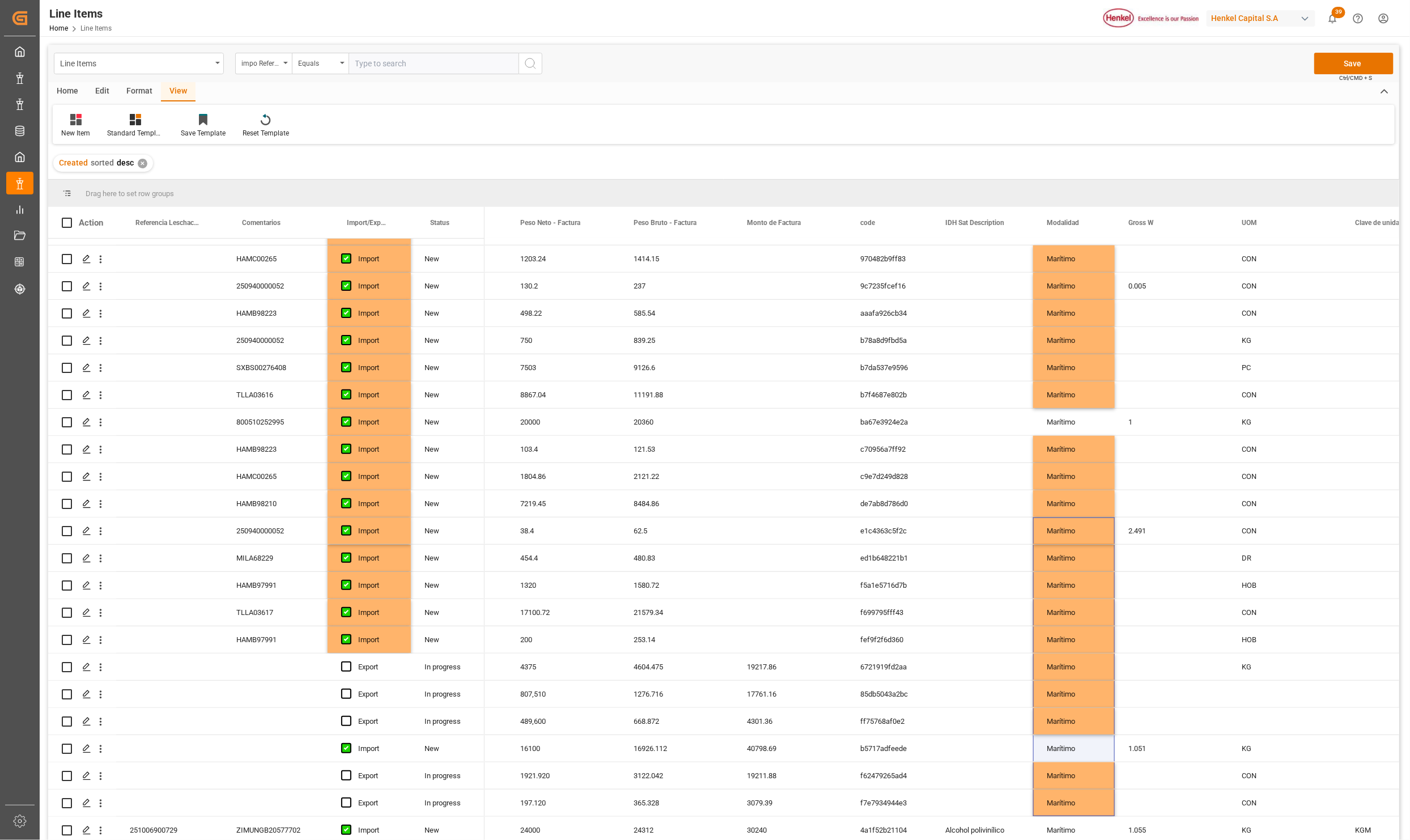
scroll to position [850, 0]
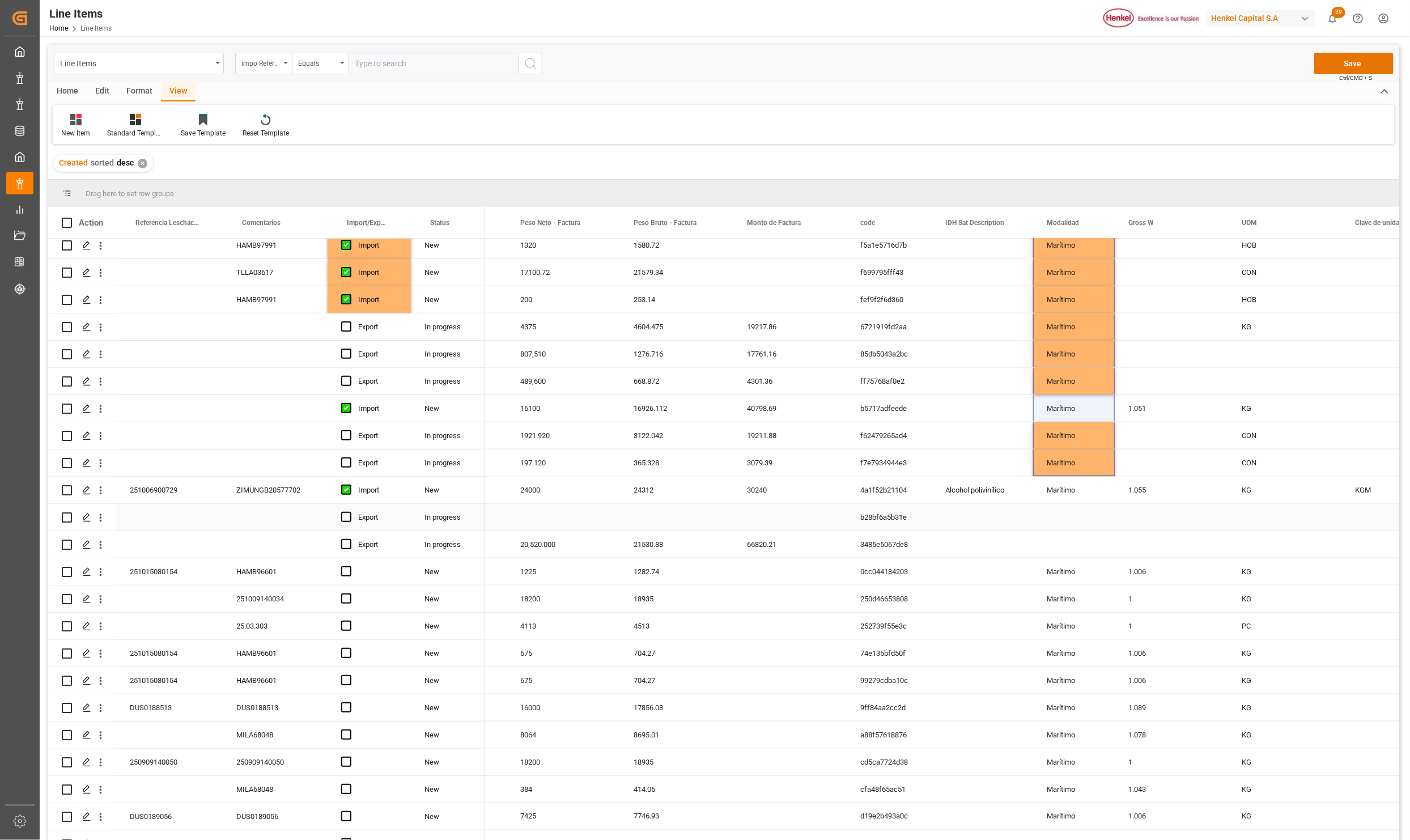
drag, startPoint x: 1056, startPoint y: 514, endPoint x: 1066, endPoint y: 599, distance: 85.6
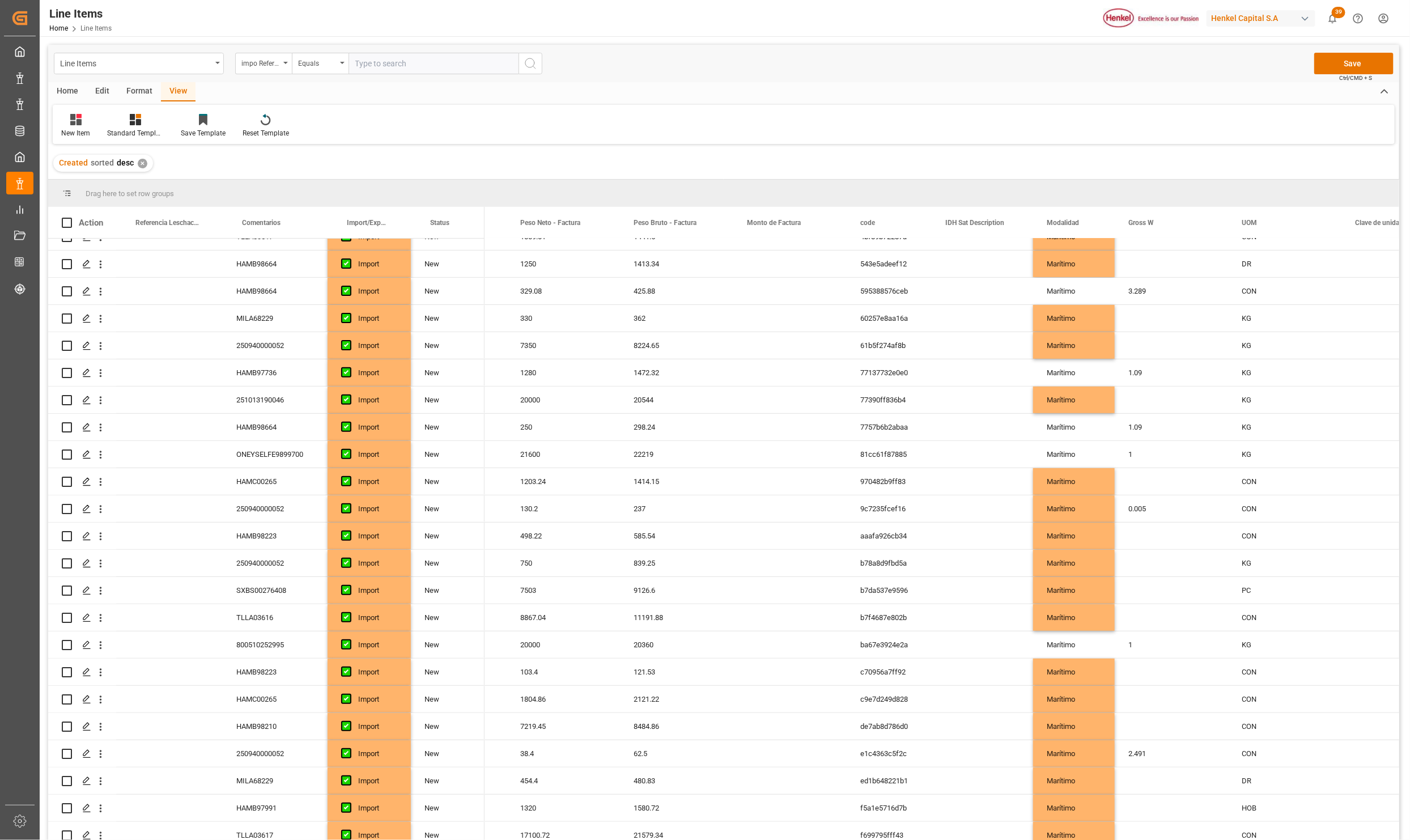
scroll to position [0, 0]
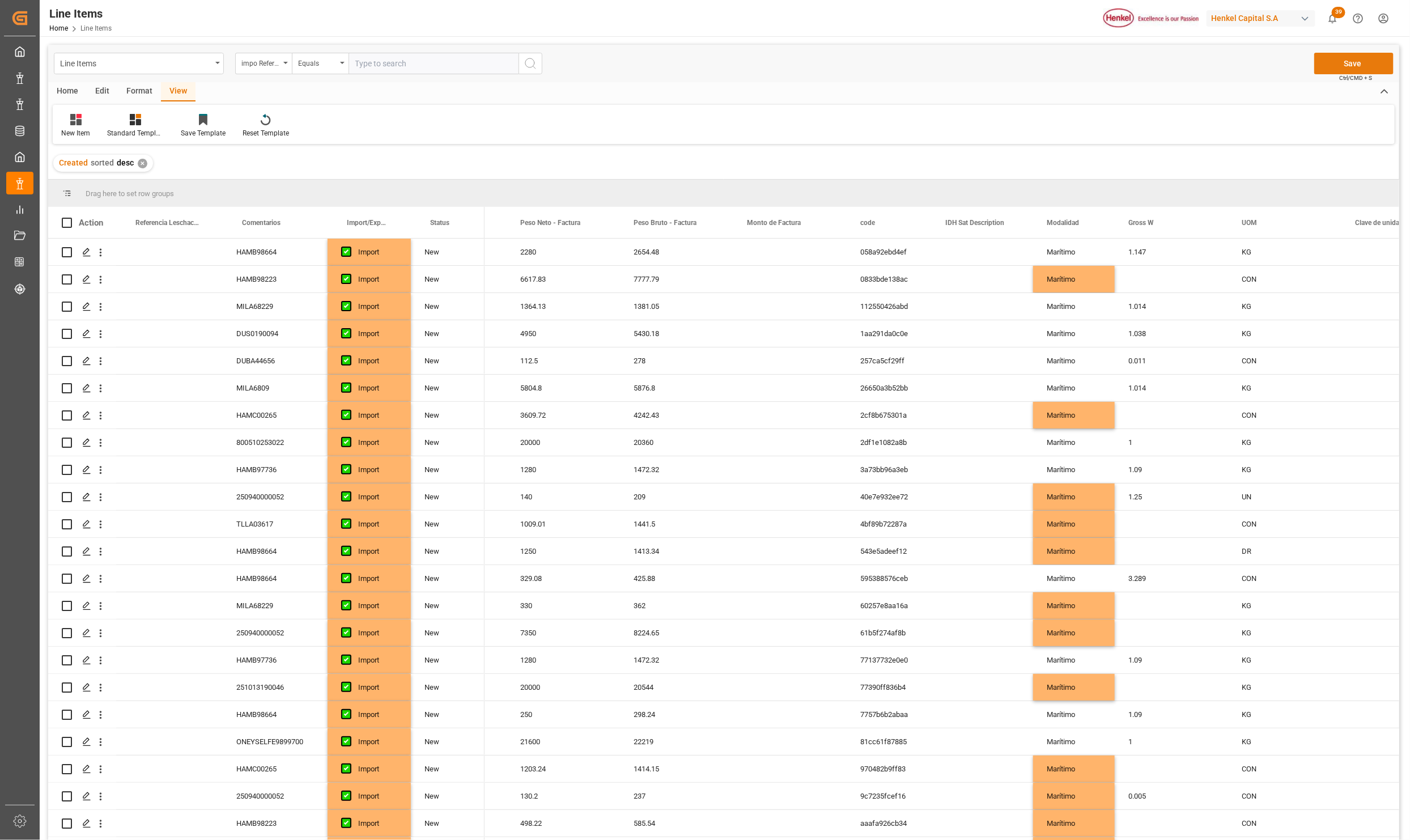
click at [1352, 55] on button "Save" at bounding box center [1355, 63] width 80 height 22
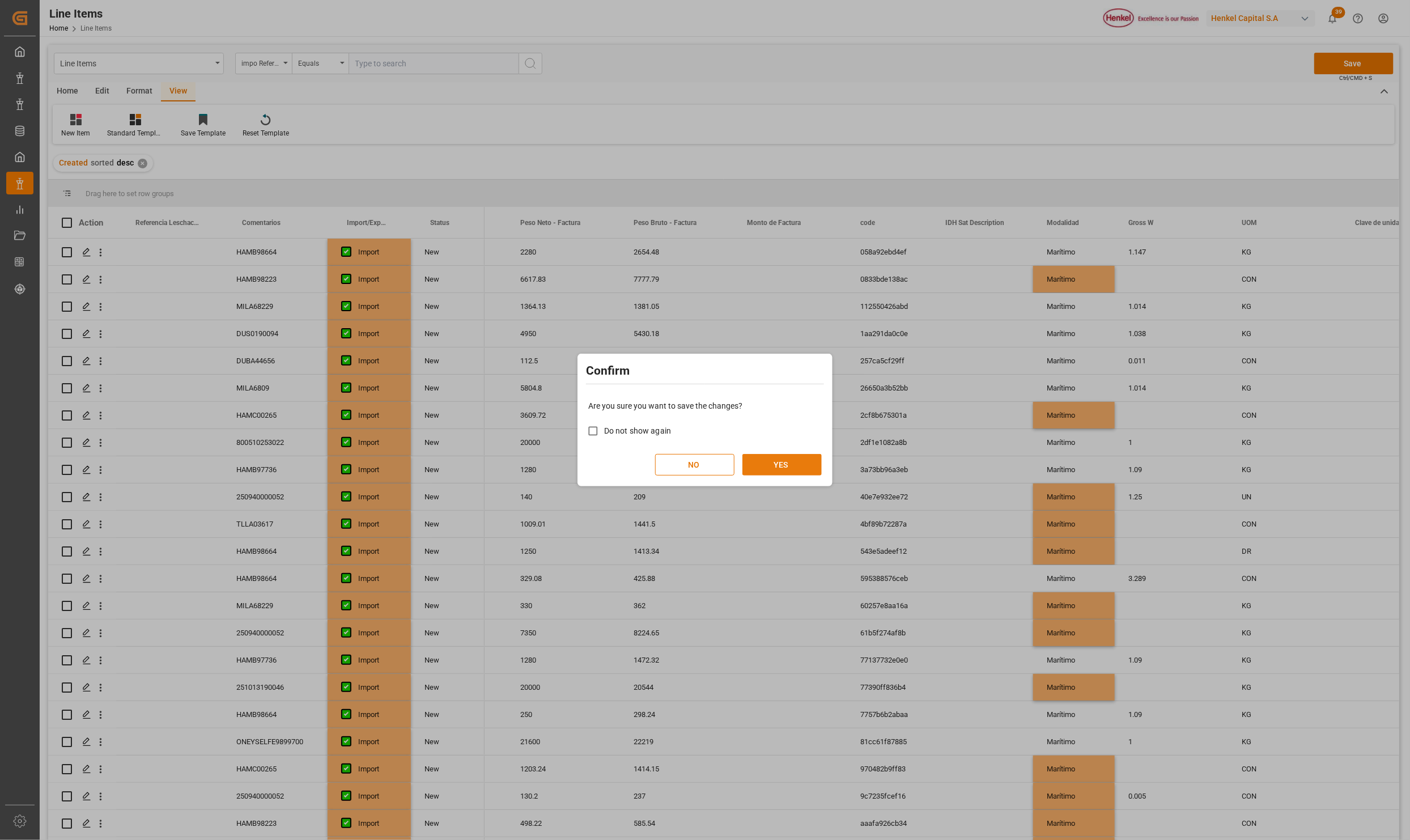
click at [779, 467] on button "YES" at bounding box center [782, 464] width 80 height 22
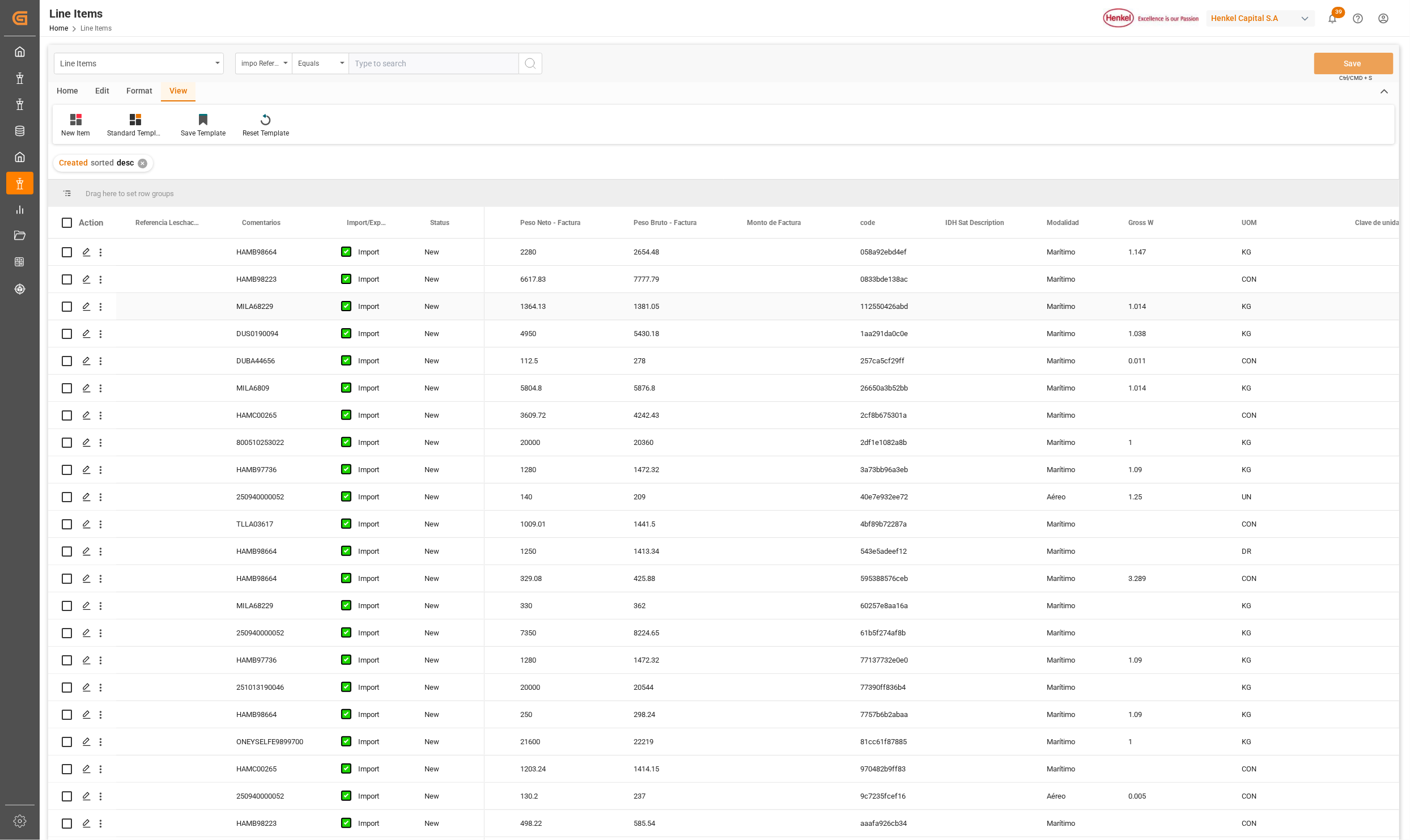
click at [454, 307] on div "New" at bounding box center [447, 306] width 74 height 27
click at [734, 253] on div "2654.48" at bounding box center [677, 252] width 114 height 27
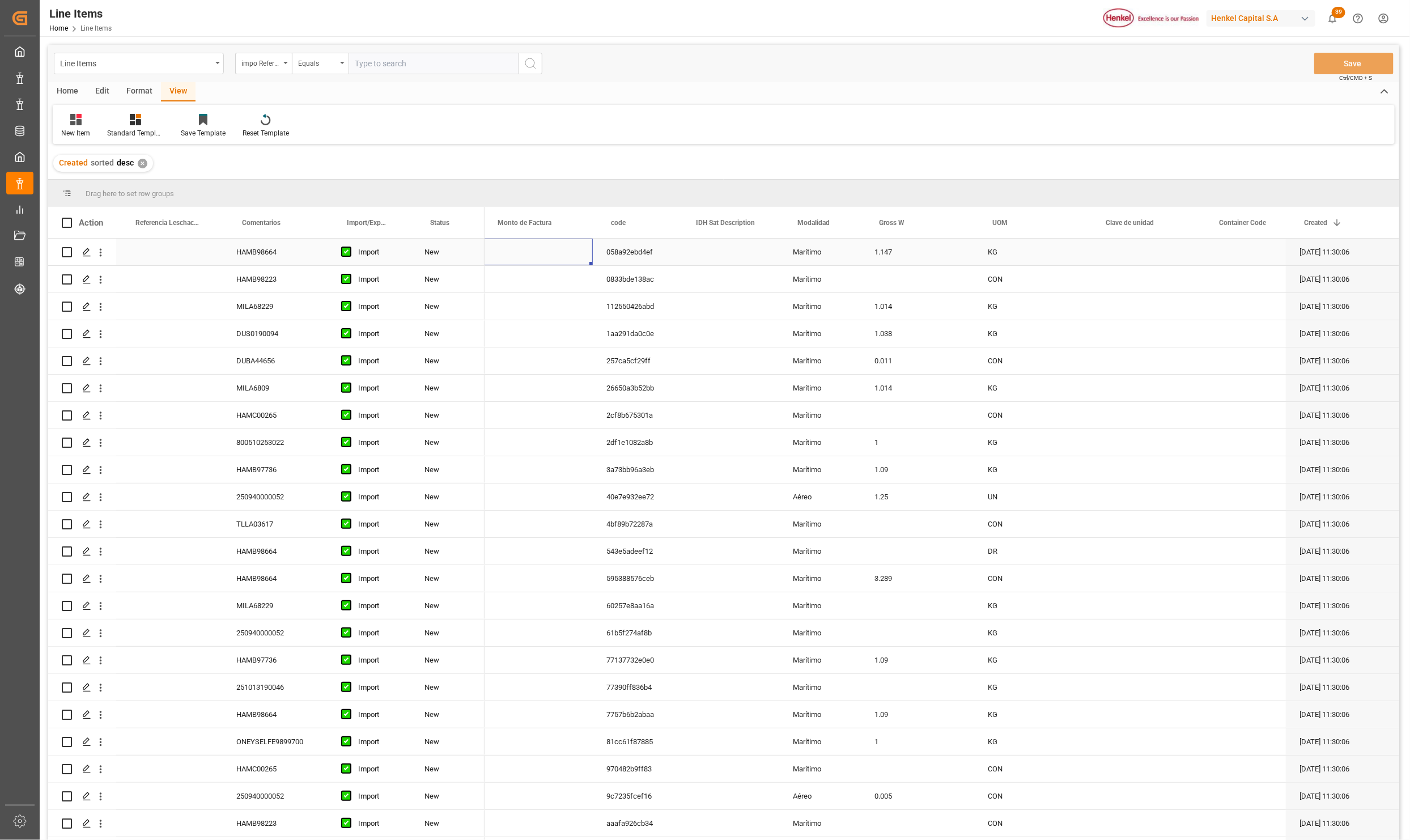
scroll to position [0, 669]
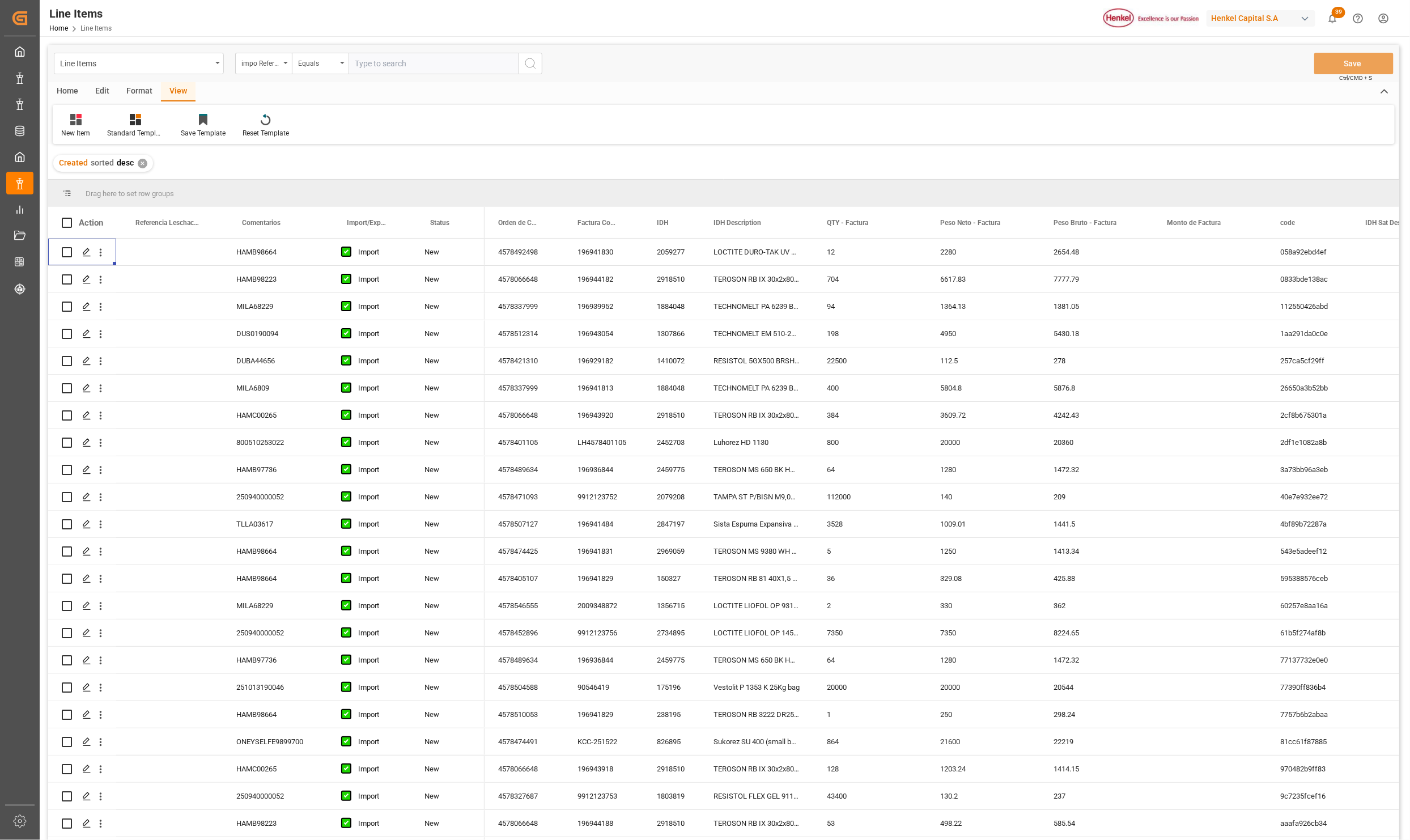
scroll to position [1360, 0]
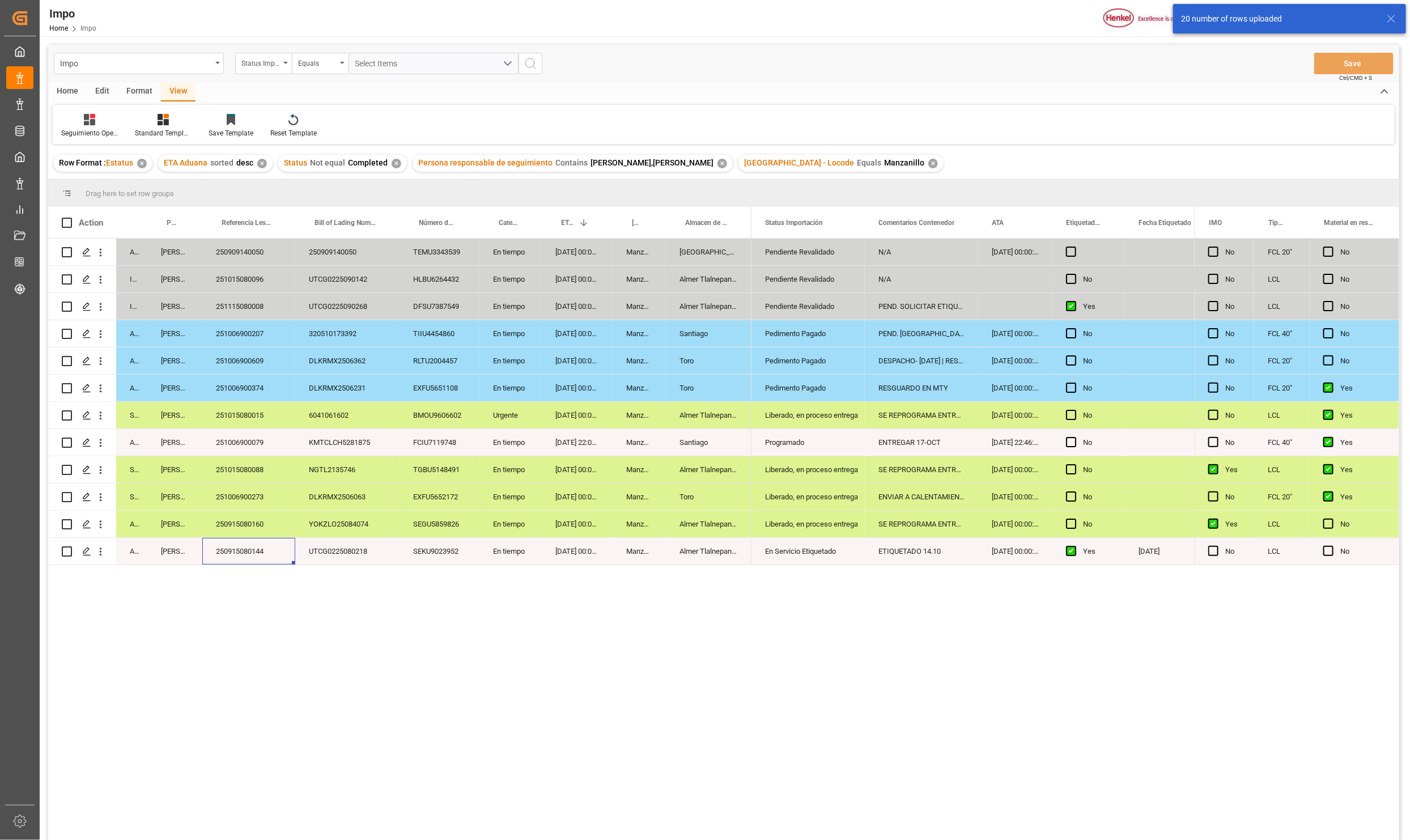
click at [264, 558] on div "250915080144" at bounding box center [249, 551] width 93 height 27
